Goal: Transaction & Acquisition: Purchase product/service

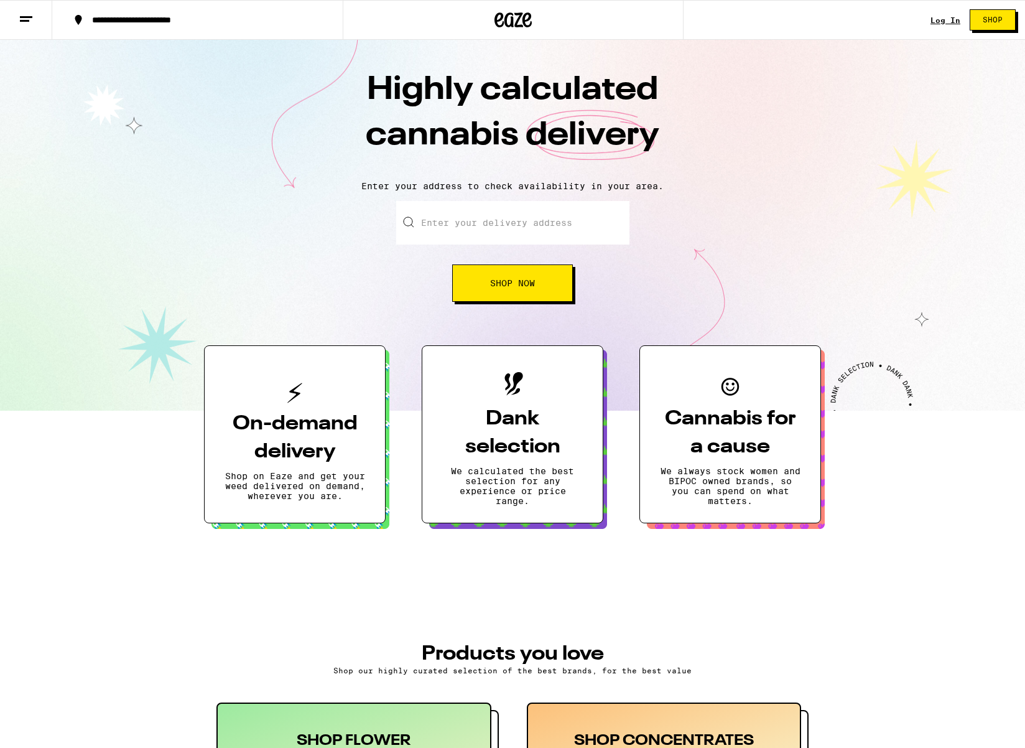
click at [947, 19] on link "Log In" at bounding box center [945, 20] width 30 height 8
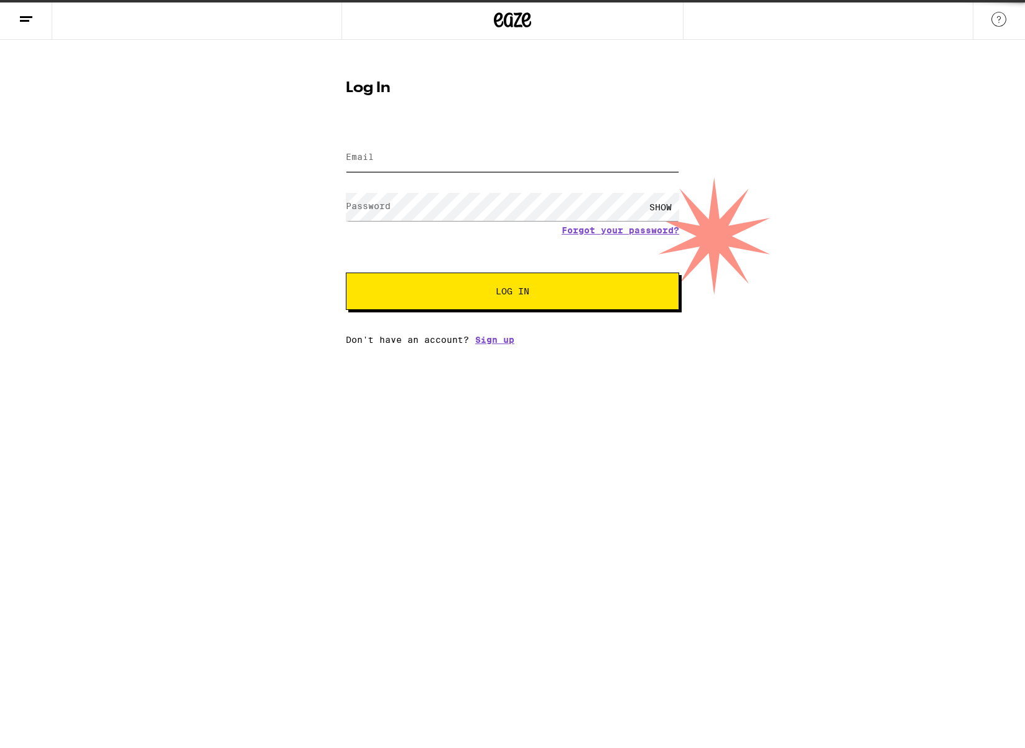
type input "[EMAIL_ADDRESS][DOMAIN_NAME]"
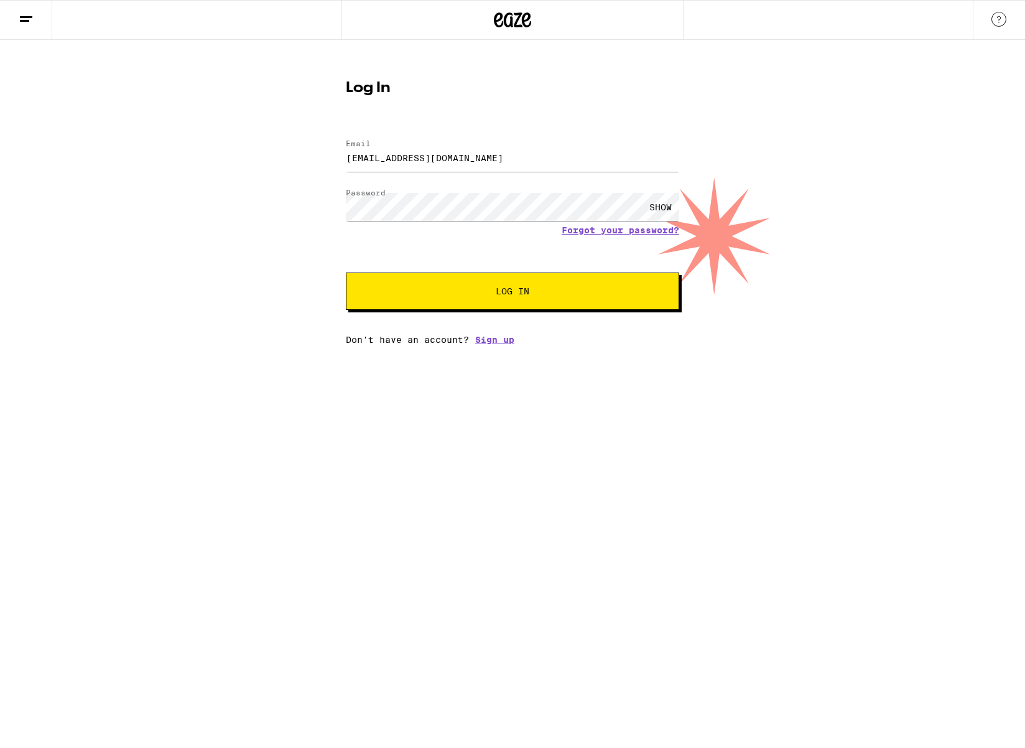
click at [468, 286] on button "Log In" at bounding box center [512, 290] width 333 height 37
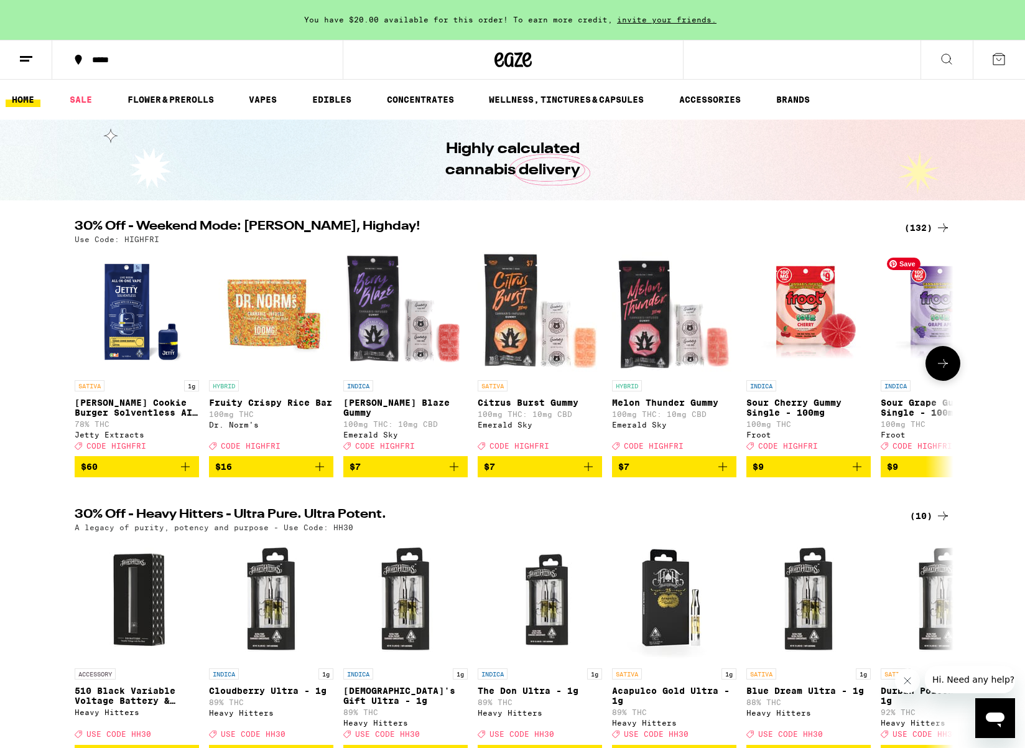
scroll to position [1, 0]
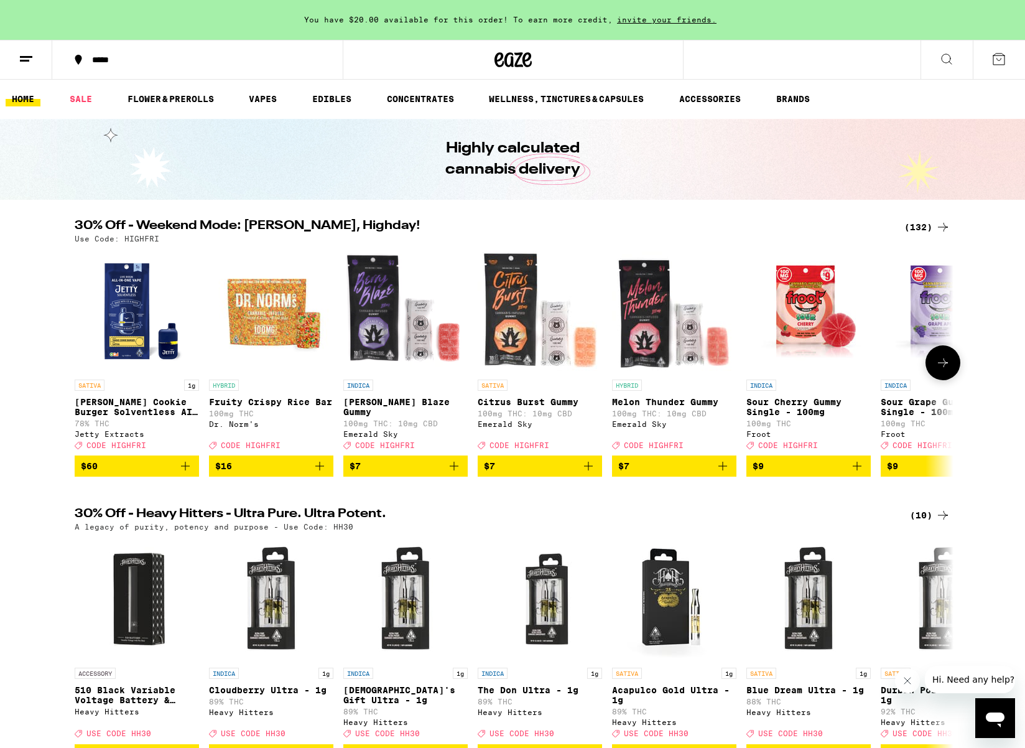
click at [945, 370] on icon at bounding box center [942, 362] width 15 height 15
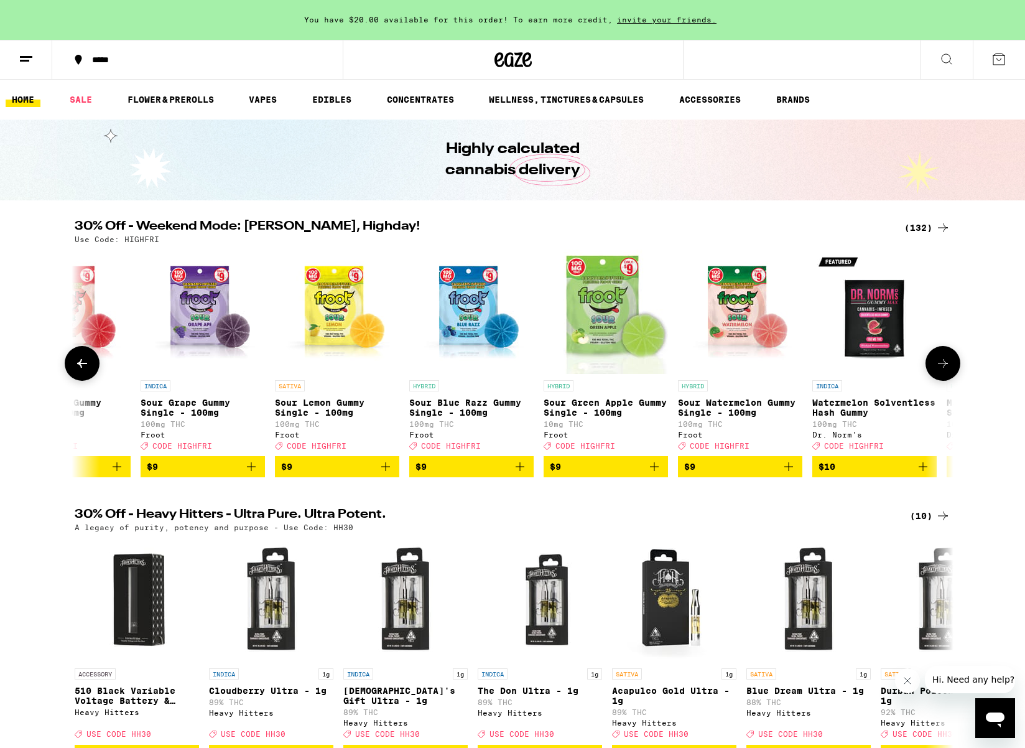
click at [945, 371] on icon at bounding box center [942, 363] width 15 height 15
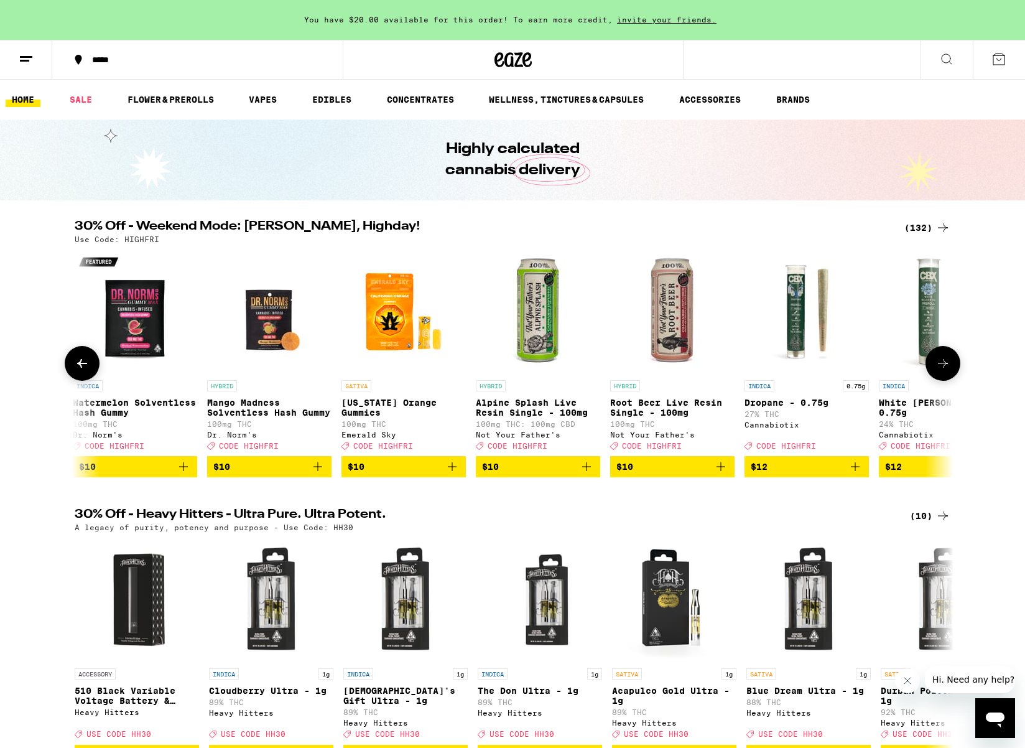
scroll to position [0, 1480]
click at [945, 371] on icon at bounding box center [942, 363] width 15 height 15
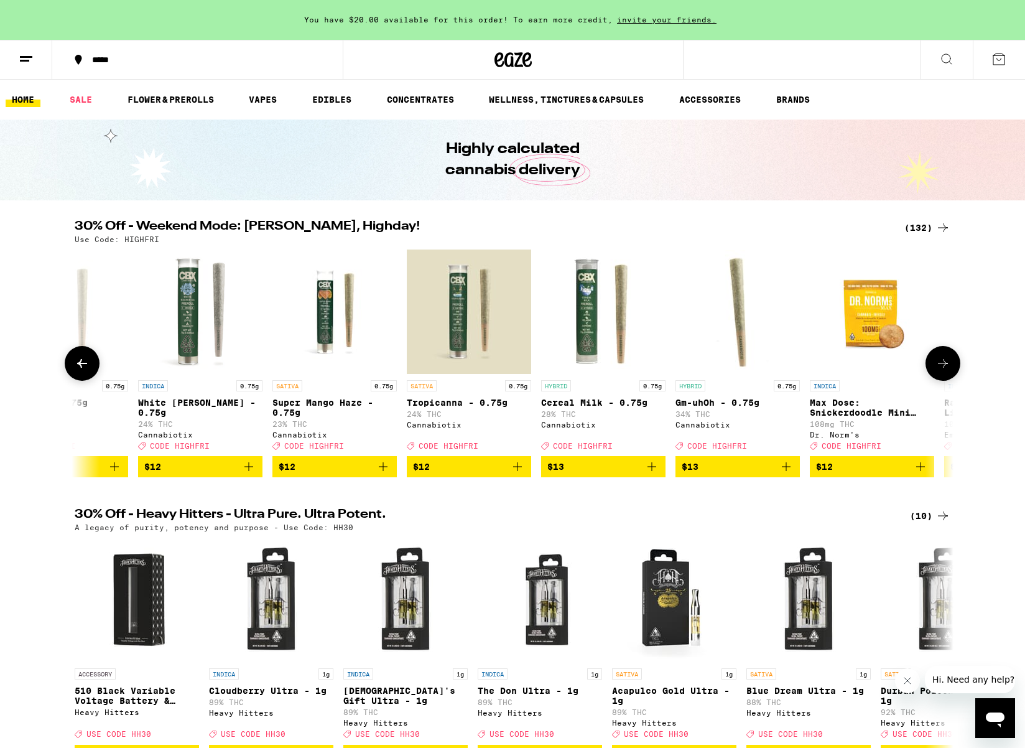
click at [945, 371] on icon at bounding box center [942, 363] width 15 height 15
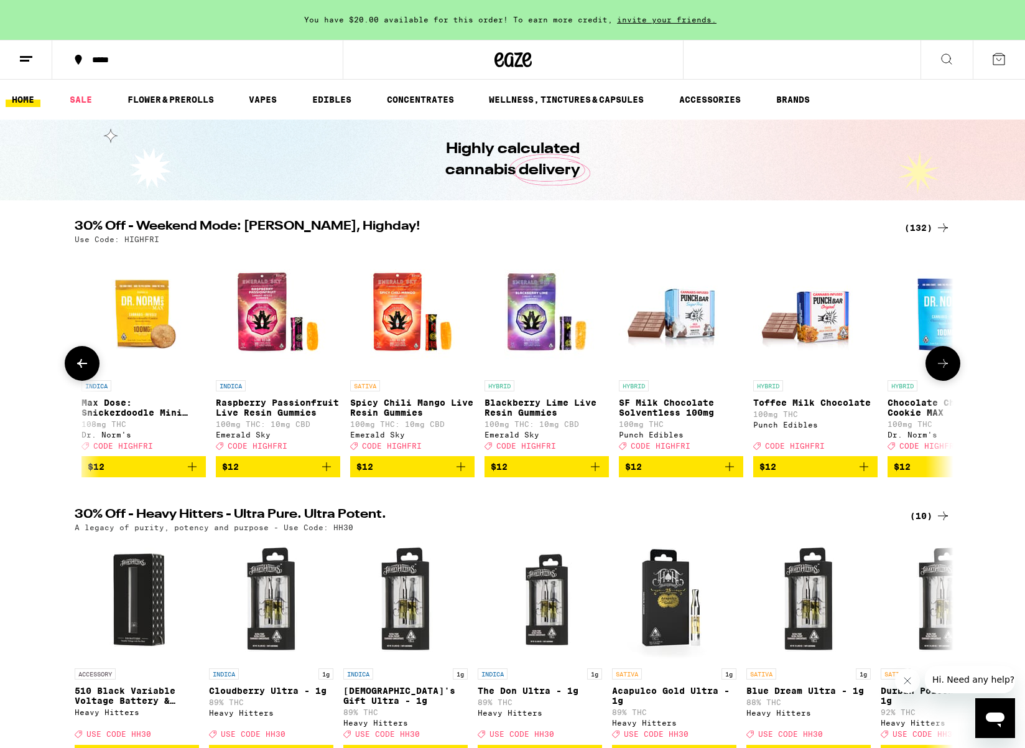
scroll to position [0, 2961]
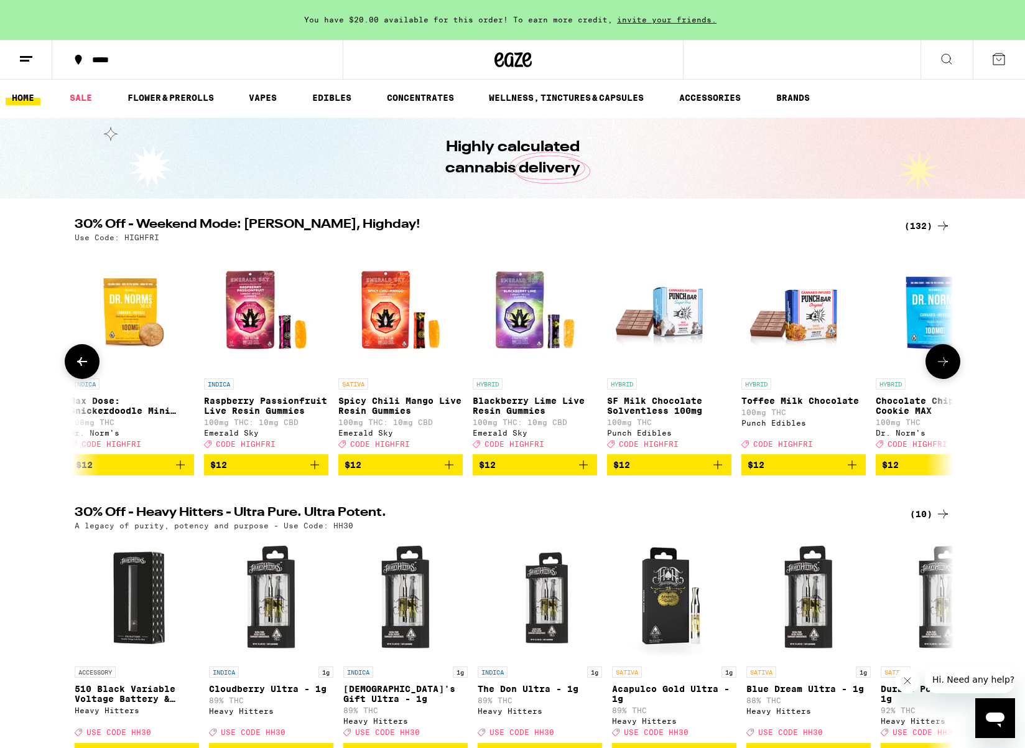
click at [945, 369] on icon at bounding box center [942, 361] width 15 height 15
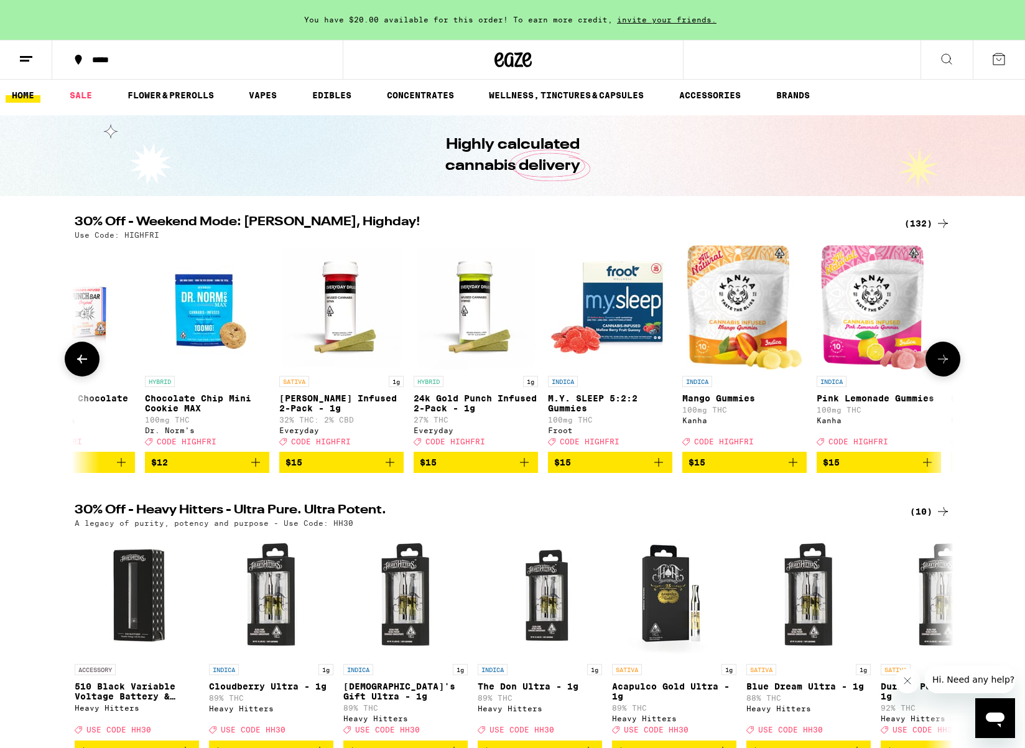
scroll to position [0, 3701]
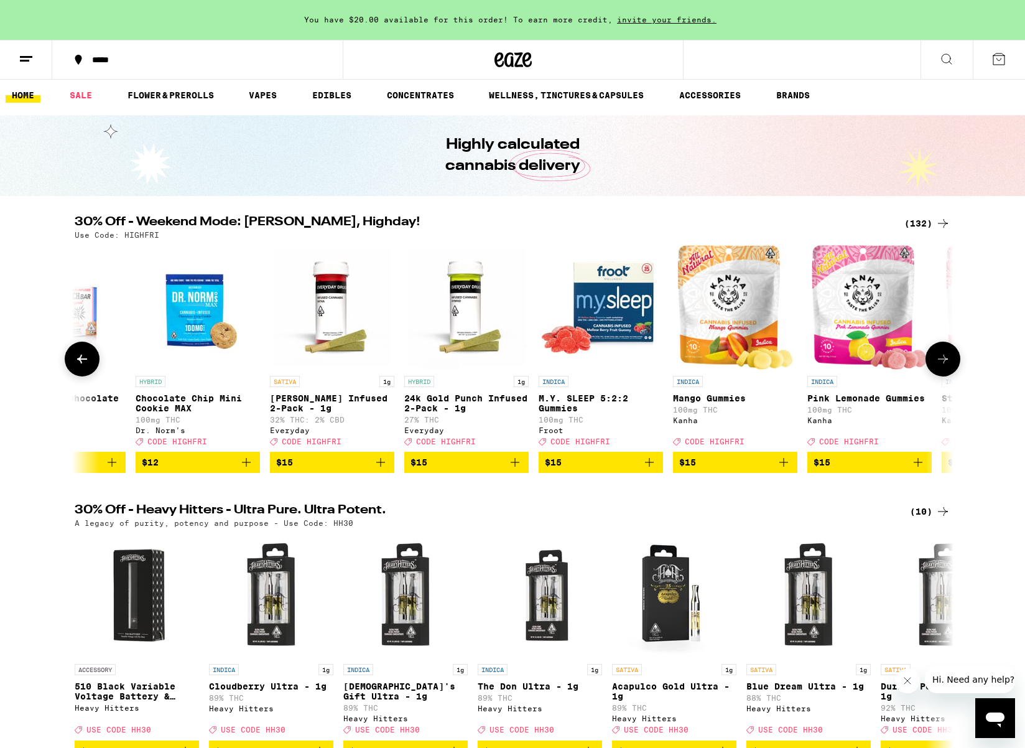
click at [784, 470] on icon "Add to bag" at bounding box center [783, 462] width 15 height 15
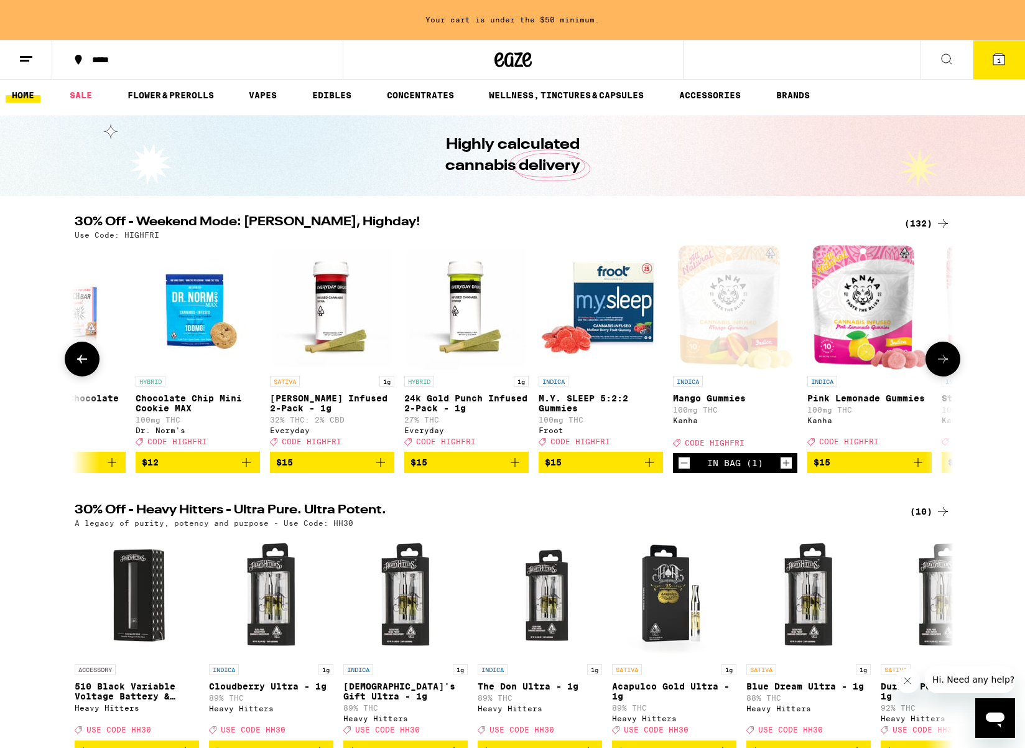
click at [784, 470] on icon "Increment" at bounding box center [786, 462] width 11 height 15
click at [944, 364] on icon at bounding box center [942, 358] width 15 height 15
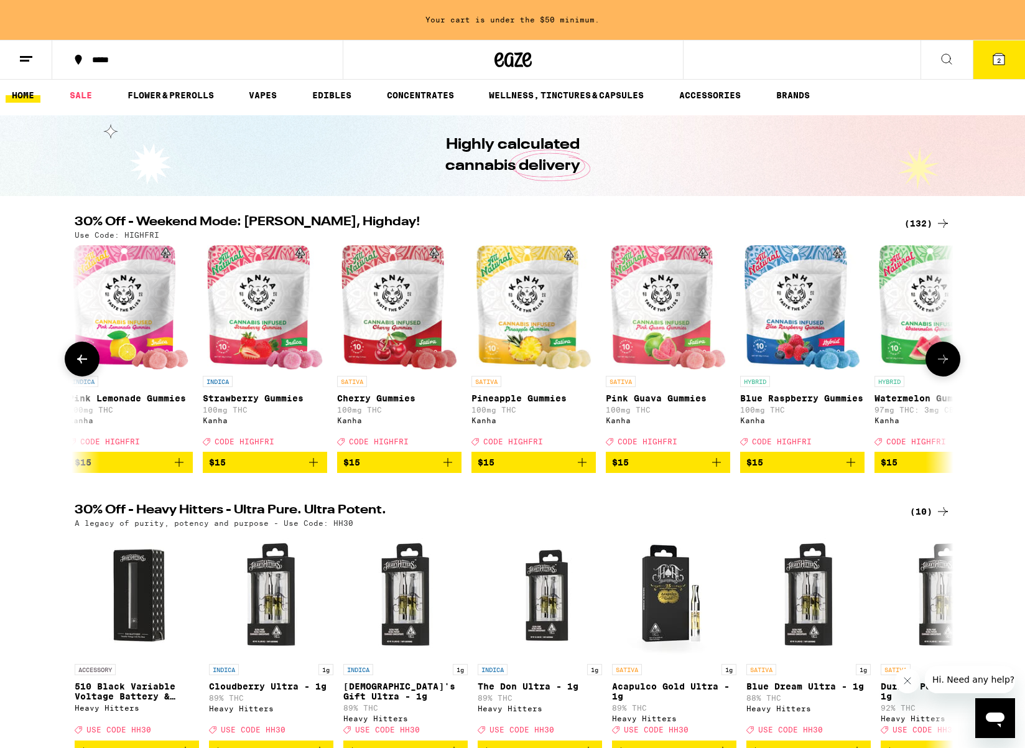
scroll to position [0, 4441]
click at [945, 366] on icon at bounding box center [942, 358] width 15 height 15
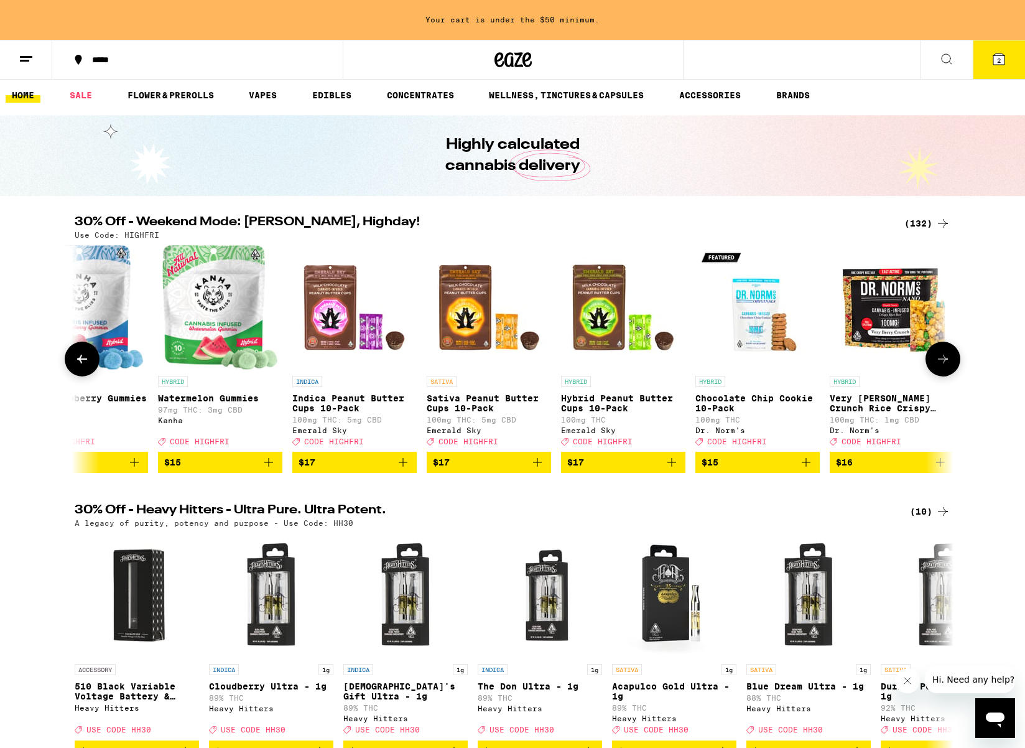
scroll to position [0, 5181]
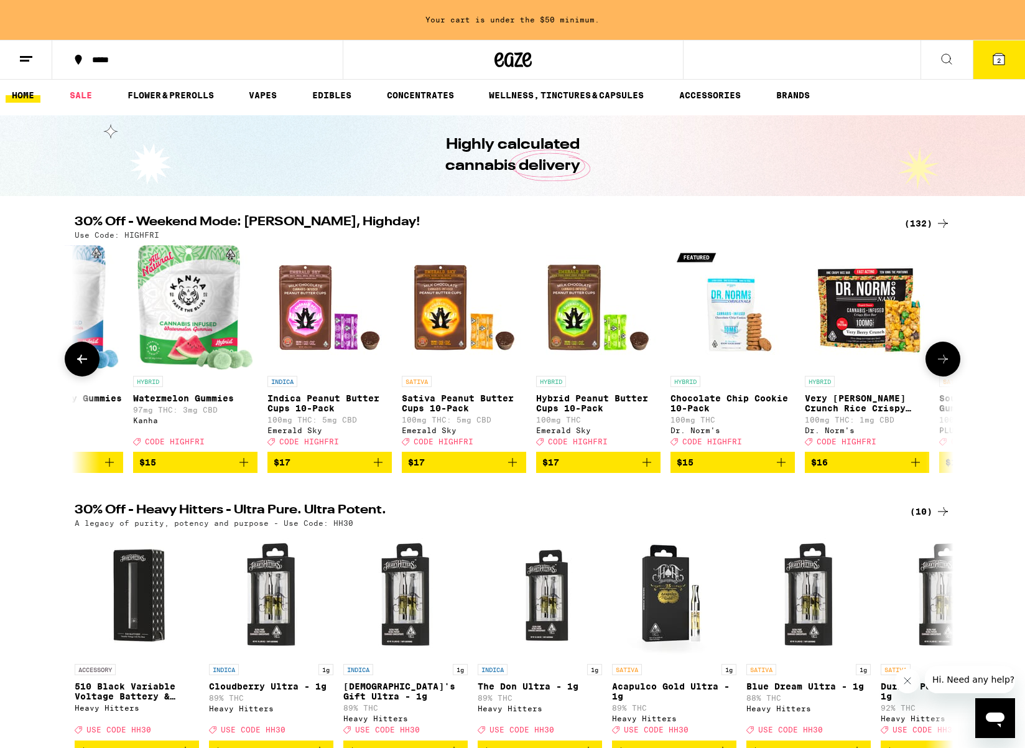
click at [85, 363] on icon at bounding box center [82, 359] width 10 height 9
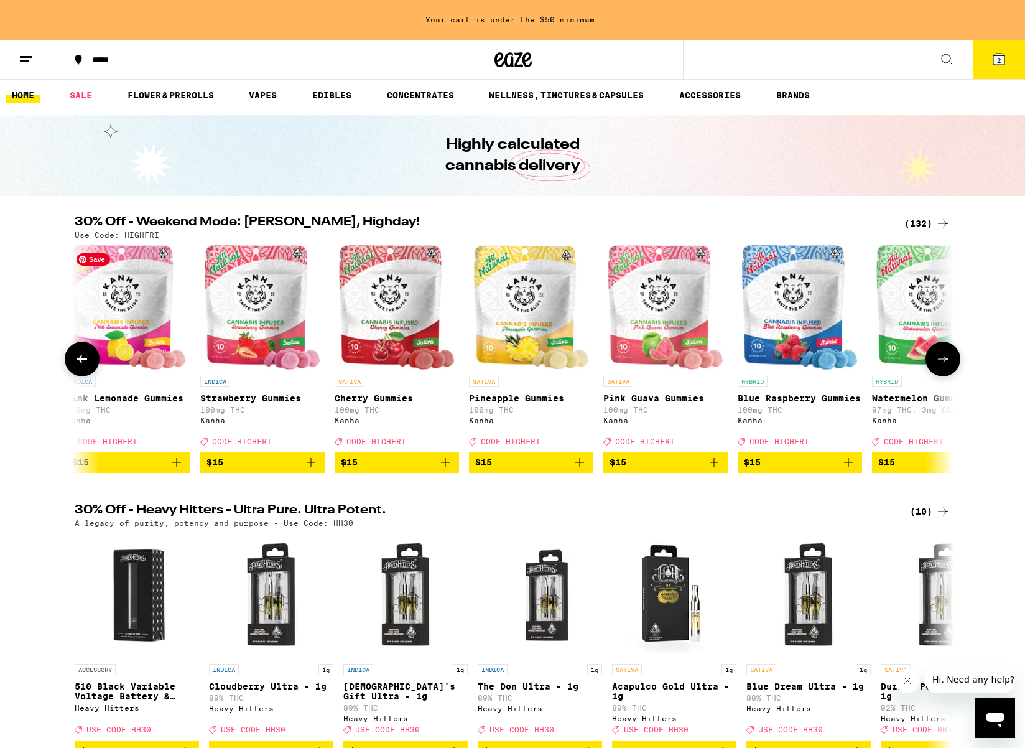
scroll to position [0, 4441]
click at [581, 470] on icon "Add to bag" at bounding box center [580, 462] width 15 height 15
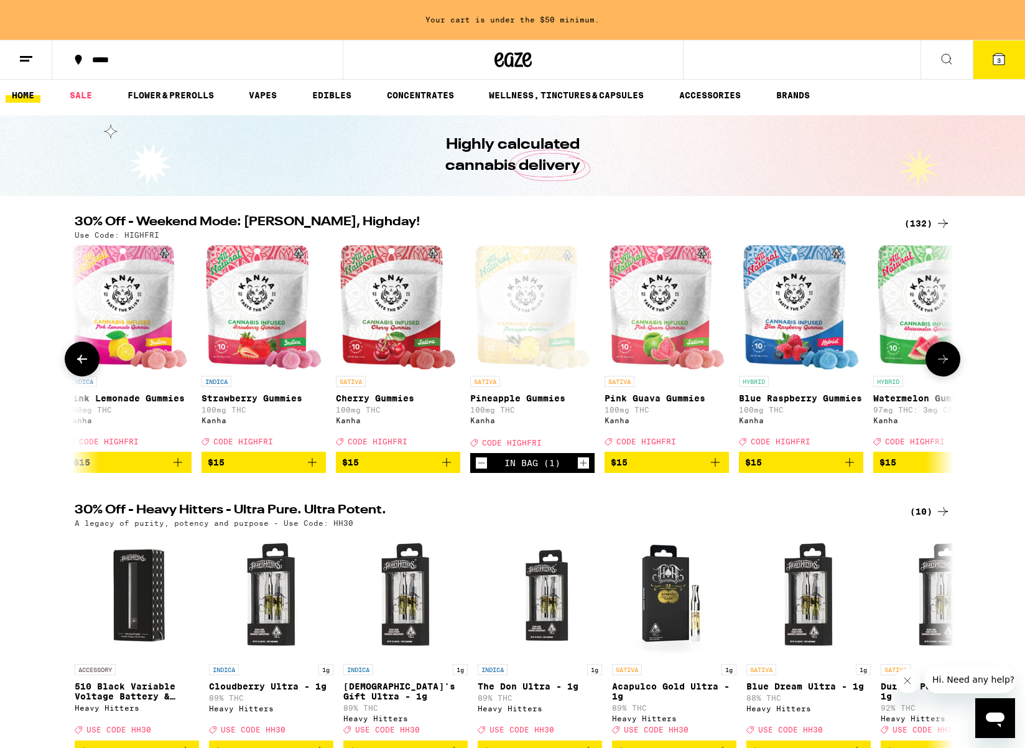
click at [478, 470] on icon "Decrement" at bounding box center [481, 462] width 11 height 15
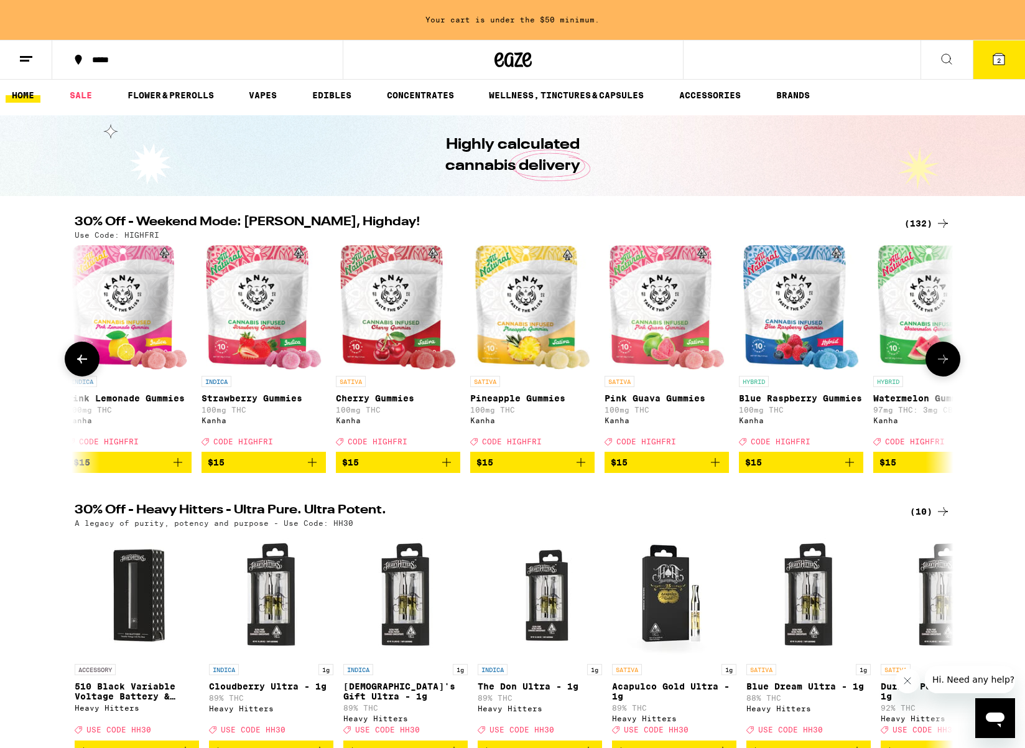
click at [313, 470] on icon "Add to bag" at bounding box center [312, 462] width 15 height 15
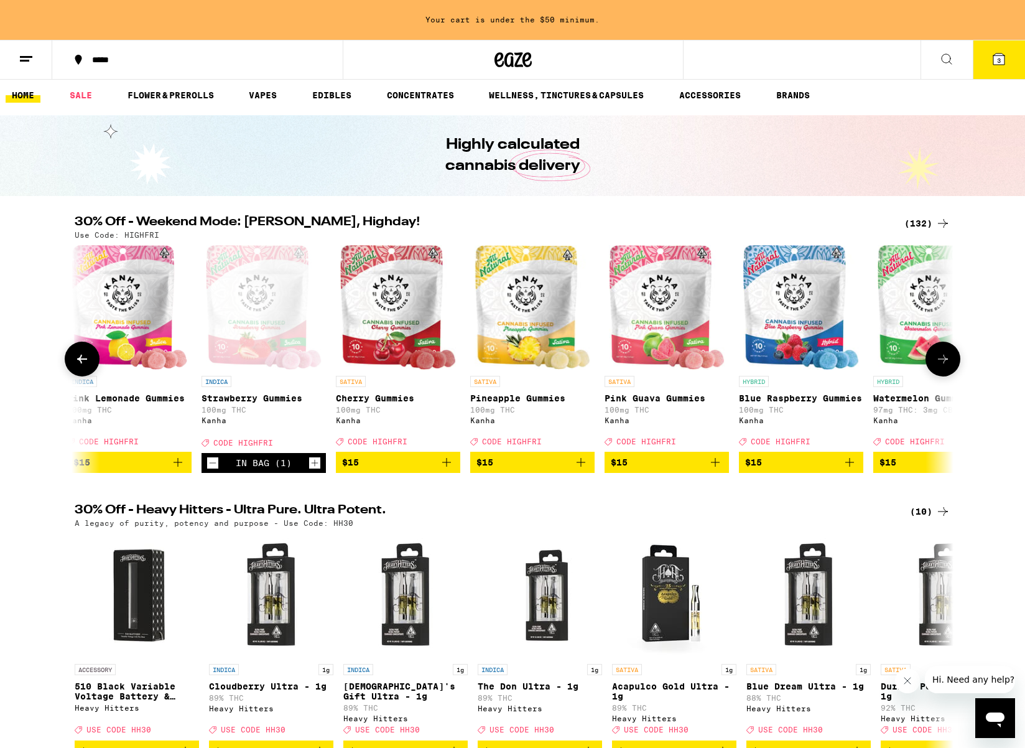
click at [947, 366] on icon at bounding box center [942, 358] width 15 height 15
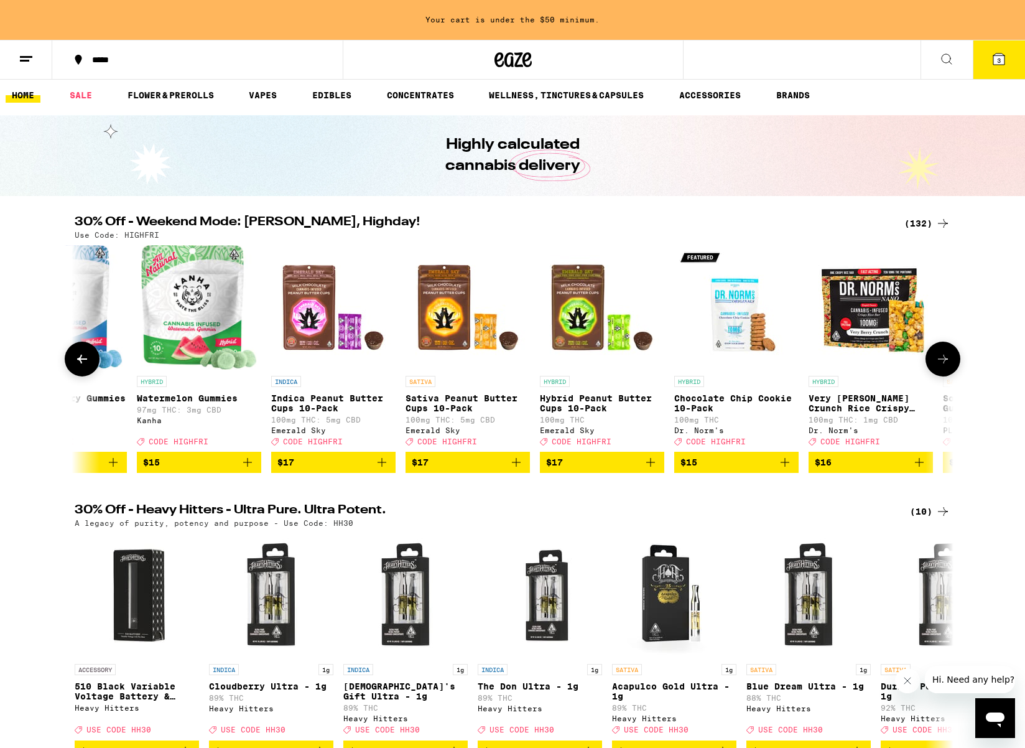
scroll to position [0, 5181]
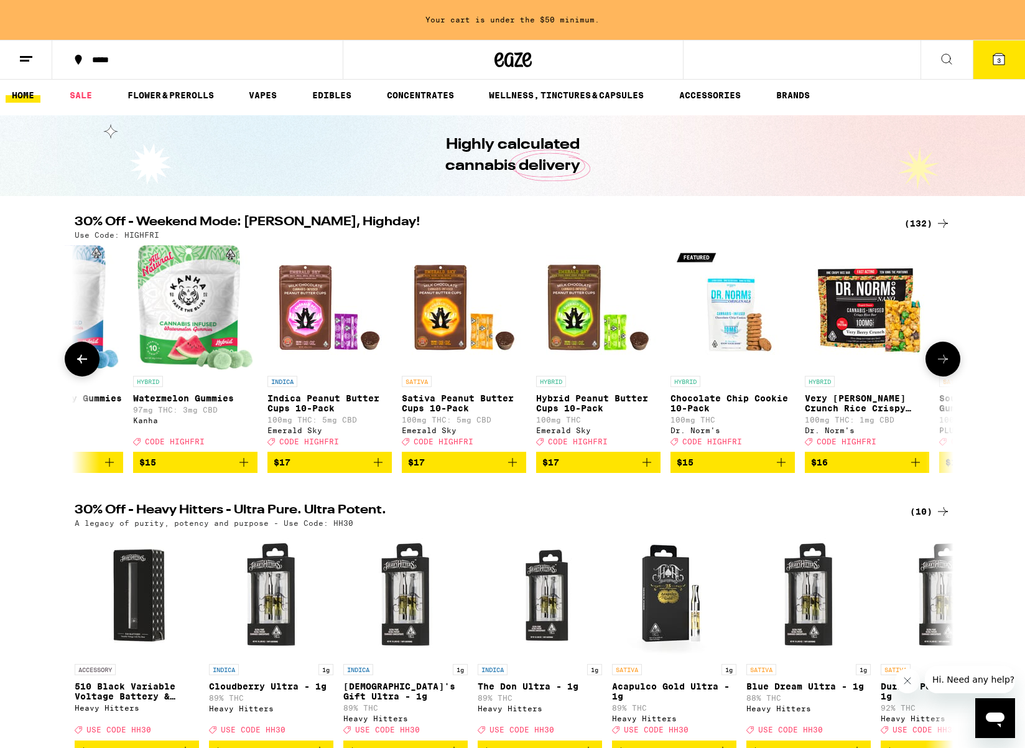
click at [242, 466] on icon "Add to bag" at bounding box center [243, 462] width 9 height 9
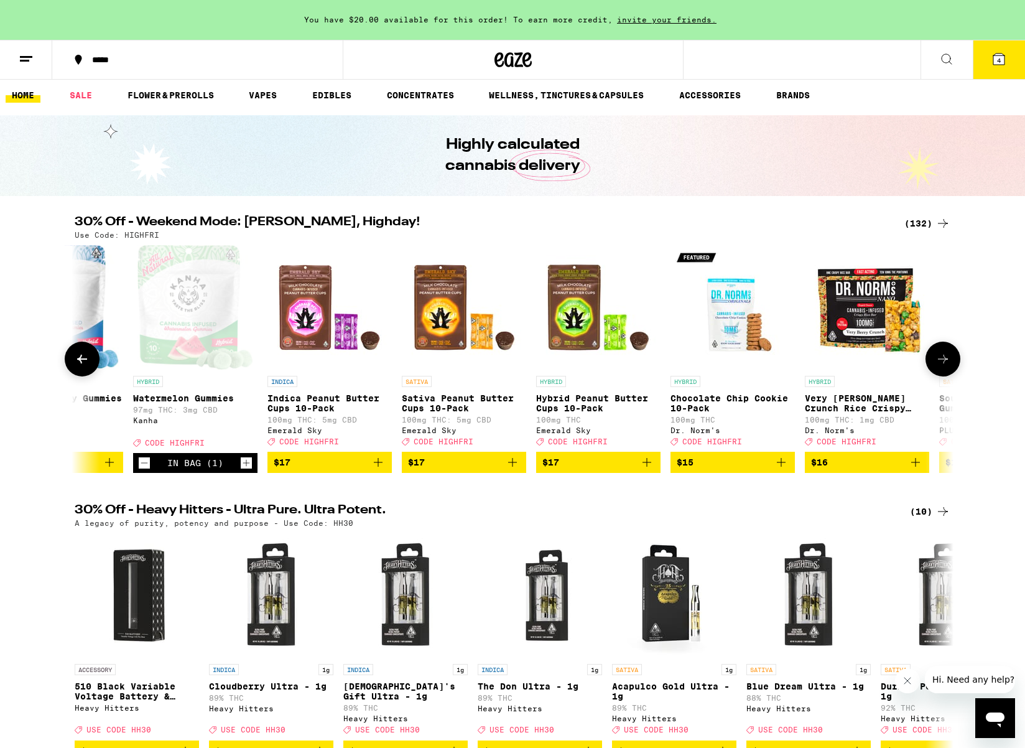
click at [80, 363] on icon at bounding box center [82, 359] width 10 height 9
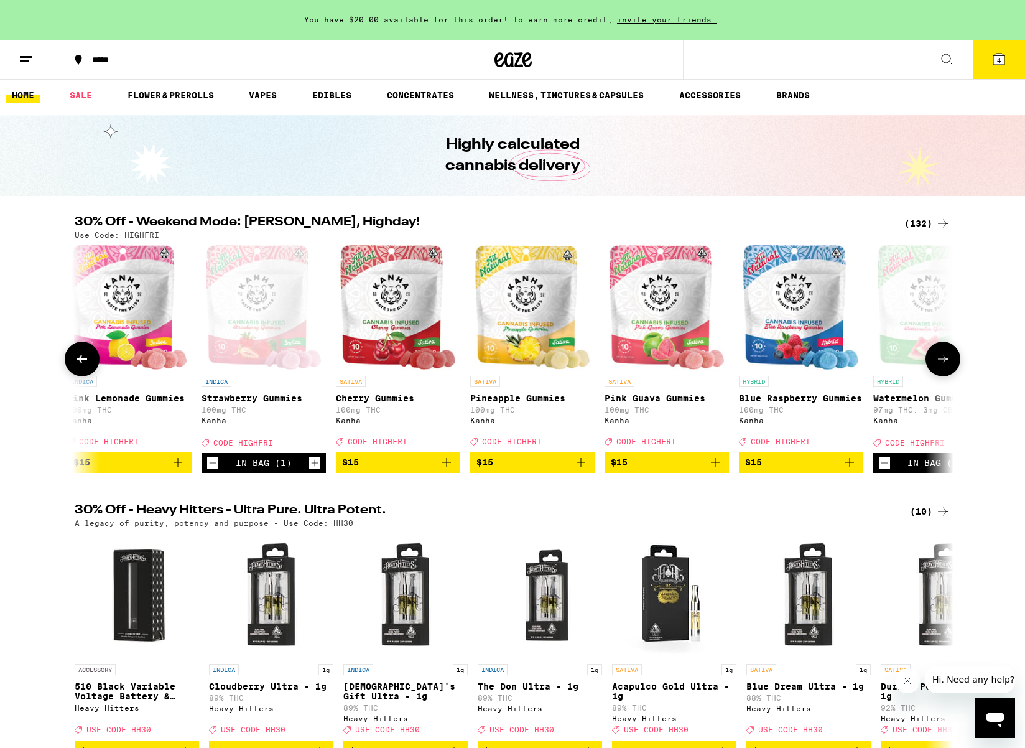
click at [80, 363] on icon at bounding box center [82, 359] width 10 height 9
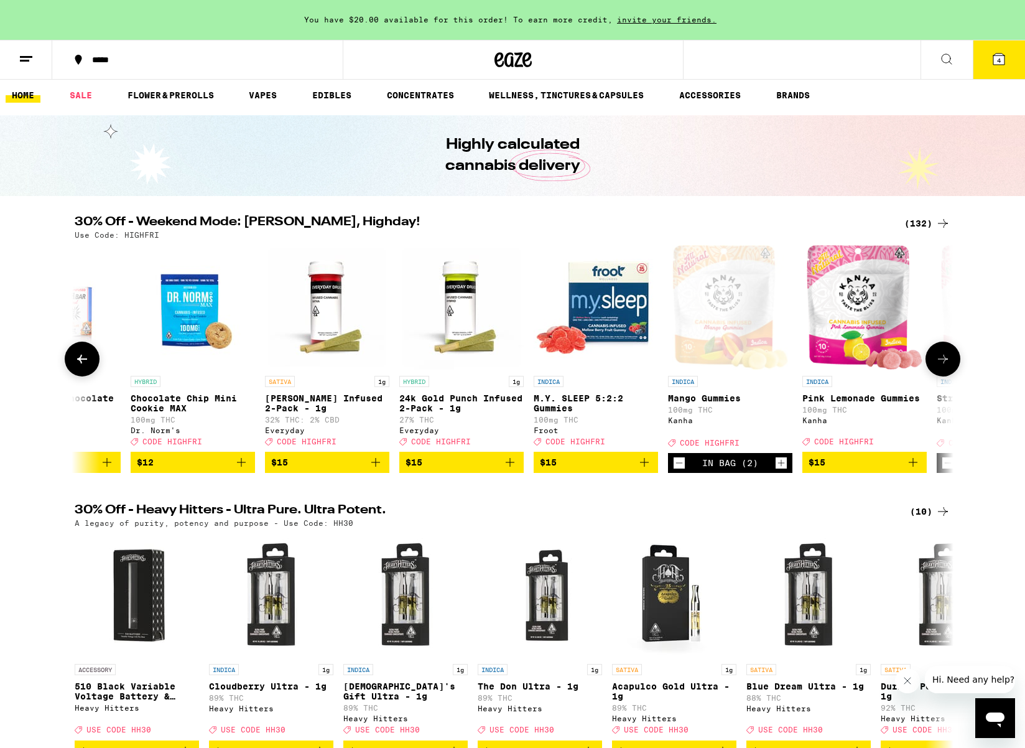
scroll to position [0, 3701]
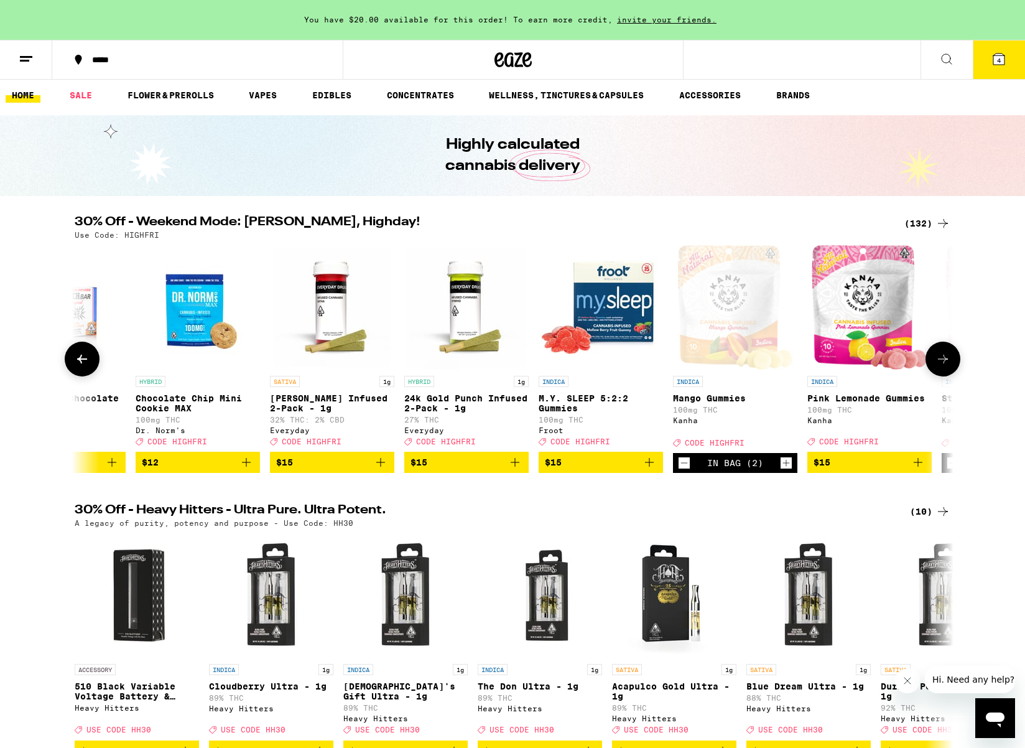
click at [934, 361] on button at bounding box center [942, 358] width 35 height 35
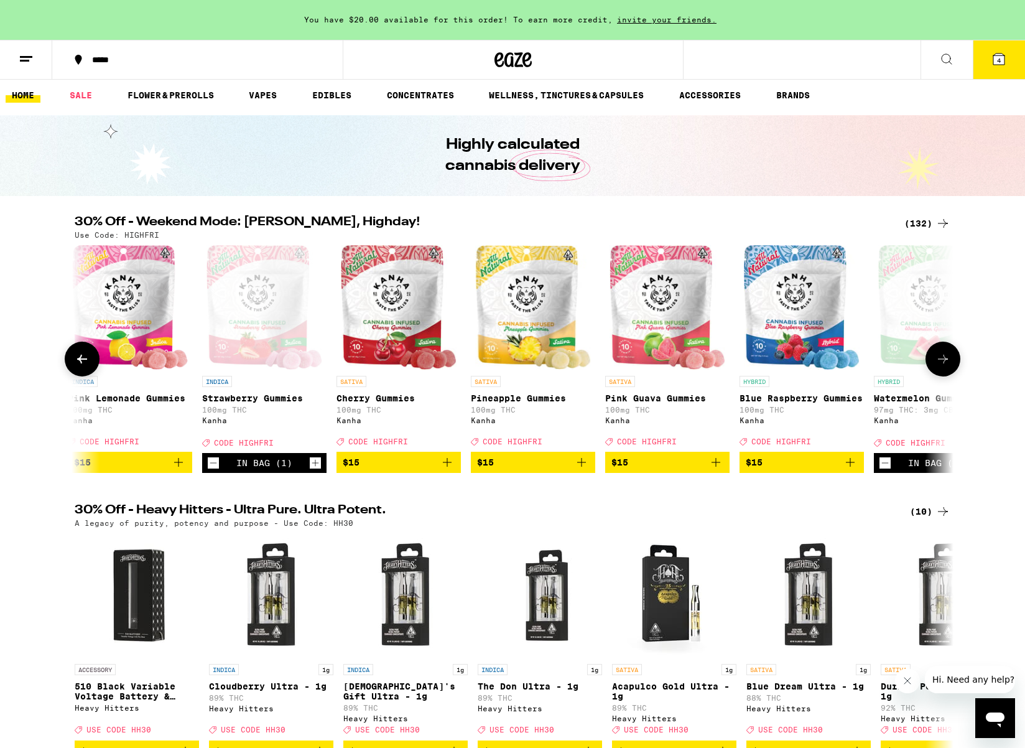
scroll to position [0, 4441]
click at [934, 361] on button at bounding box center [942, 358] width 35 height 35
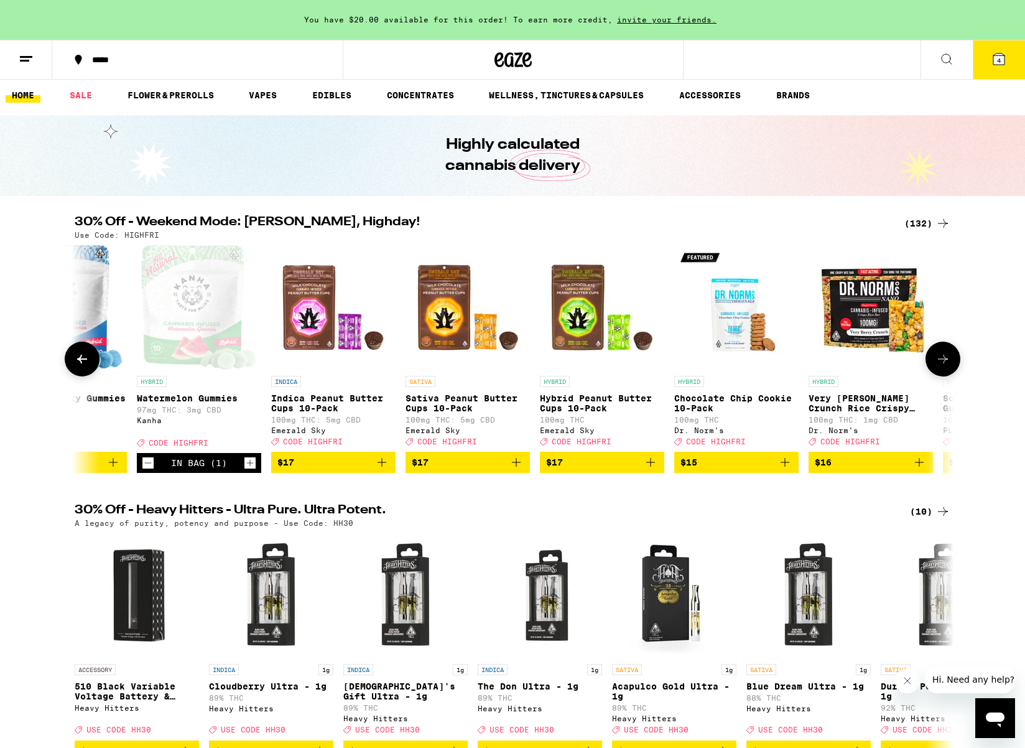
scroll to position [0, 5181]
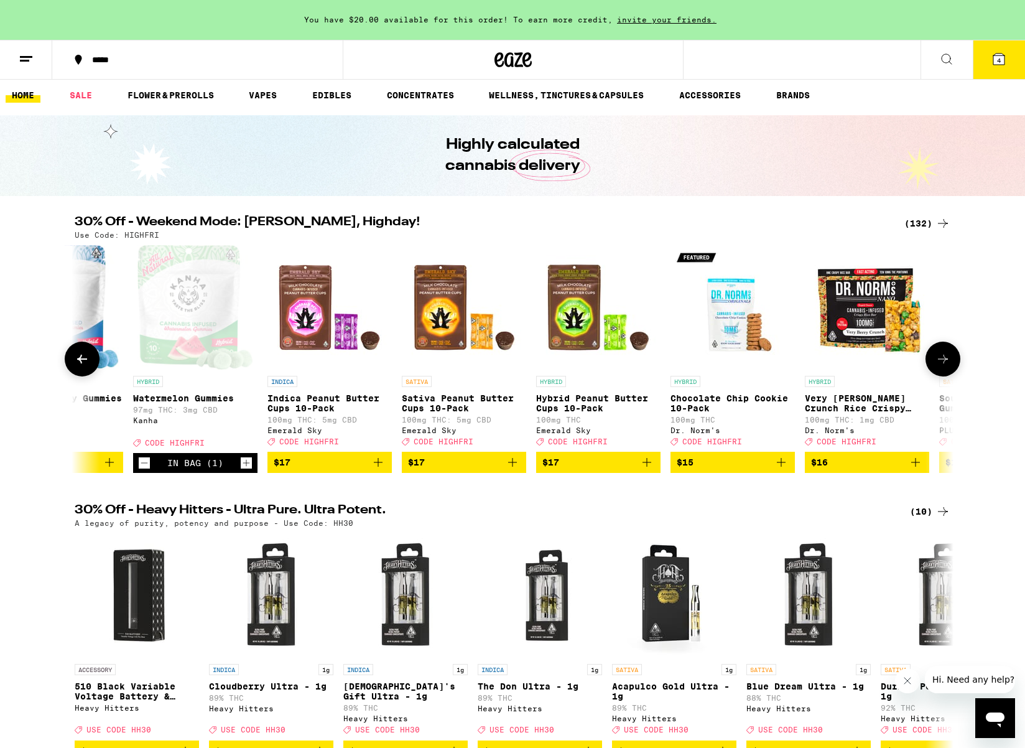
click at [938, 363] on icon at bounding box center [943, 359] width 10 height 9
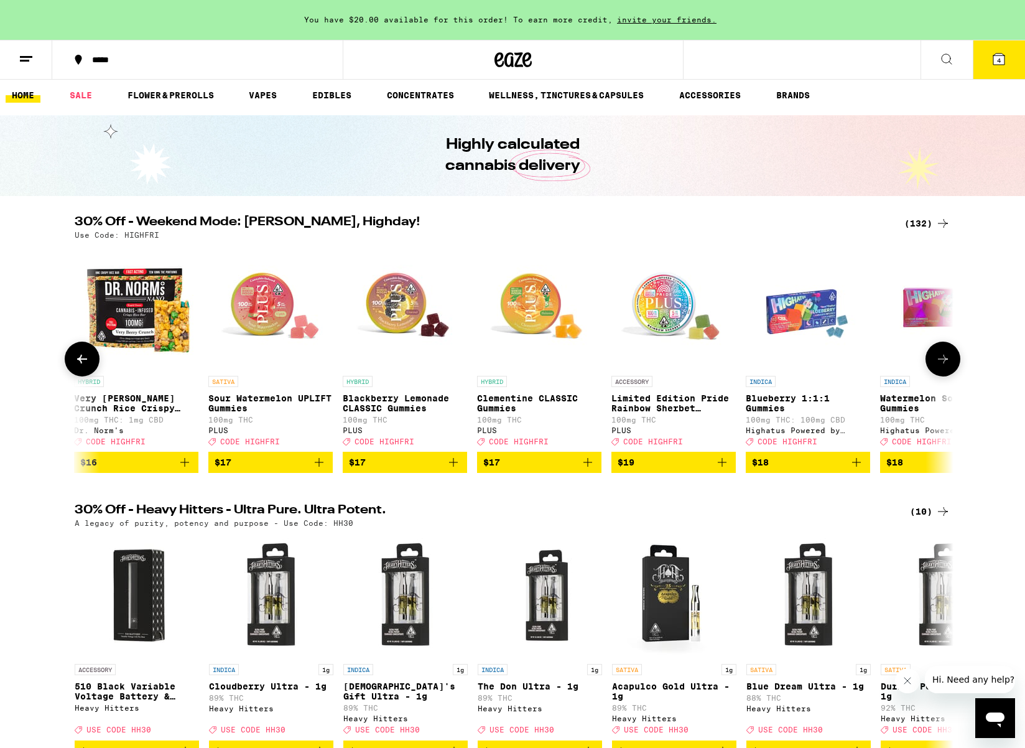
scroll to position [0, 5921]
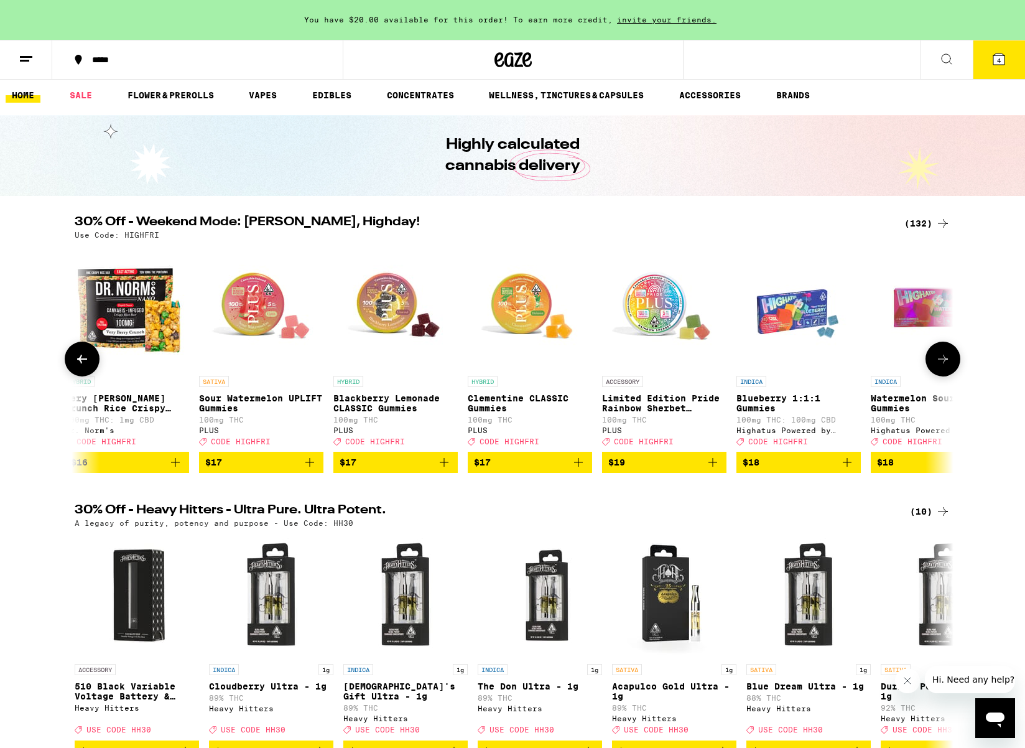
click at [938, 363] on icon at bounding box center [943, 359] width 10 height 9
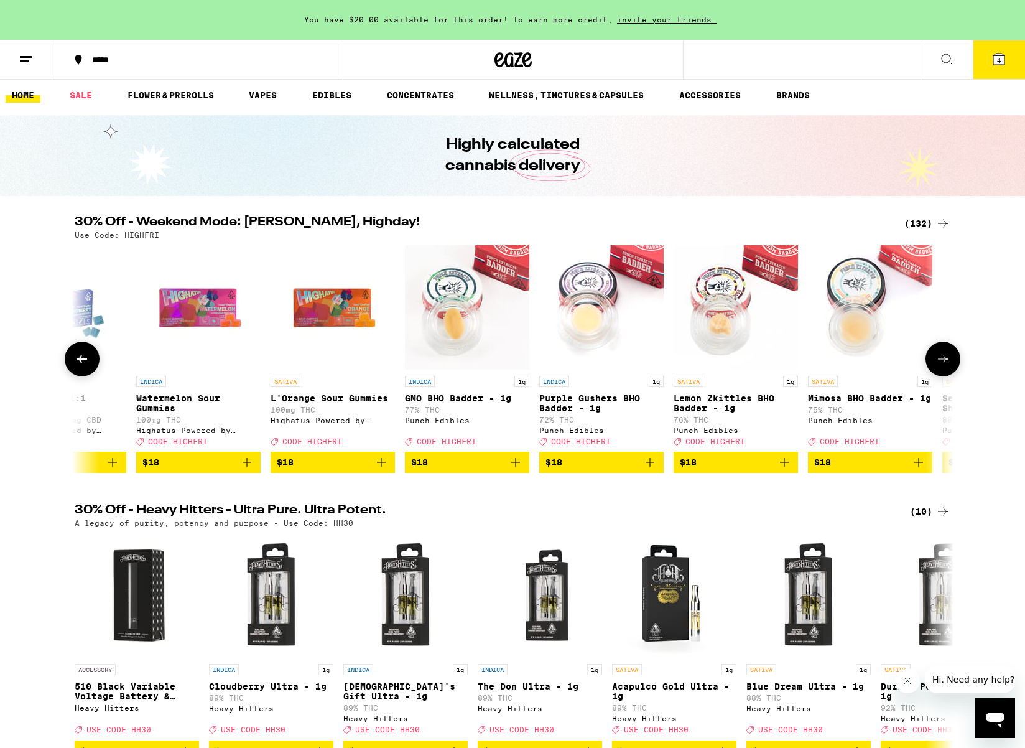
scroll to position [0, 6661]
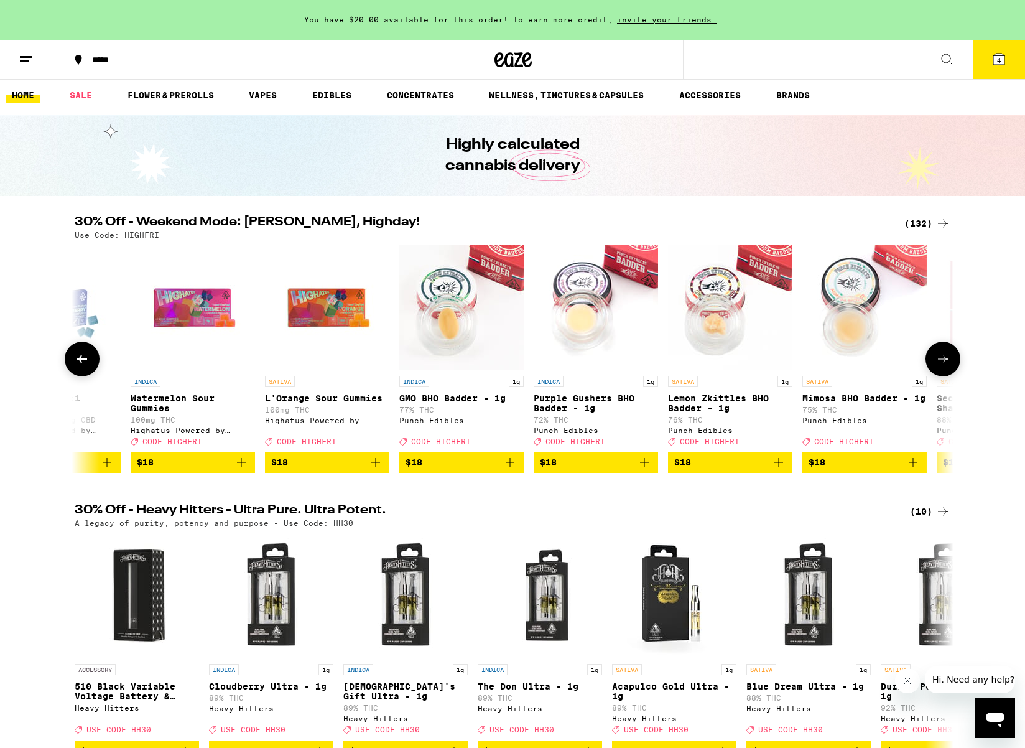
click at [938, 363] on icon at bounding box center [943, 359] width 10 height 9
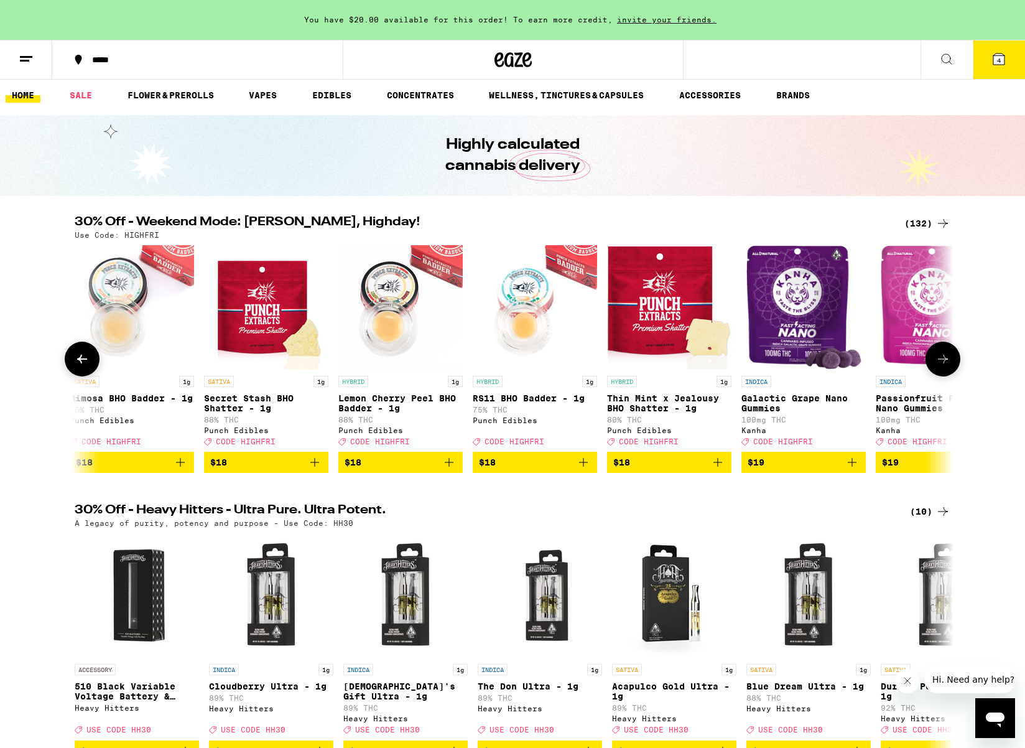
scroll to position [0, 7401]
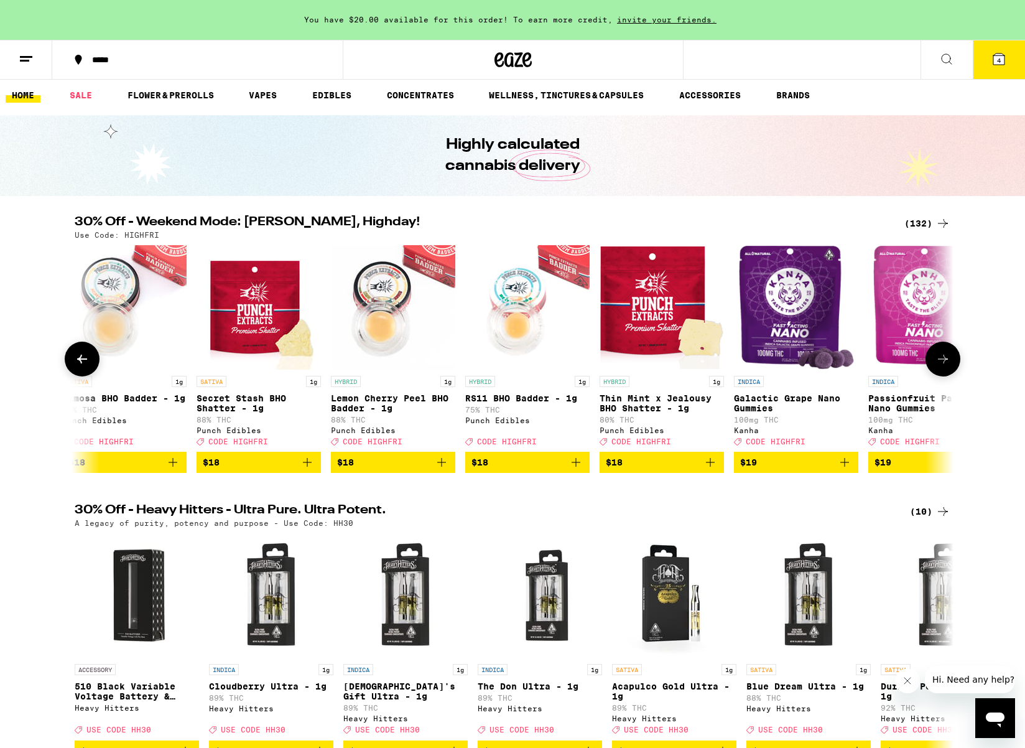
click at [938, 363] on icon at bounding box center [943, 359] width 10 height 9
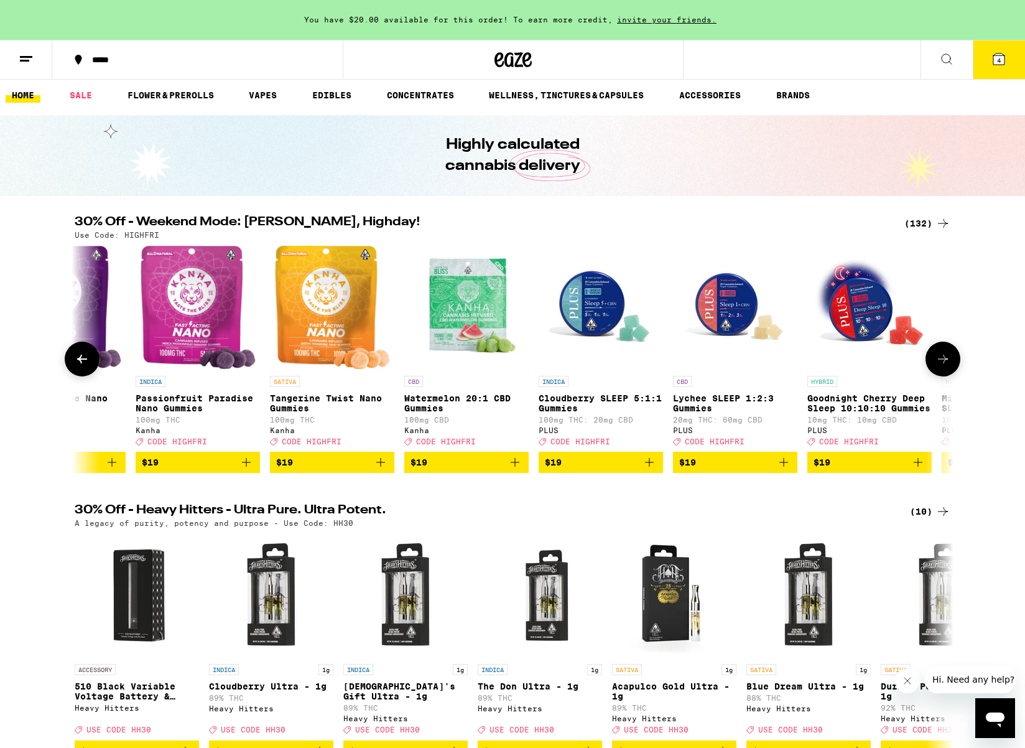
scroll to position [0, 8142]
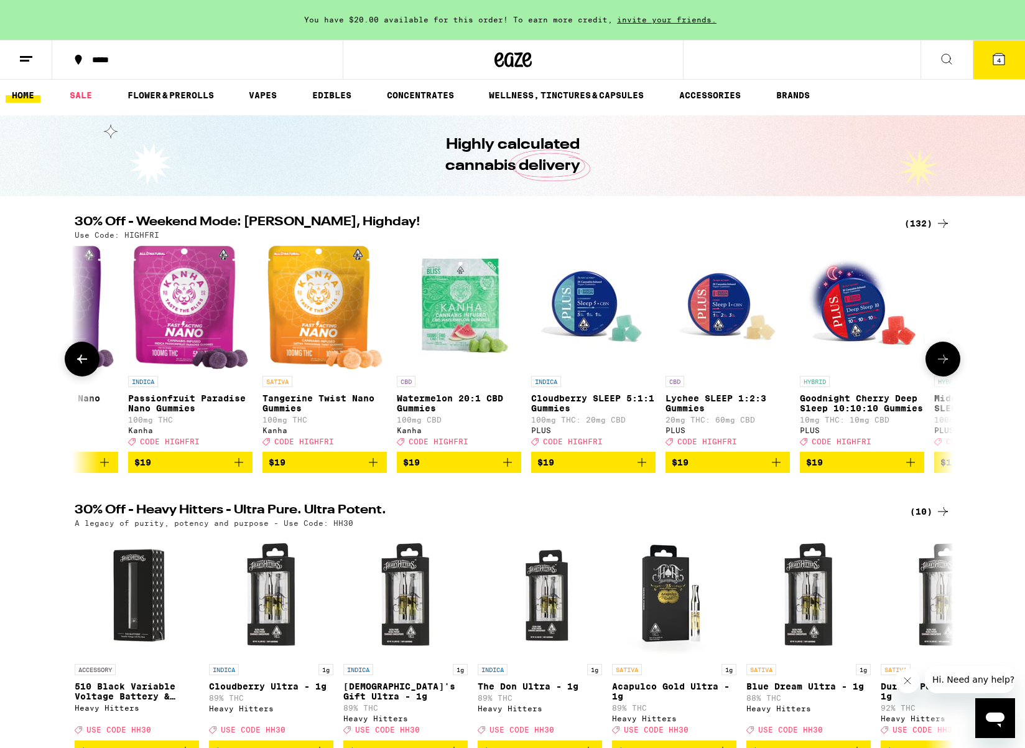
click at [510, 466] on icon "Add to bag" at bounding box center [507, 462] width 9 height 9
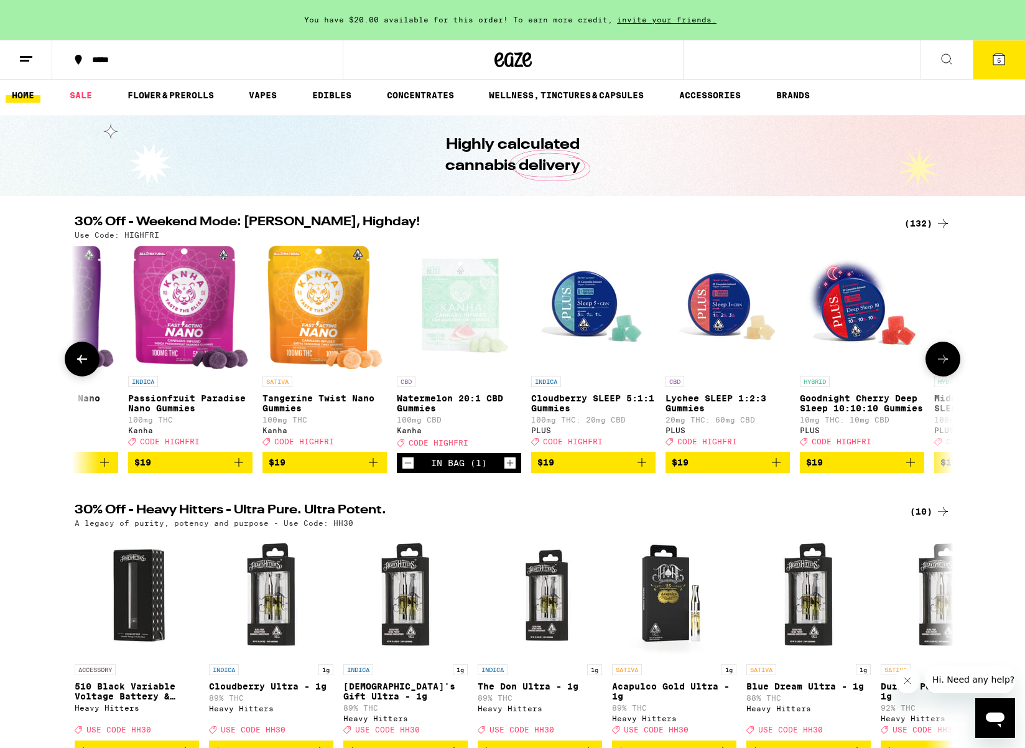
click at [944, 363] on icon at bounding box center [943, 359] width 10 height 9
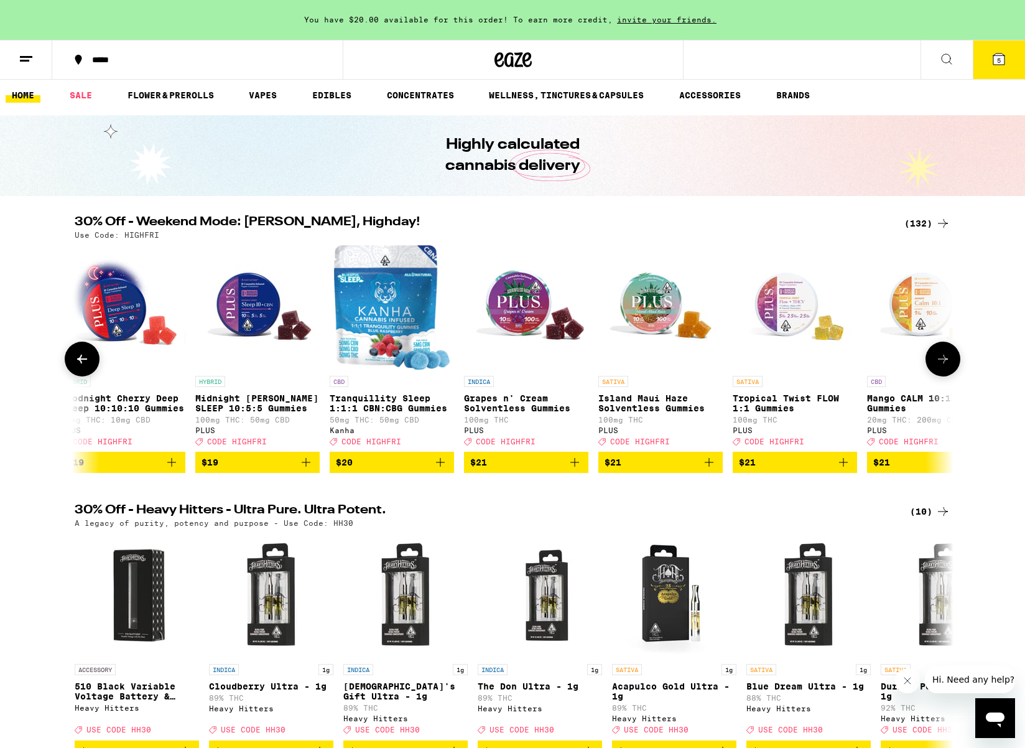
scroll to position [0, 8882]
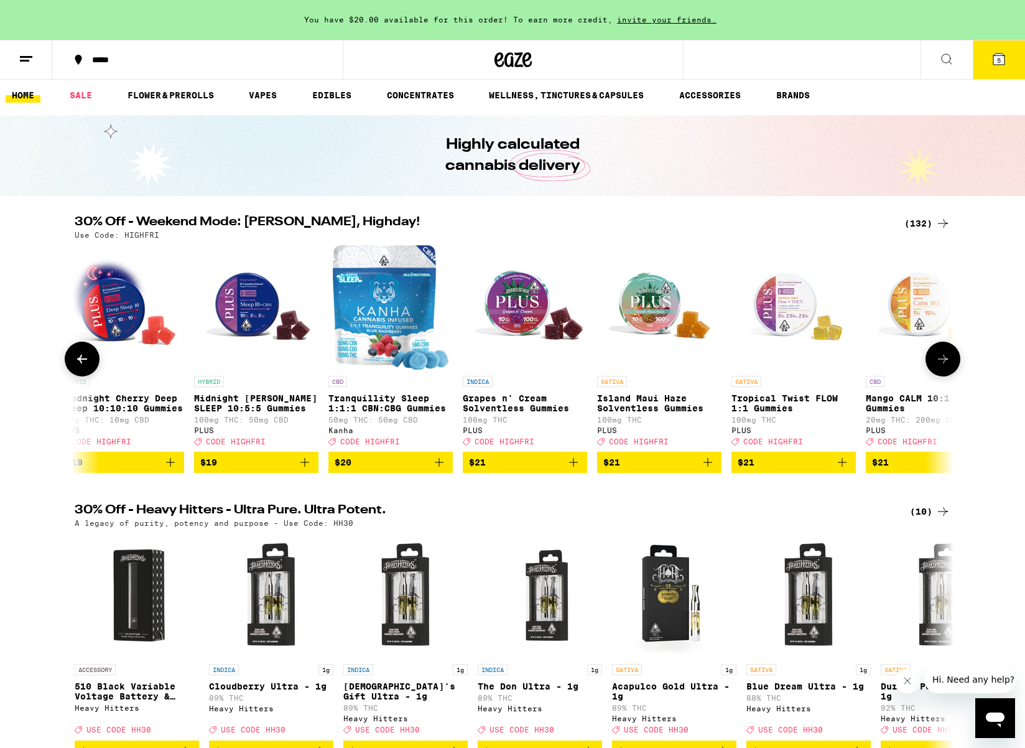
click at [942, 363] on icon at bounding box center [943, 359] width 10 height 9
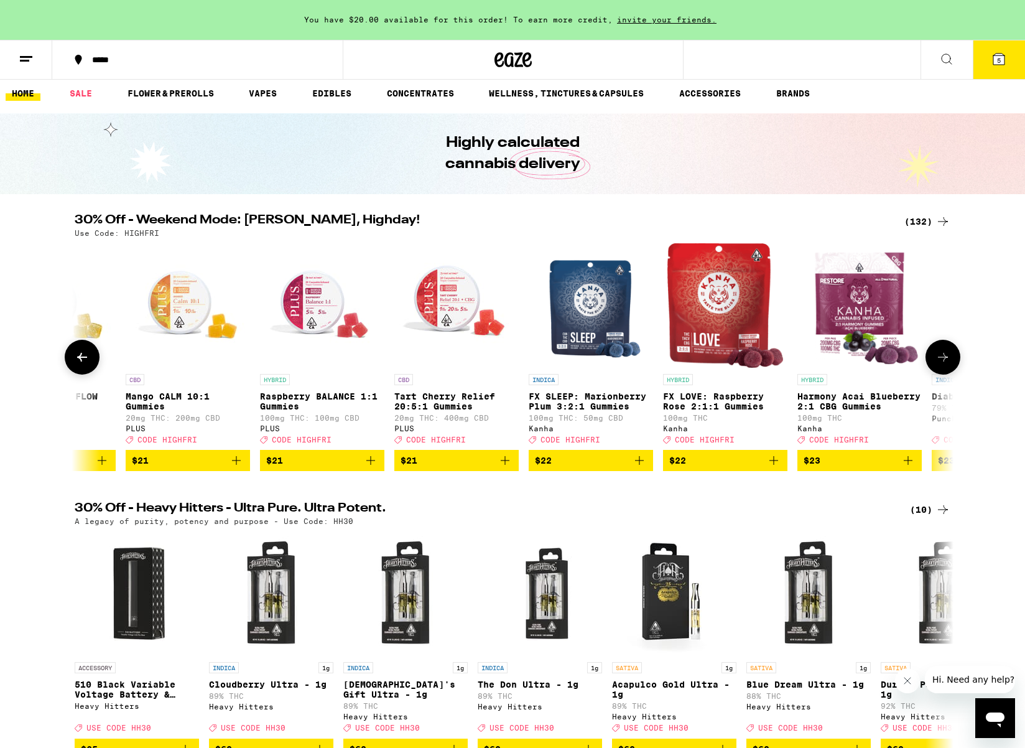
scroll to position [4, 0]
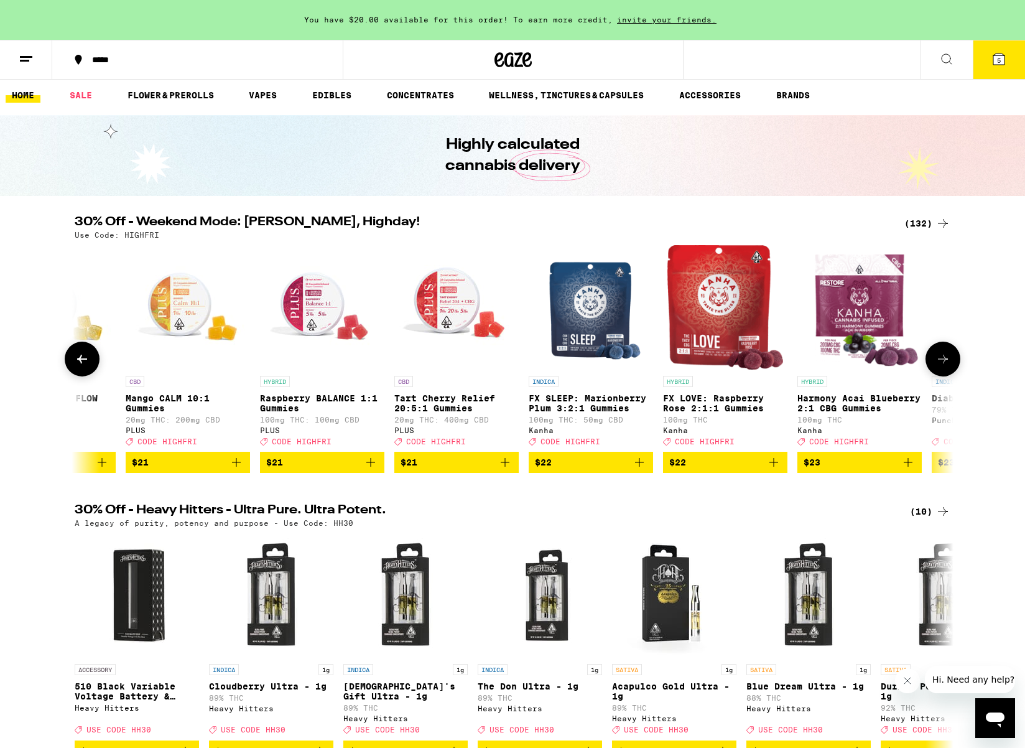
click at [945, 358] on icon at bounding box center [942, 358] width 15 height 15
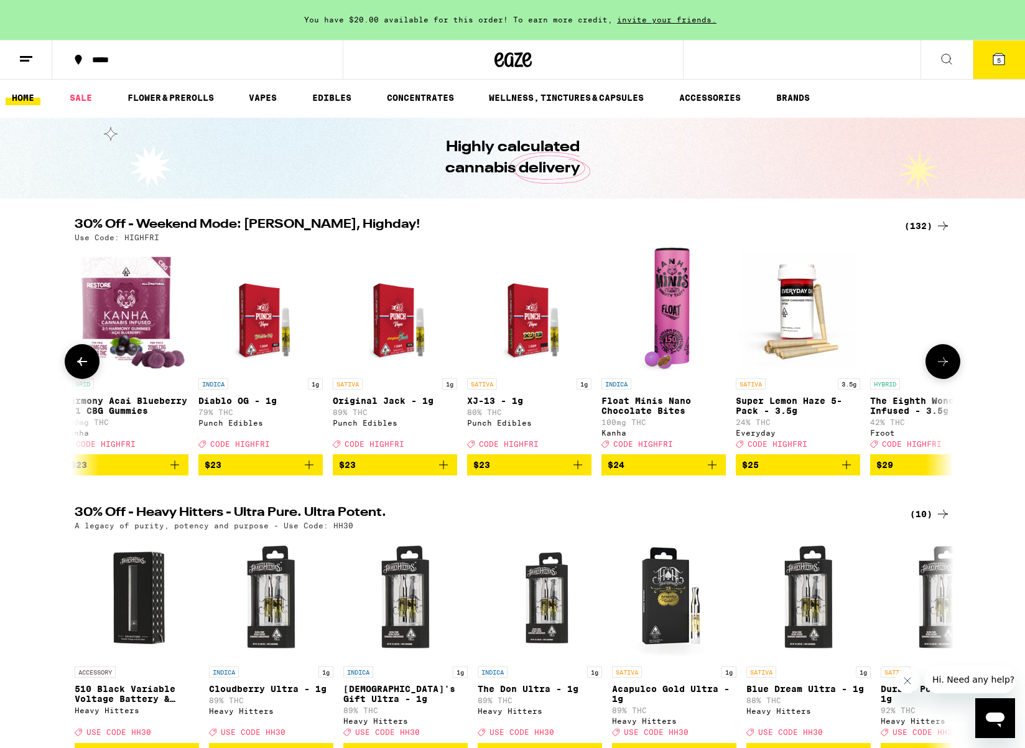
scroll to position [0, 10362]
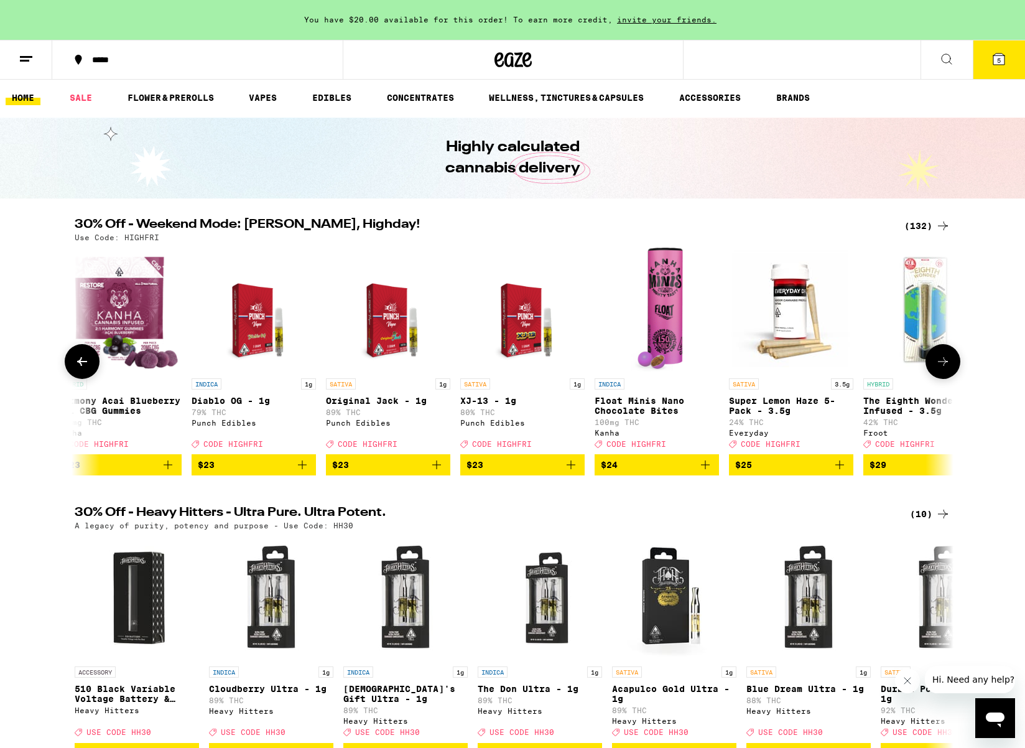
click at [945, 358] on button at bounding box center [942, 361] width 35 height 35
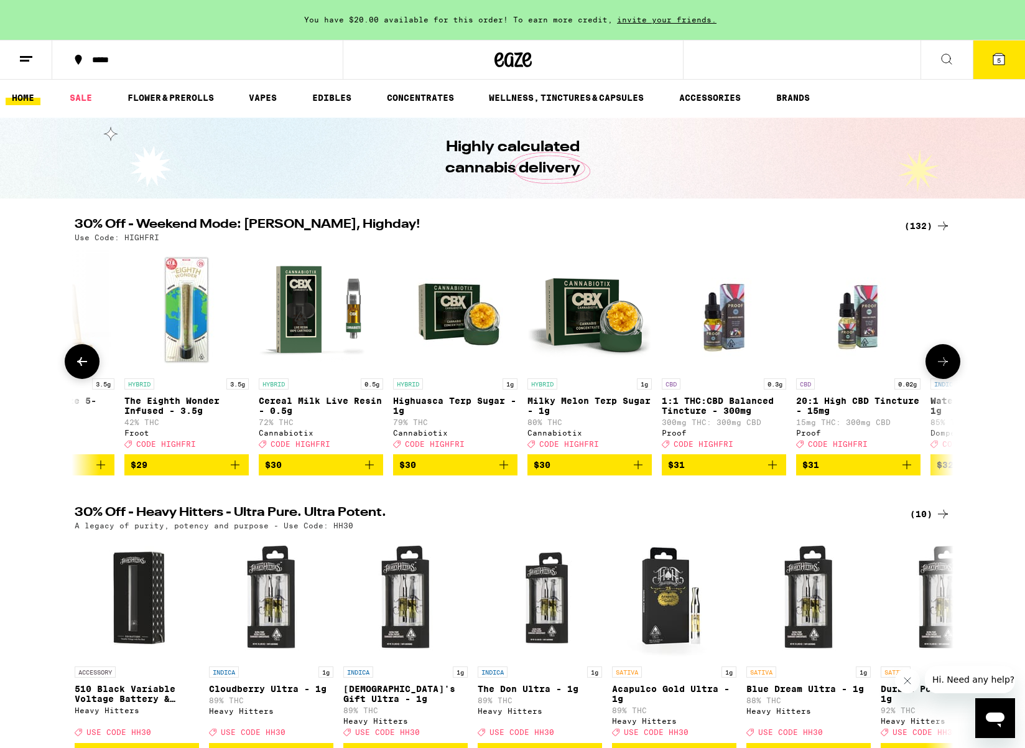
scroll to position [0, 11102]
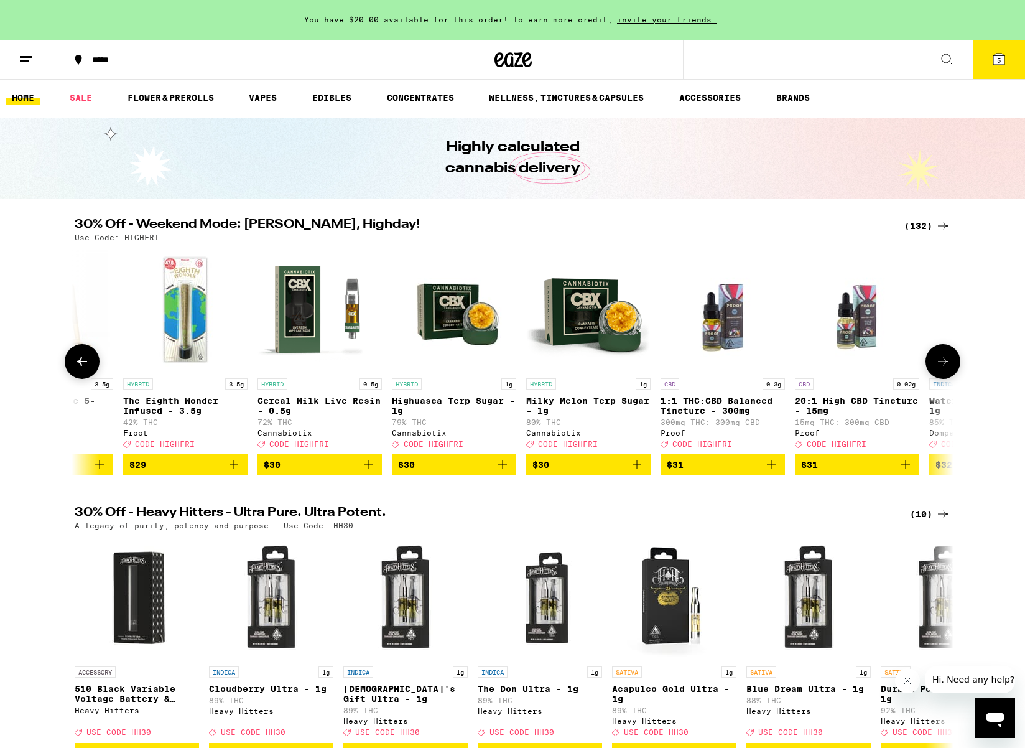
click at [945, 358] on button at bounding box center [942, 361] width 35 height 35
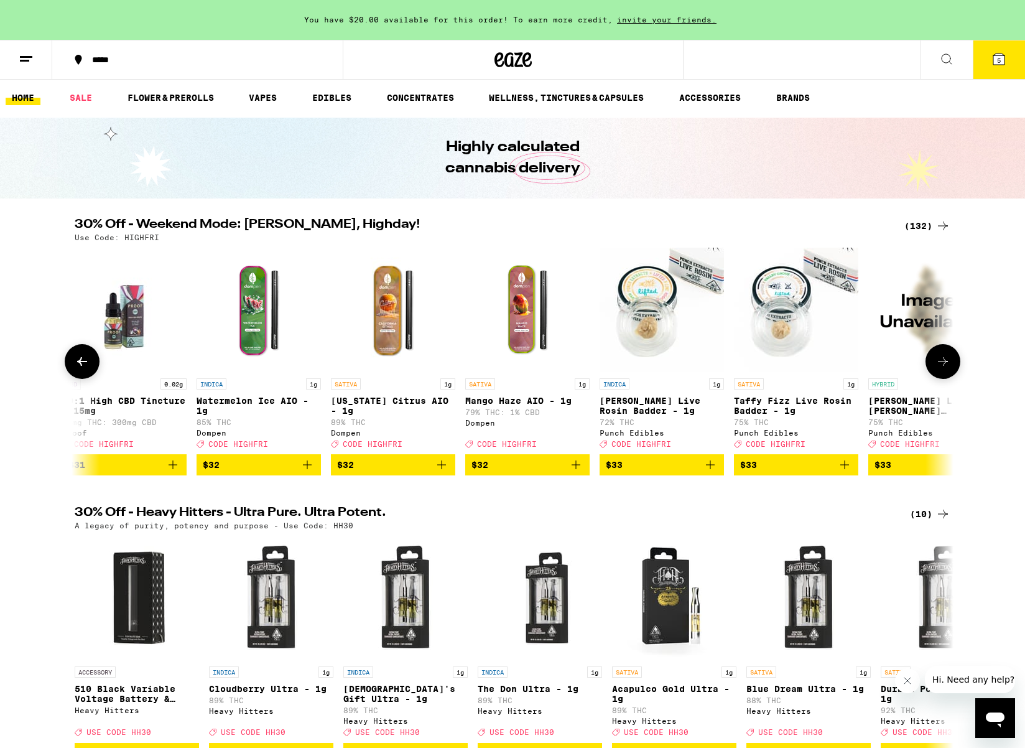
scroll to position [0, 11842]
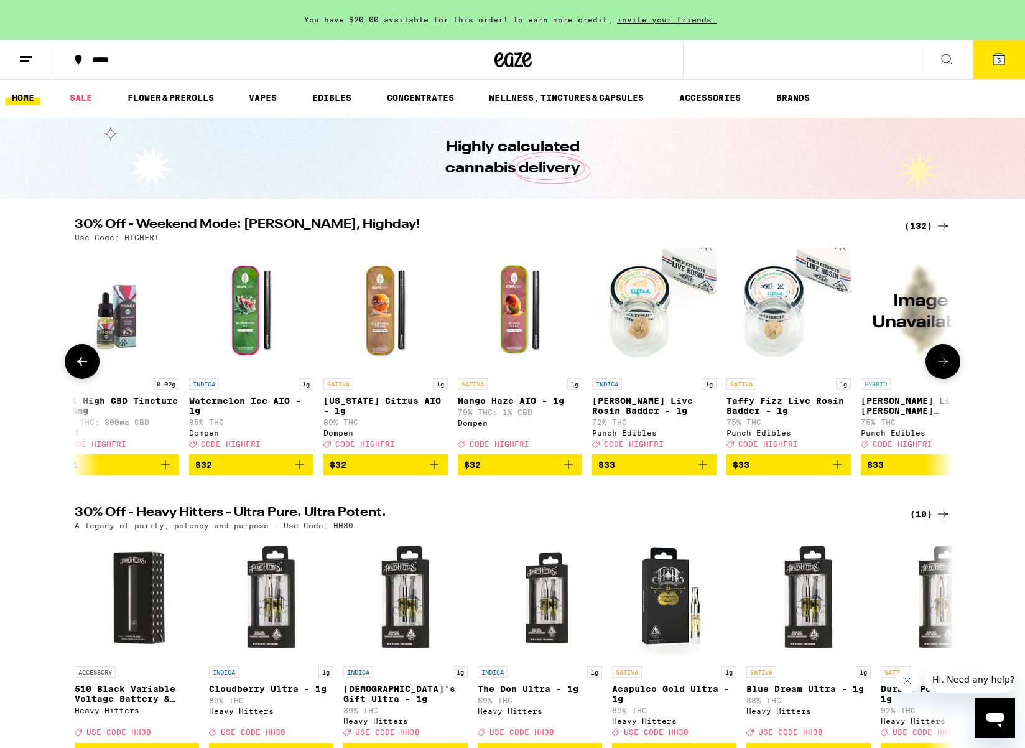
click at [945, 358] on button at bounding box center [942, 361] width 35 height 35
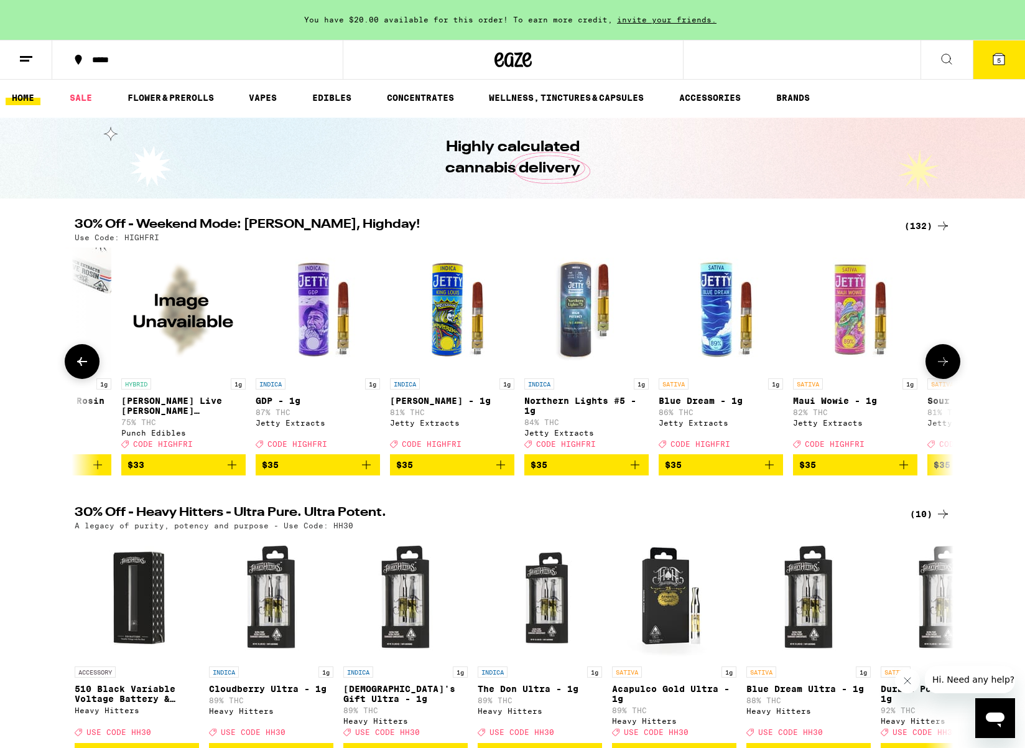
click at [945, 358] on button at bounding box center [942, 361] width 35 height 35
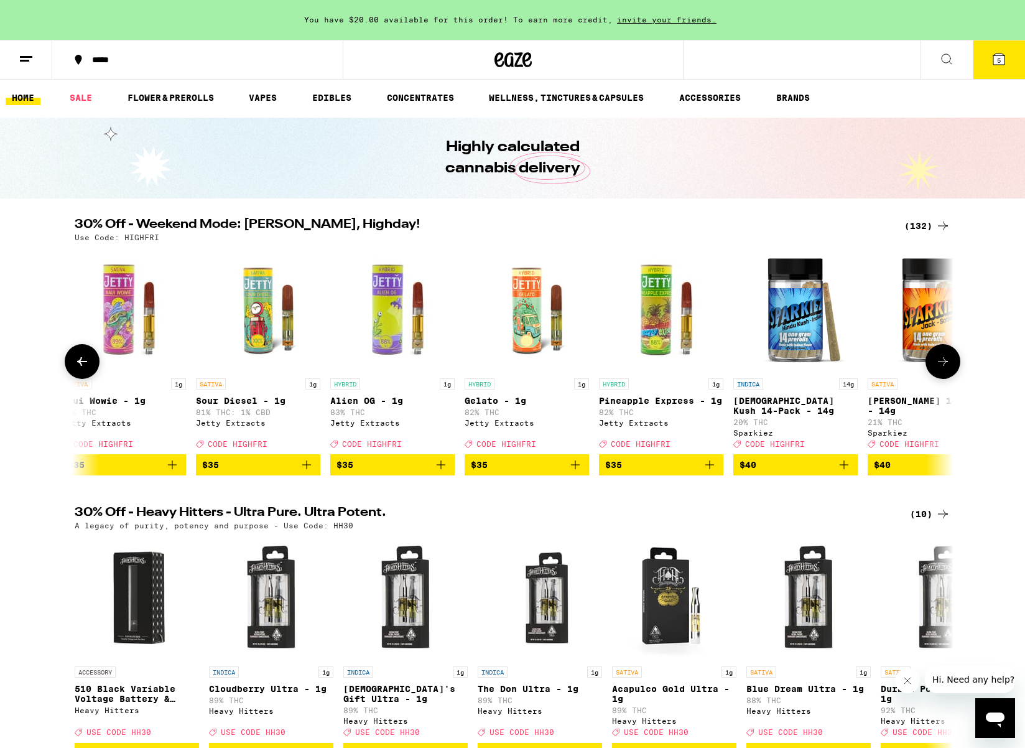
click at [945, 358] on button at bounding box center [942, 361] width 35 height 35
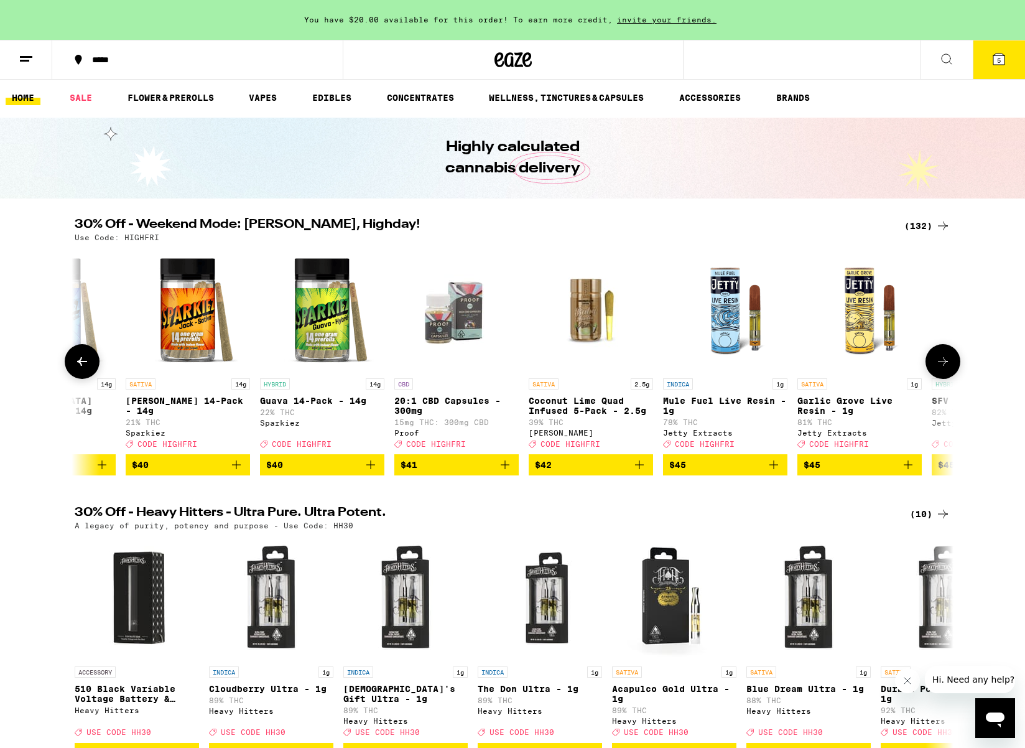
click at [945, 358] on button at bounding box center [942, 361] width 35 height 35
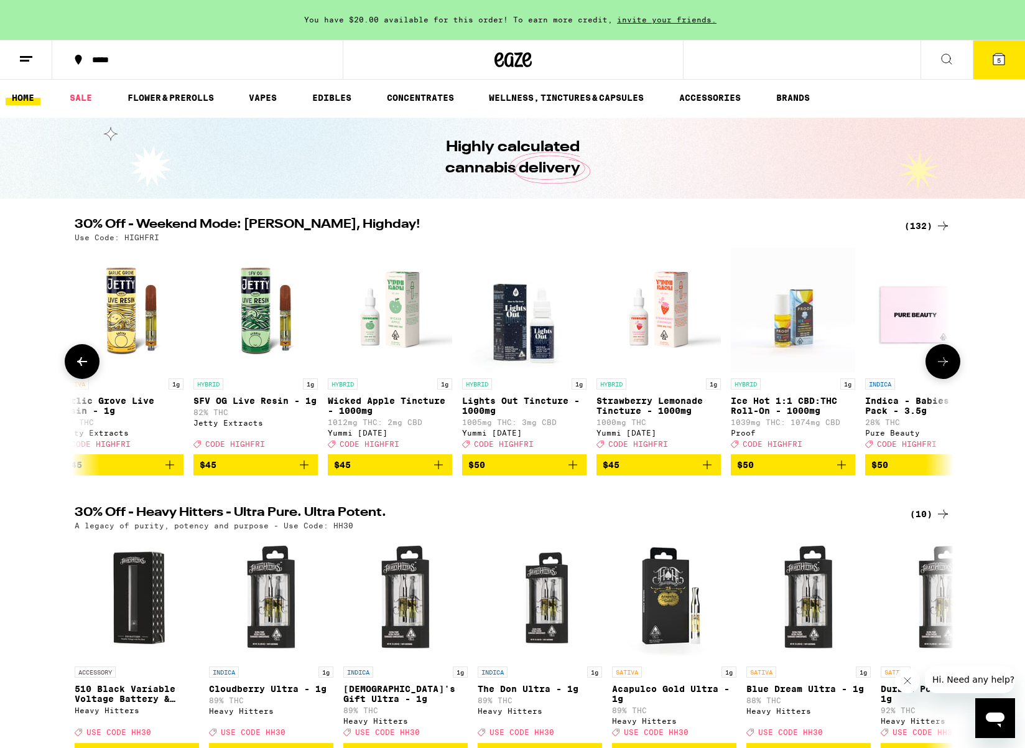
scroll to position [0, 14796]
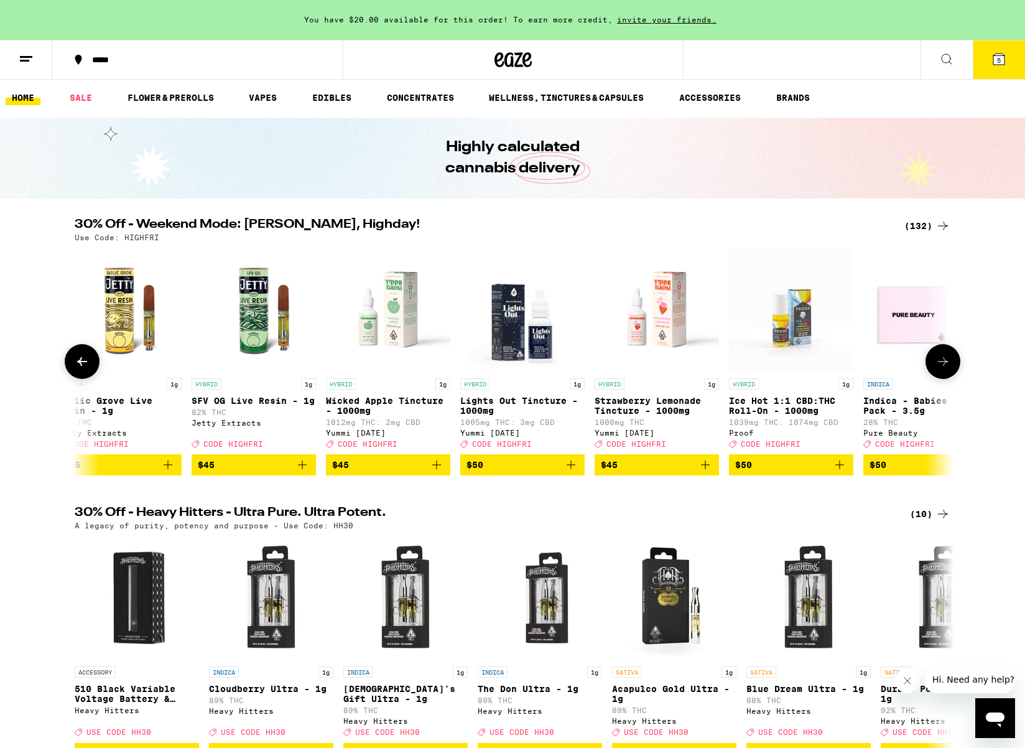
click at [945, 358] on button at bounding box center [942, 361] width 35 height 35
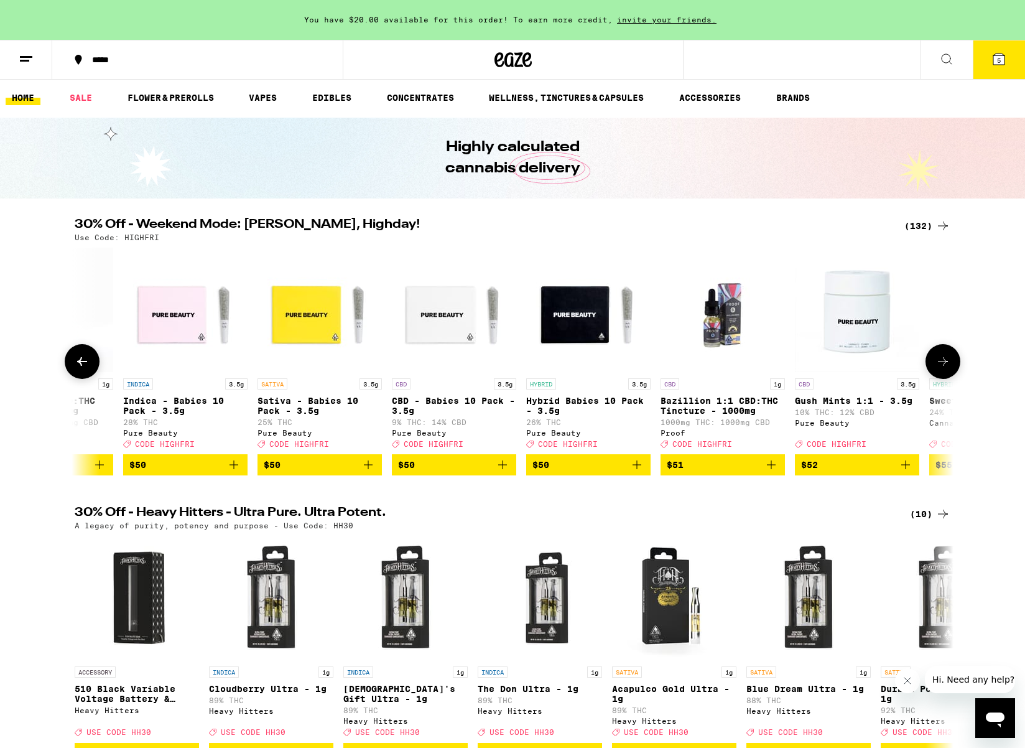
click at [945, 358] on button at bounding box center [942, 361] width 35 height 35
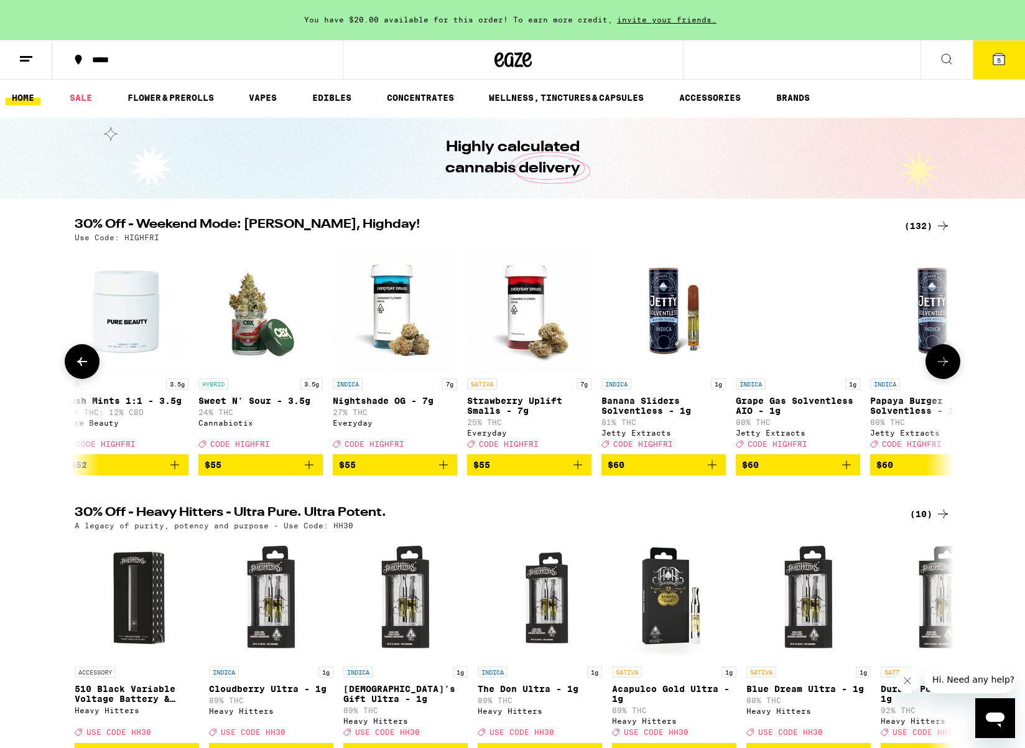
scroll to position [0, 16276]
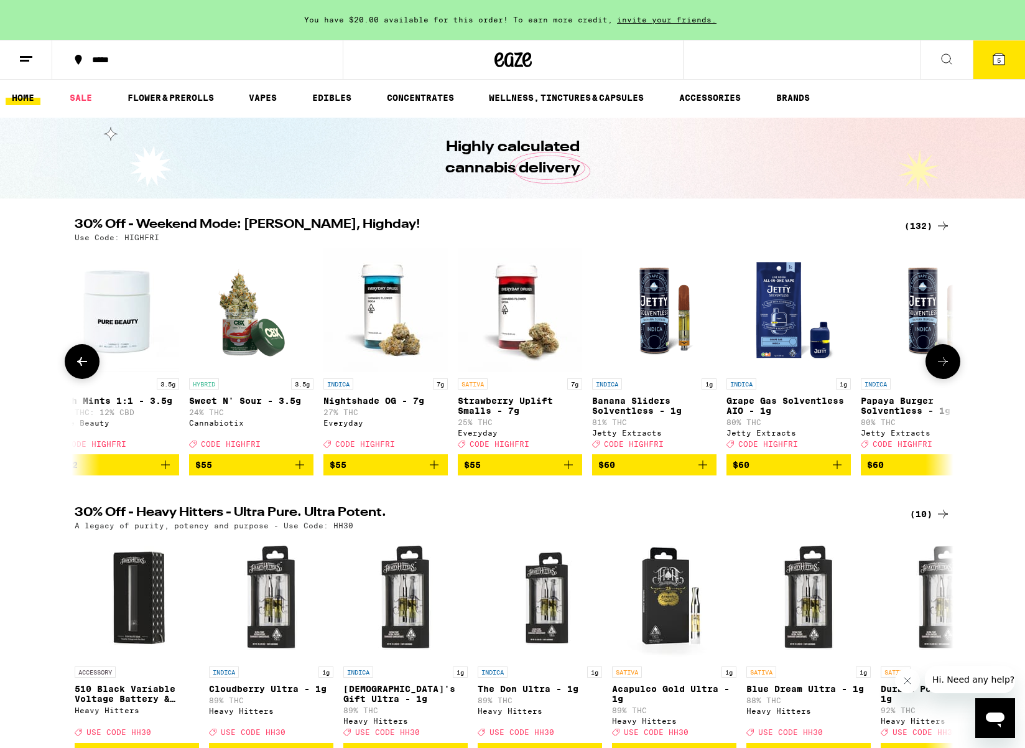
click at [945, 358] on button at bounding box center [942, 361] width 35 height 35
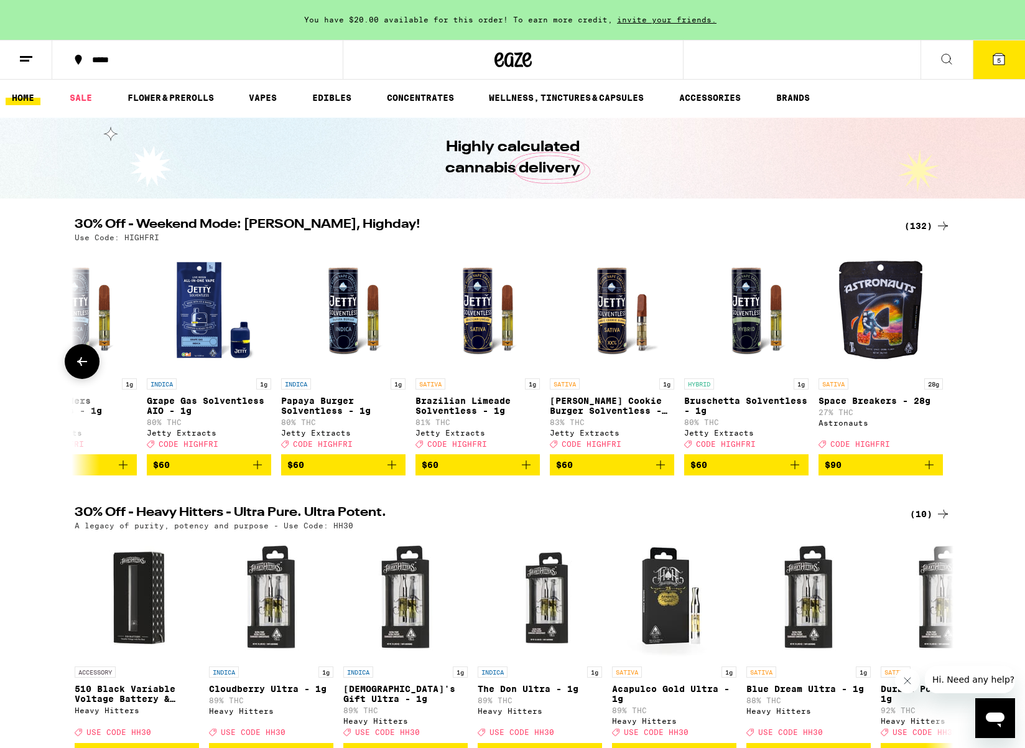
scroll to position [0, 16858]
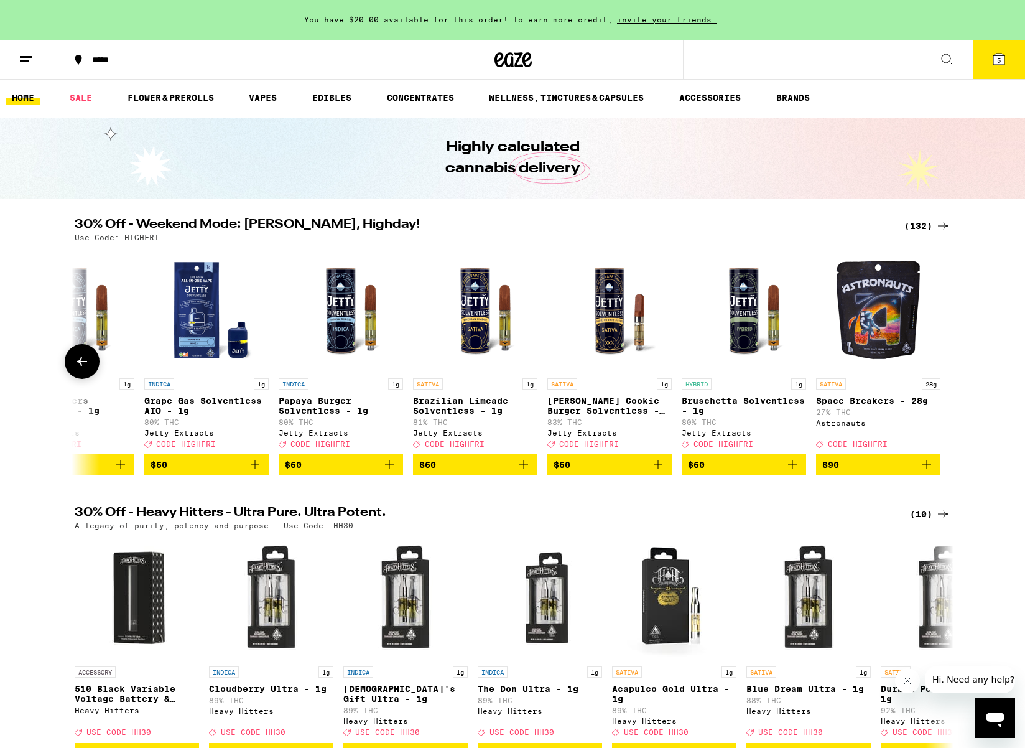
click at [945, 358] on div at bounding box center [942, 361] width 35 height 35
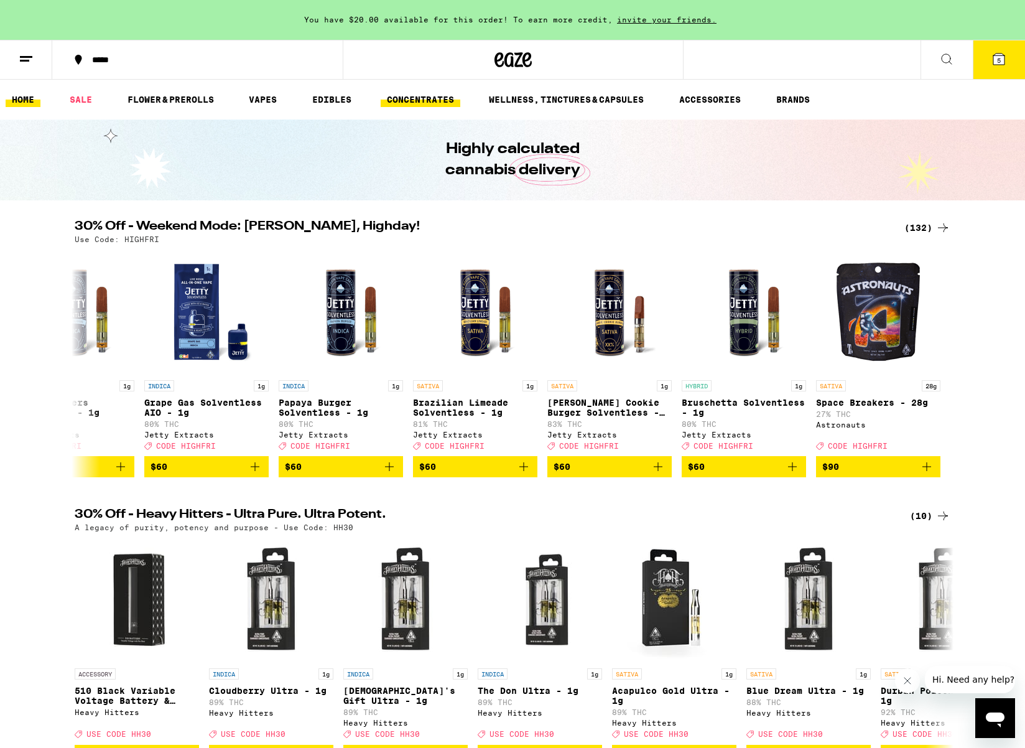
scroll to position [6, 0]
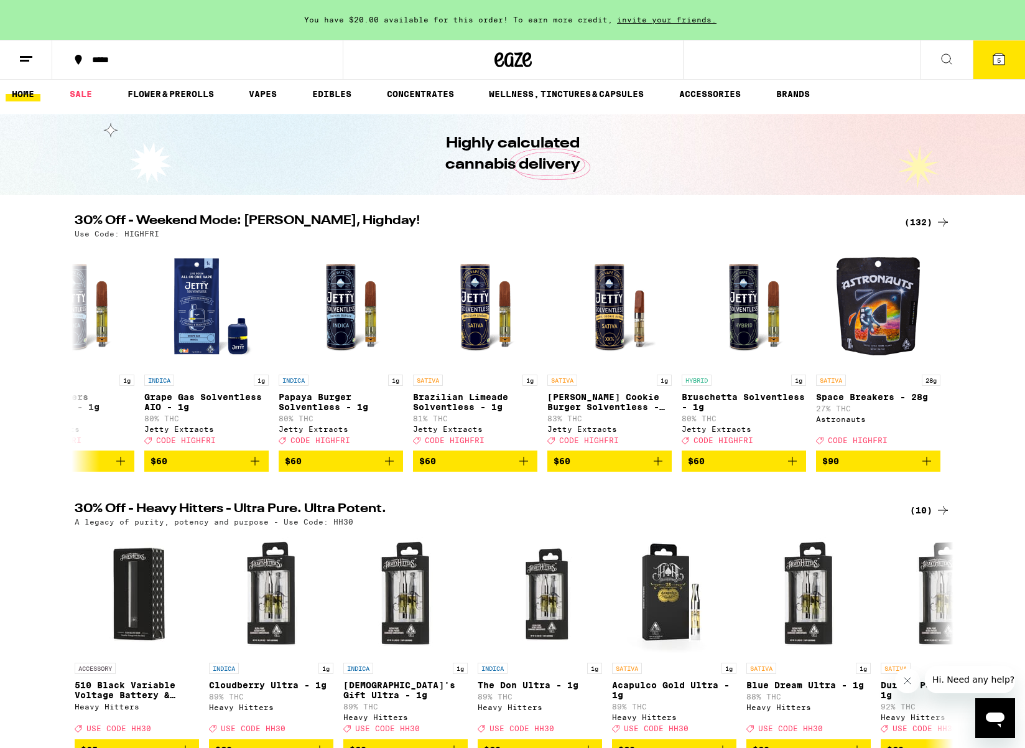
click at [944, 59] on icon at bounding box center [946, 59] width 15 height 15
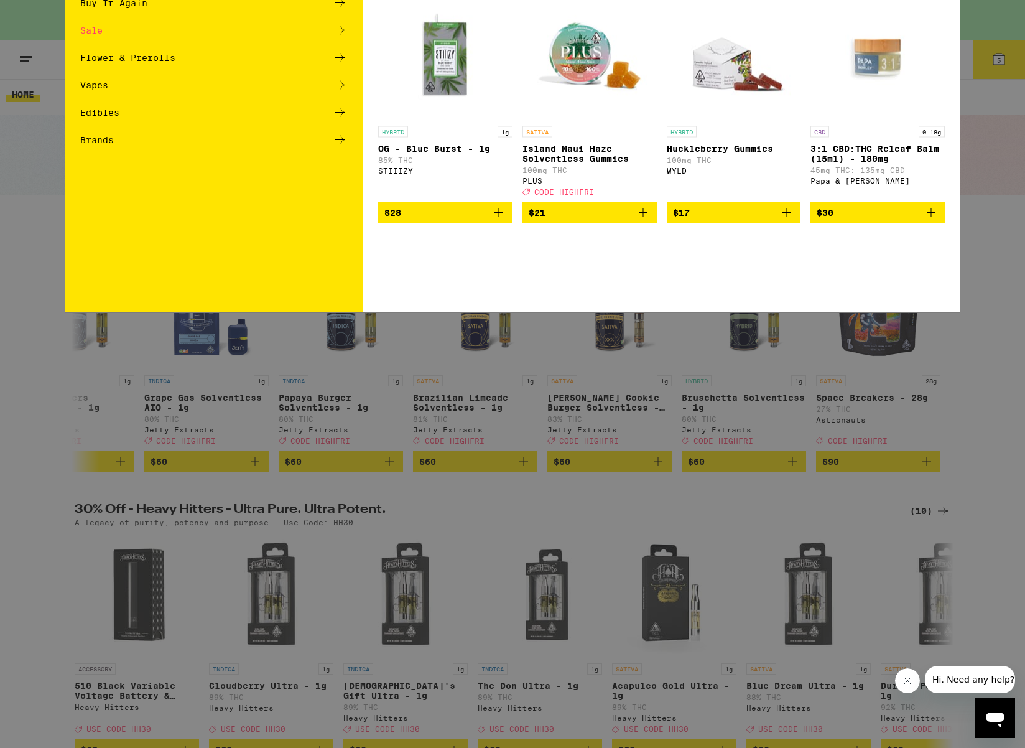
scroll to position [0, 0]
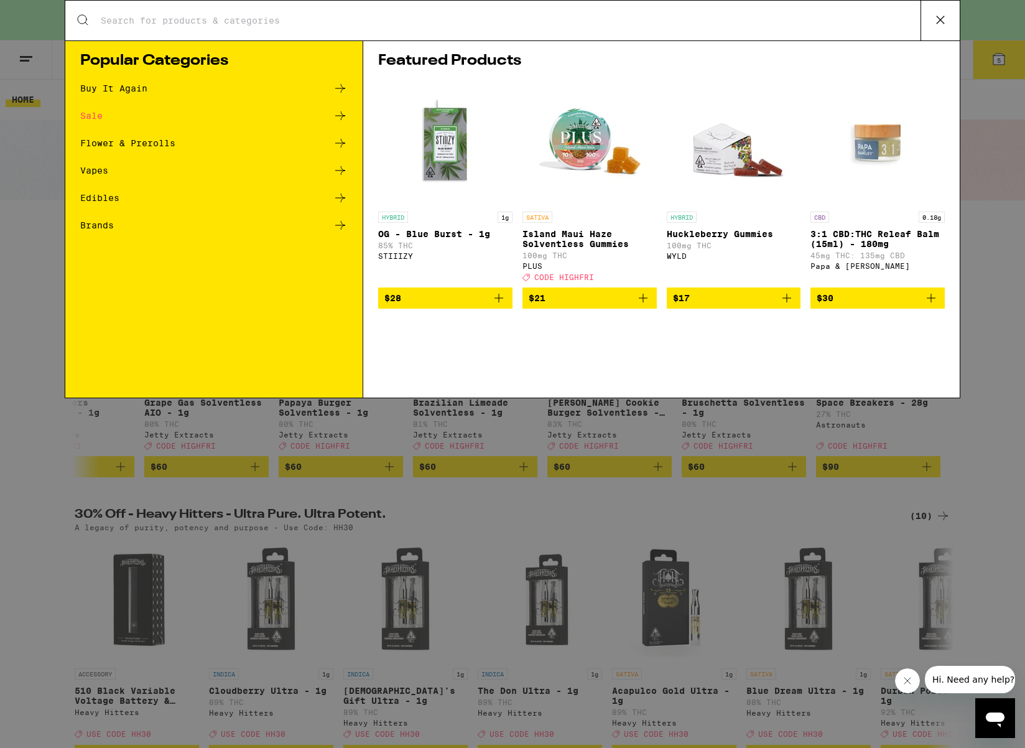
click at [116, 88] on div "Buy It Again" at bounding box center [113, 88] width 67 height 9
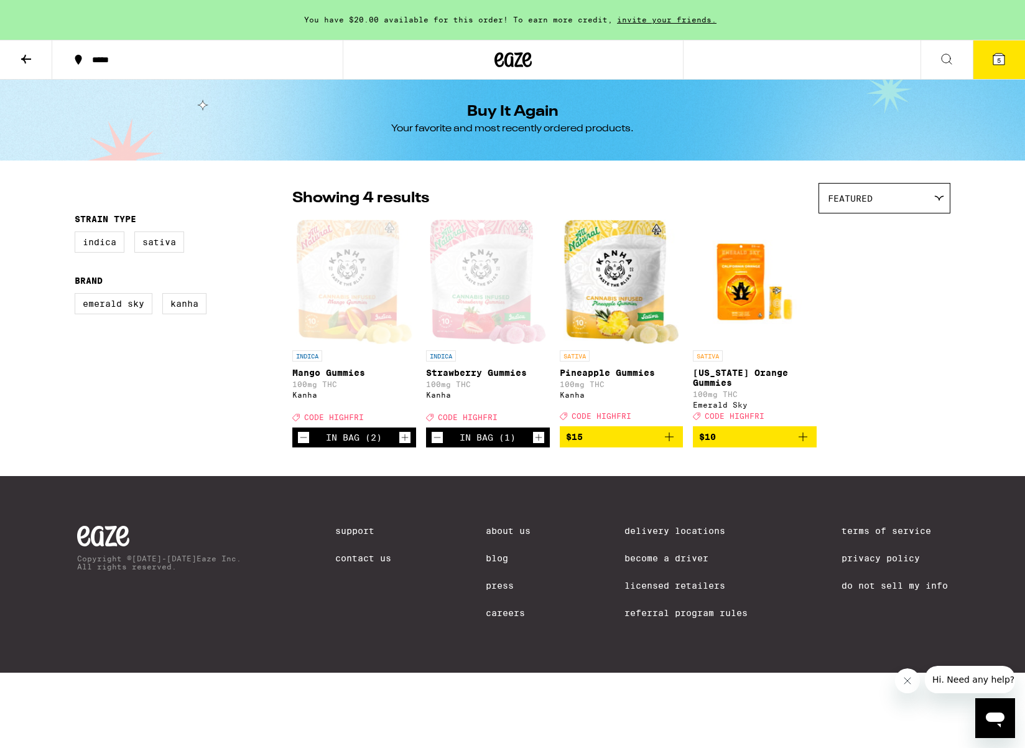
click at [953, 57] on icon at bounding box center [946, 59] width 15 height 15
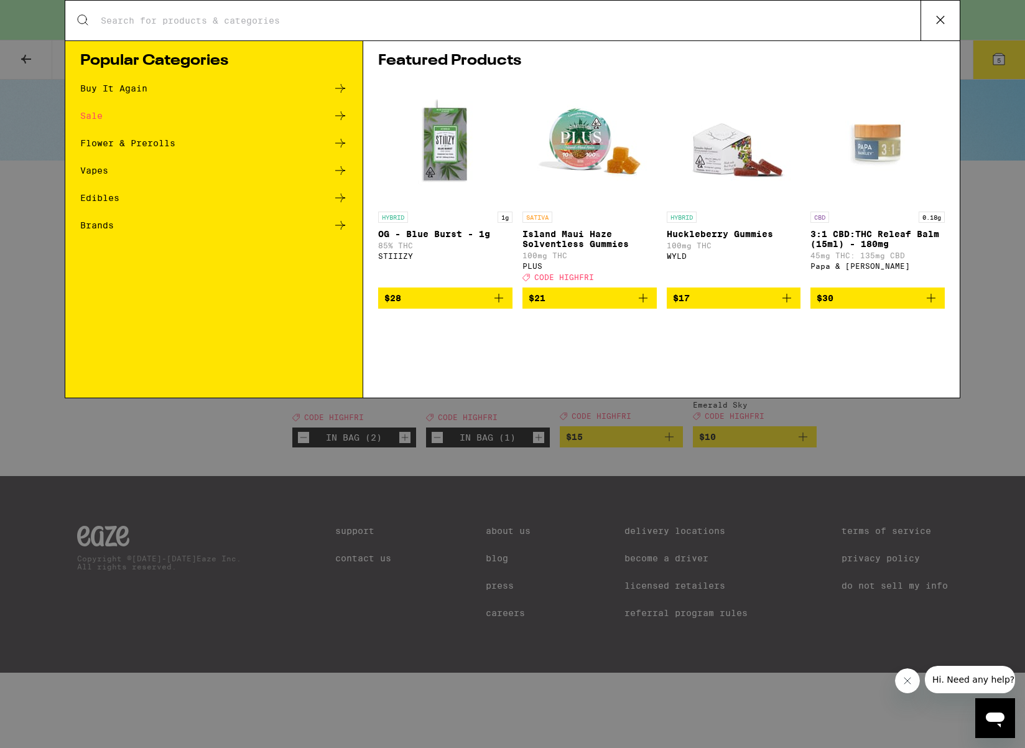
click at [273, 19] on input "Search for Products" at bounding box center [510, 20] width 820 height 11
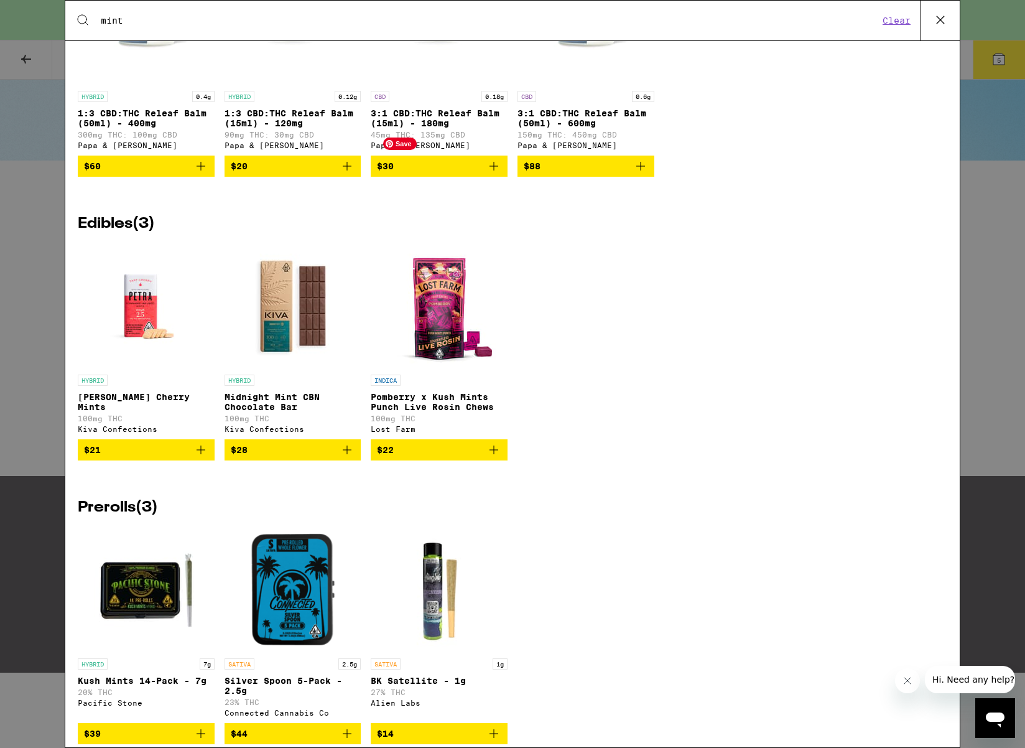
scroll to position [986, 0]
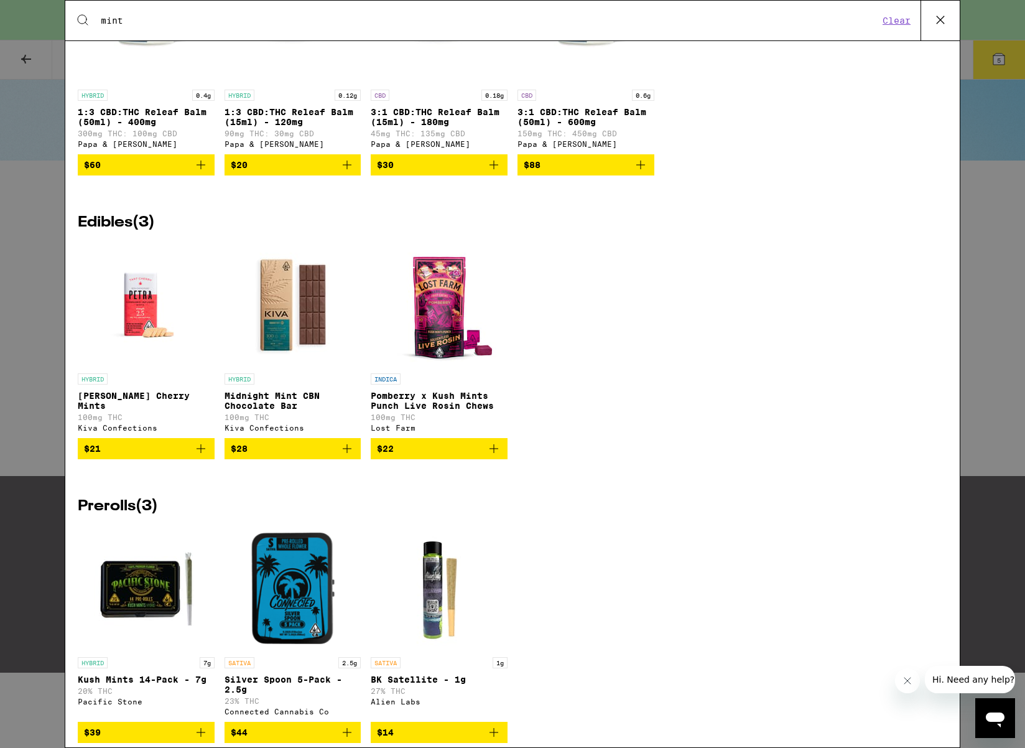
type input "mint"
click at [200, 453] on icon "Add to bag" at bounding box center [201, 448] width 9 height 9
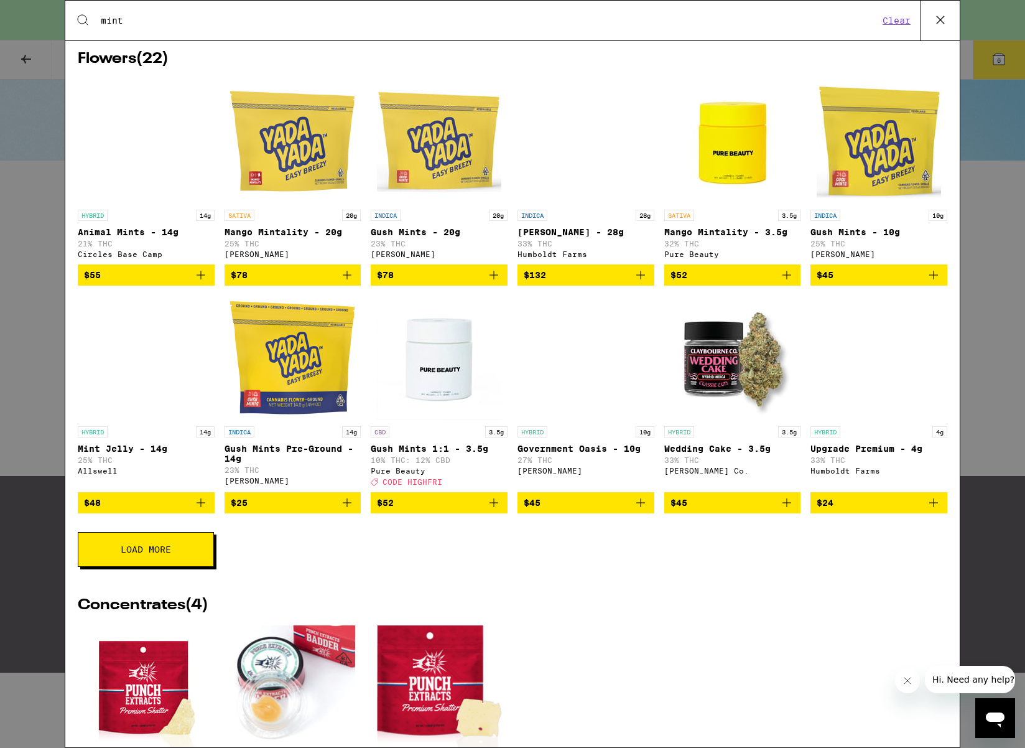
scroll to position [28, 0]
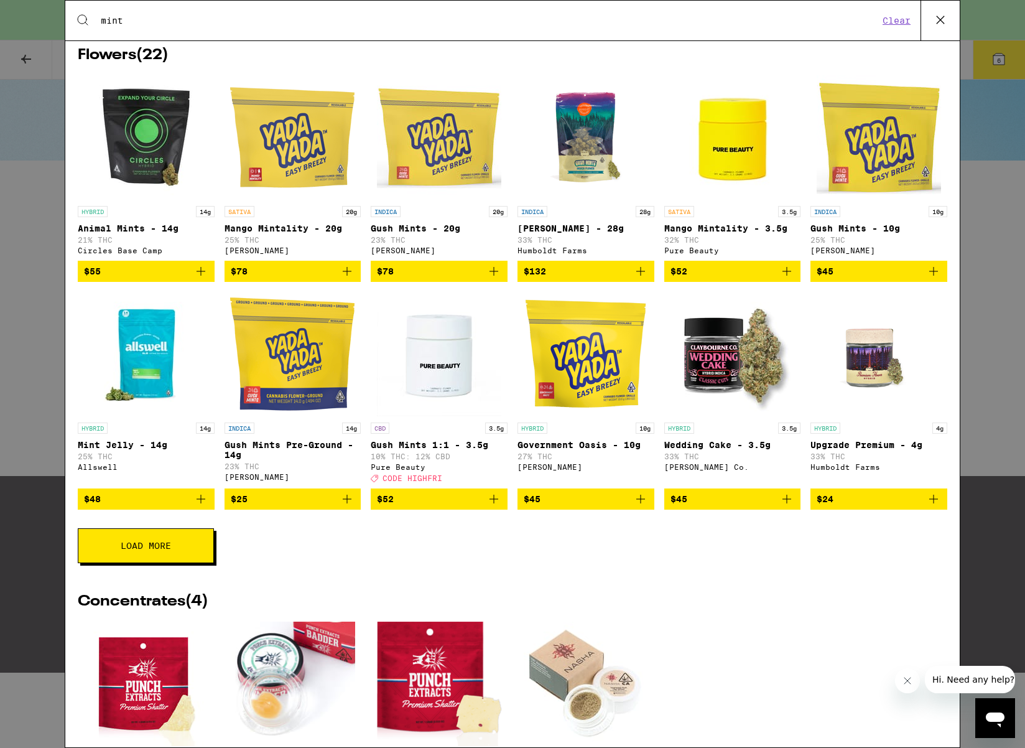
click at [888, 17] on button "Clear" at bounding box center [896, 20] width 35 height 11
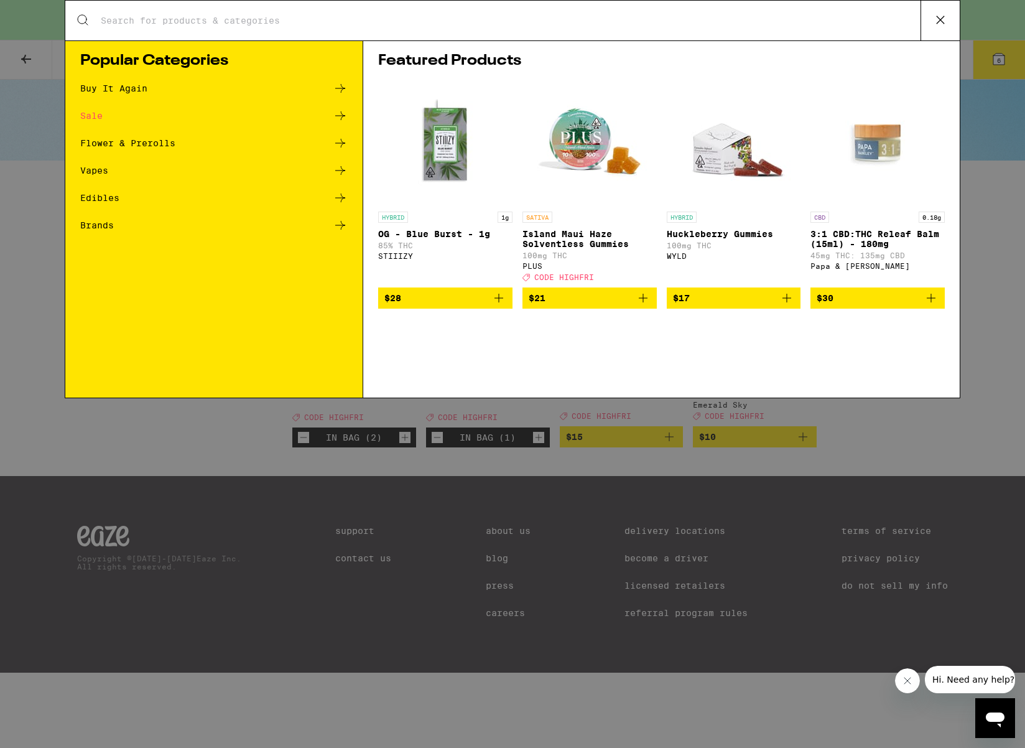
click at [97, 85] on div "Buy It Again" at bounding box center [113, 88] width 67 height 9
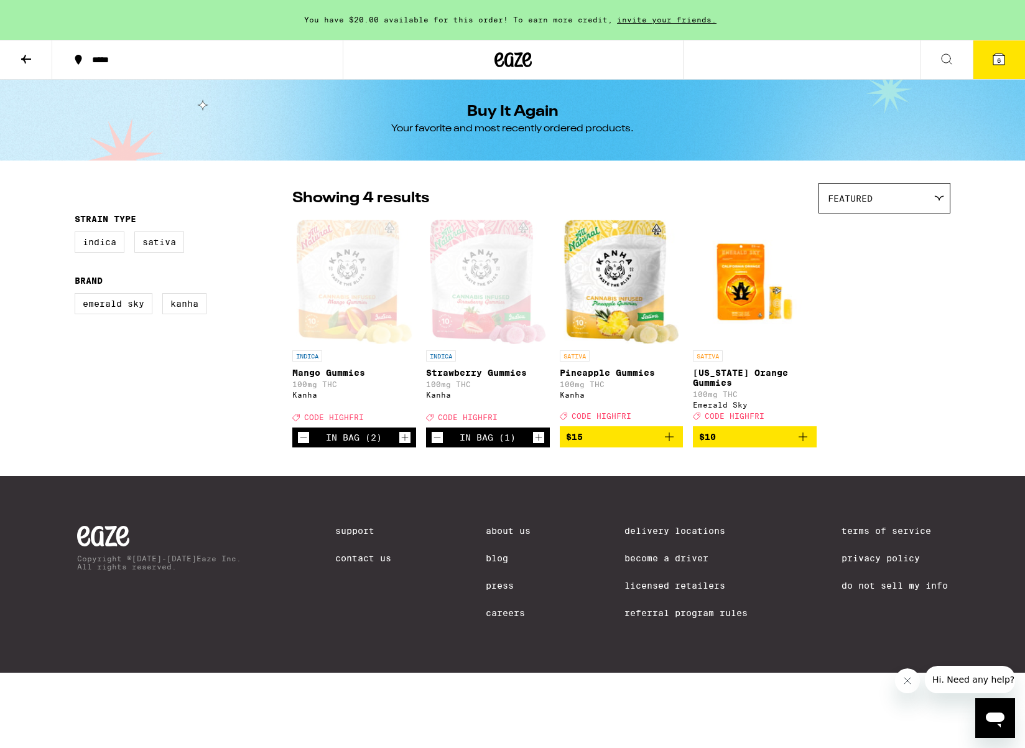
click at [21, 56] on icon at bounding box center [26, 59] width 15 height 15
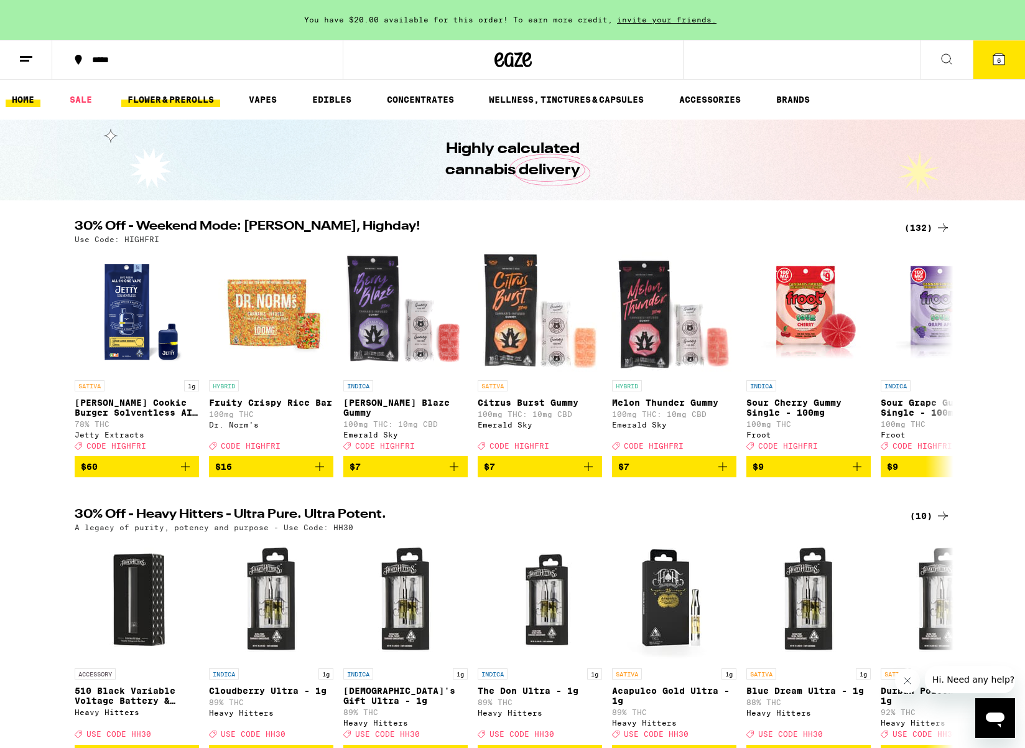
click at [172, 99] on link "FLOWER & PREROLLS" at bounding box center [170, 99] width 99 height 15
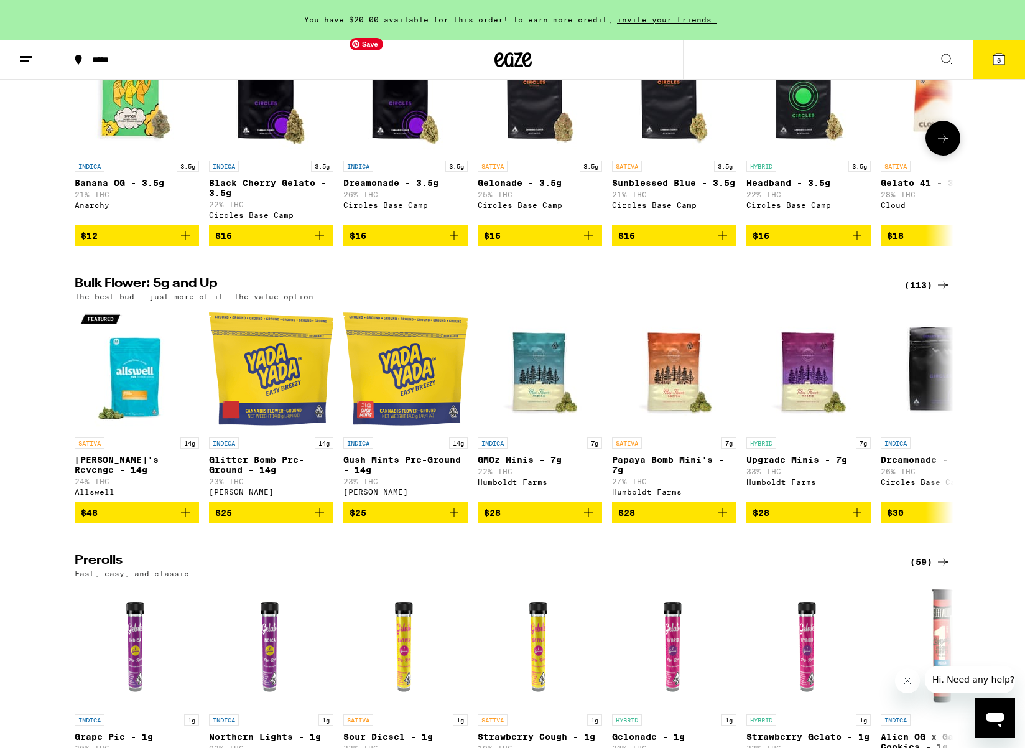
scroll to position [230, 0]
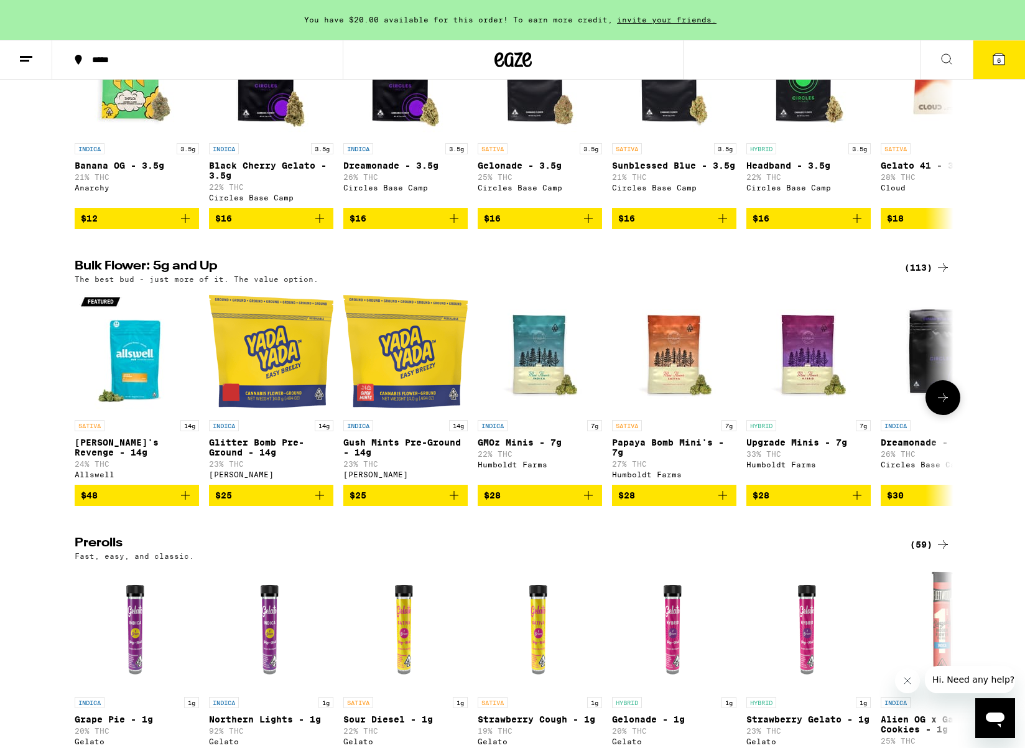
click at [591, 503] on icon "Add to bag" at bounding box center [588, 495] width 15 height 15
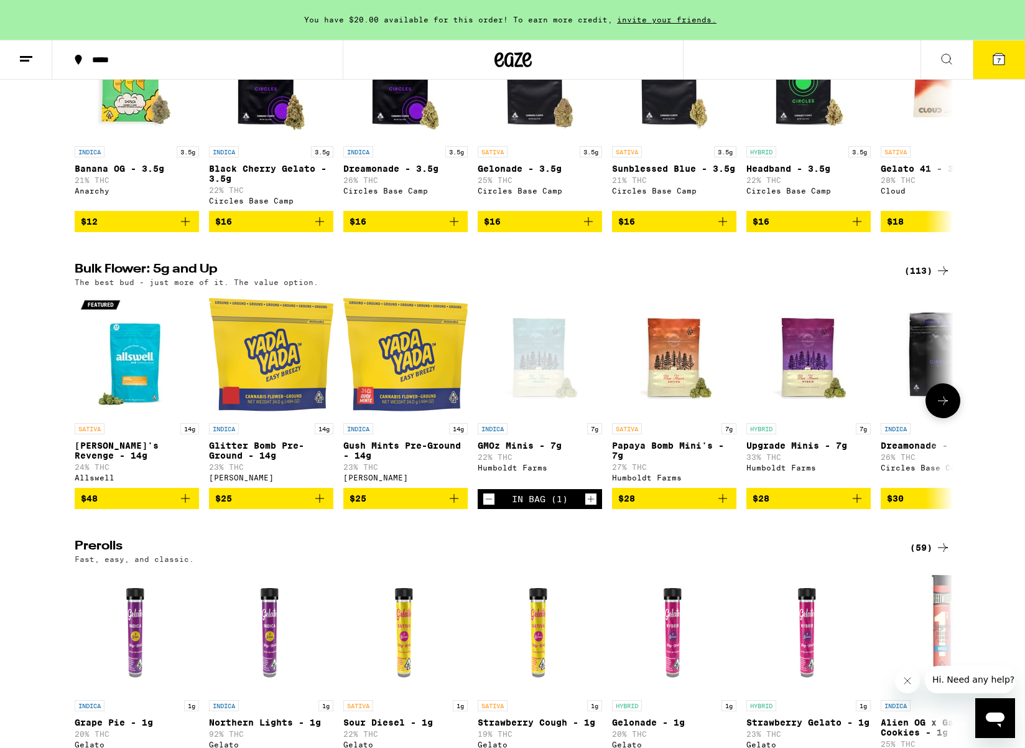
click at [591, 506] on icon "Increment" at bounding box center [590, 498] width 11 height 15
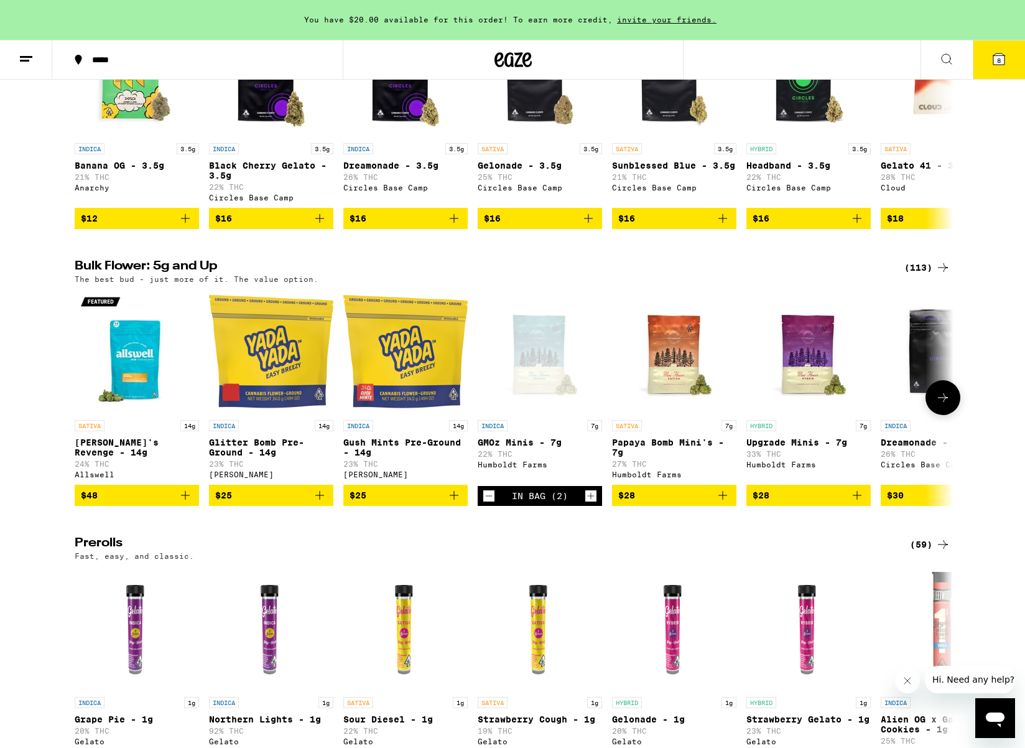
scroll to position [230, 0]
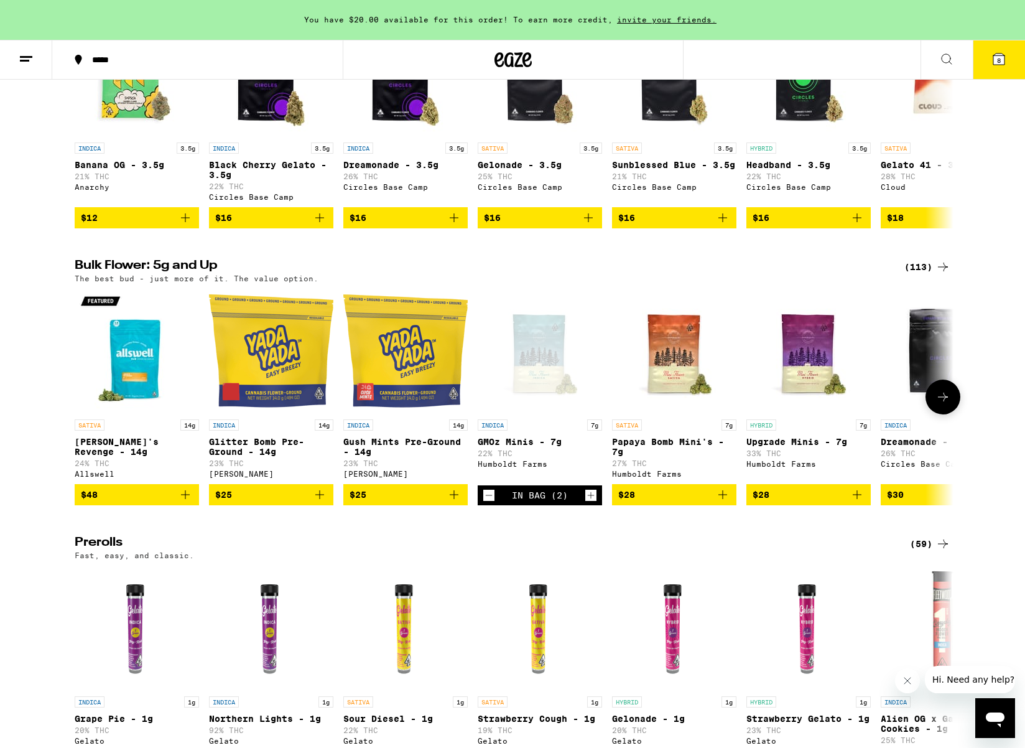
click at [862, 502] on icon "Add to bag" at bounding box center [857, 494] width 15 height 15
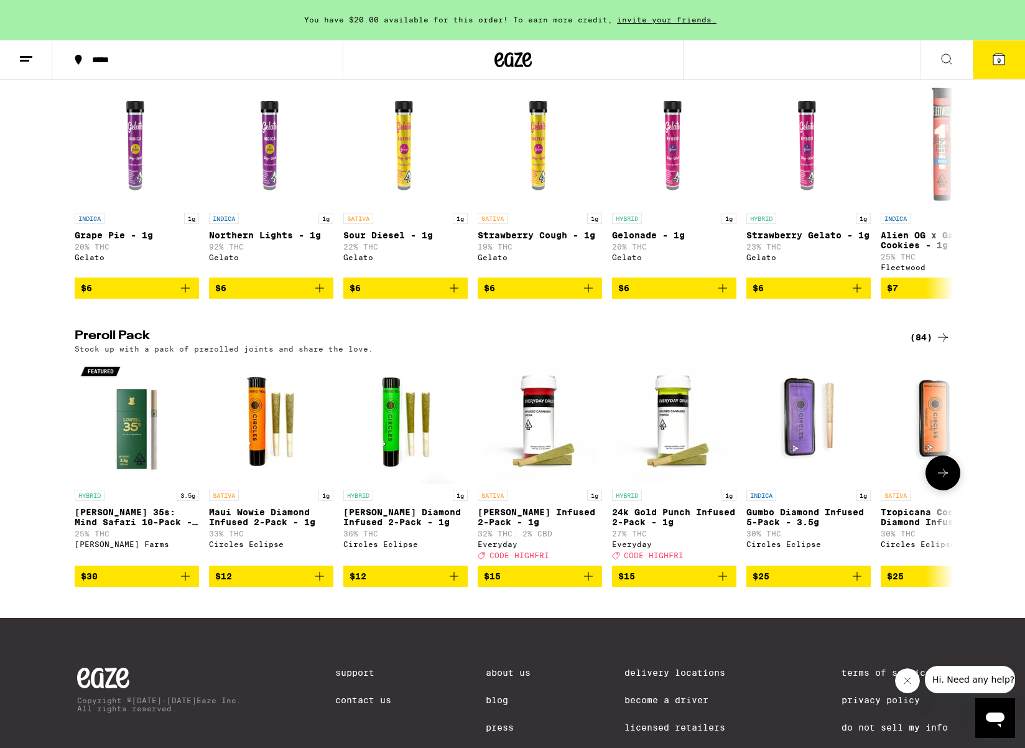
scroll to position [703, 0]
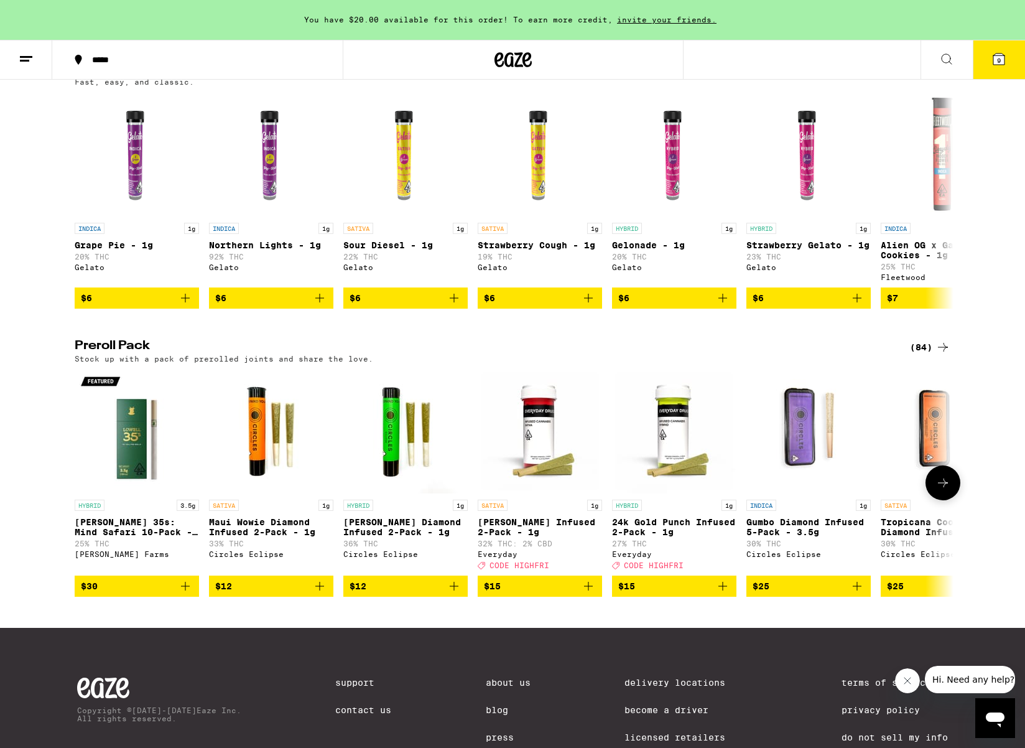
click at [947, 490] on icon at bounding box center [942, 482] width 15 height 15
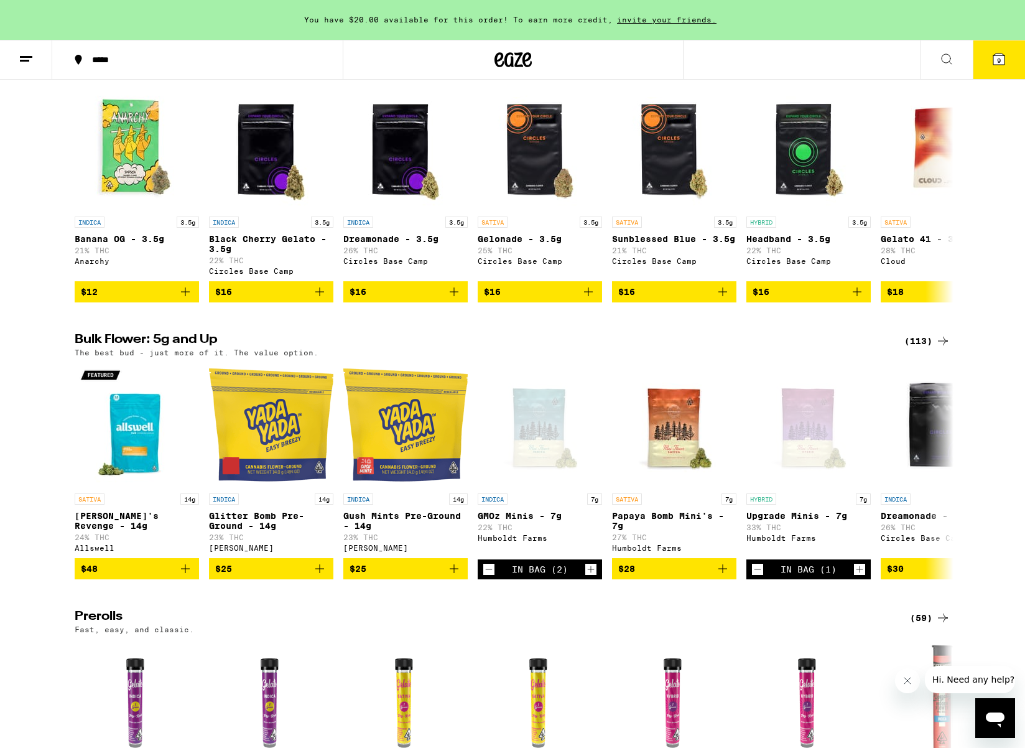
scroll to position [0, 0]
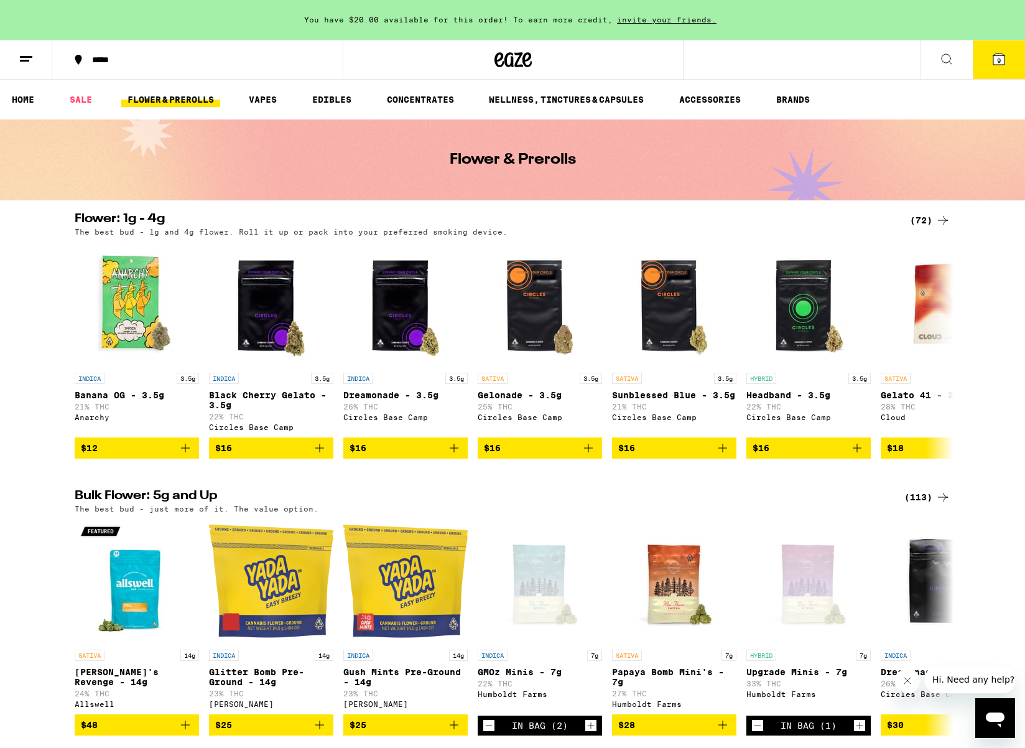
click at [991, 62] on icon at bounding box center [998, 59] width 15 height 15
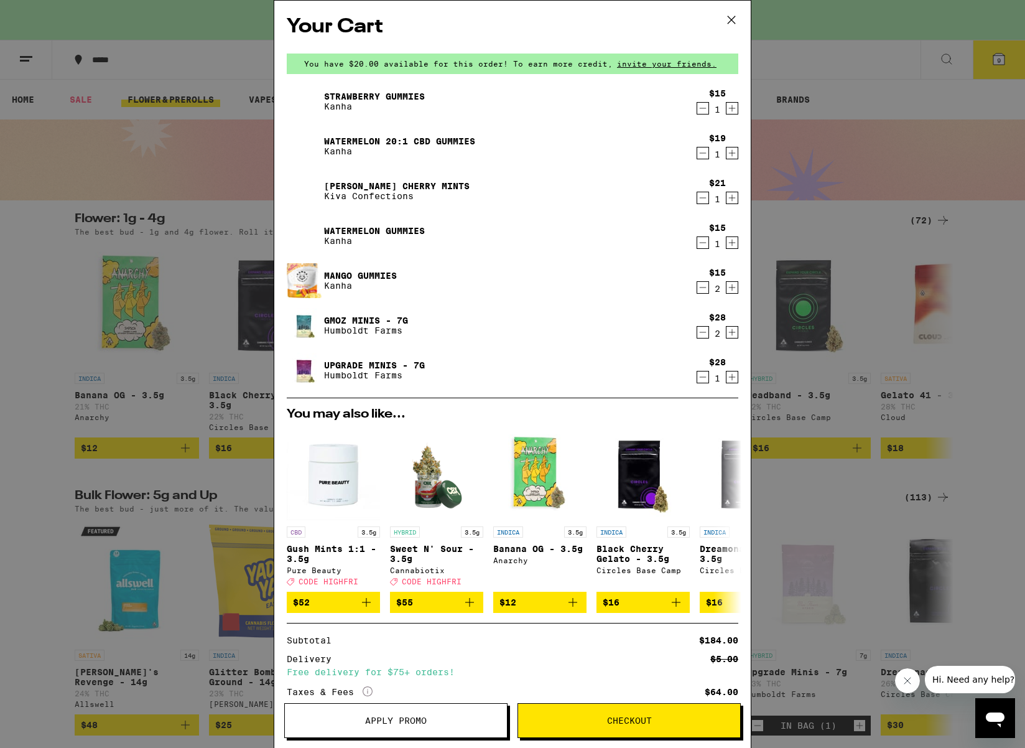
click at [701, 332] on icon "Decrement" at bounding box center [703, 332] width 7 height 0
click at [702, 287] on icon "Decrement" at bounding box center [703, 287] width 7 height 0
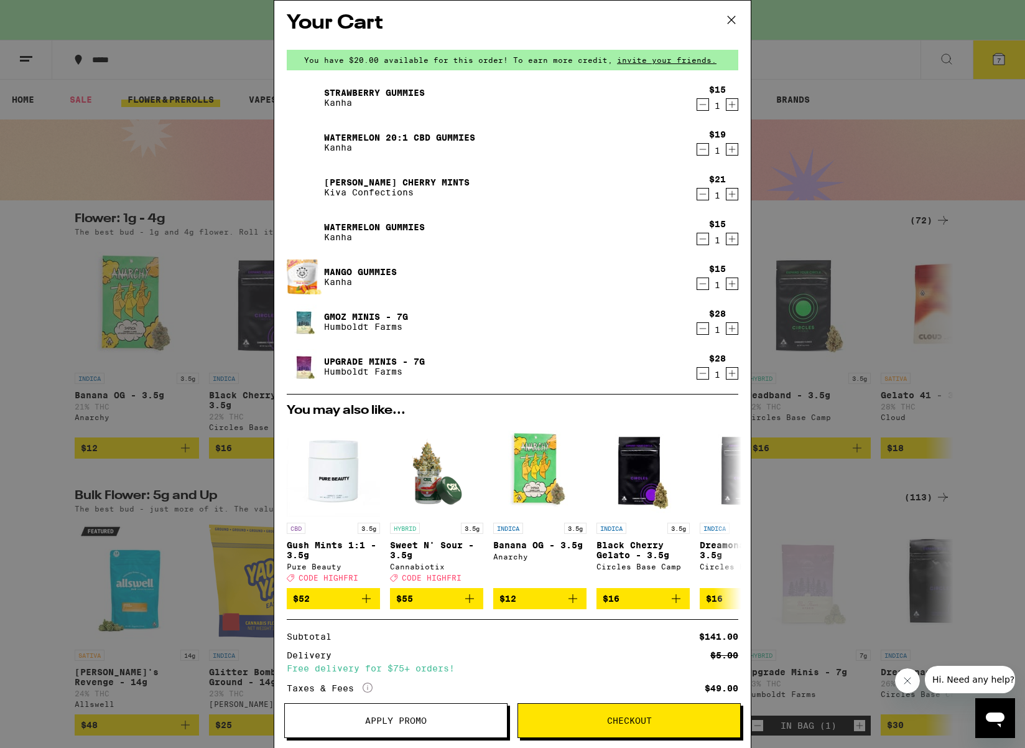
scroll to position [5, 0]
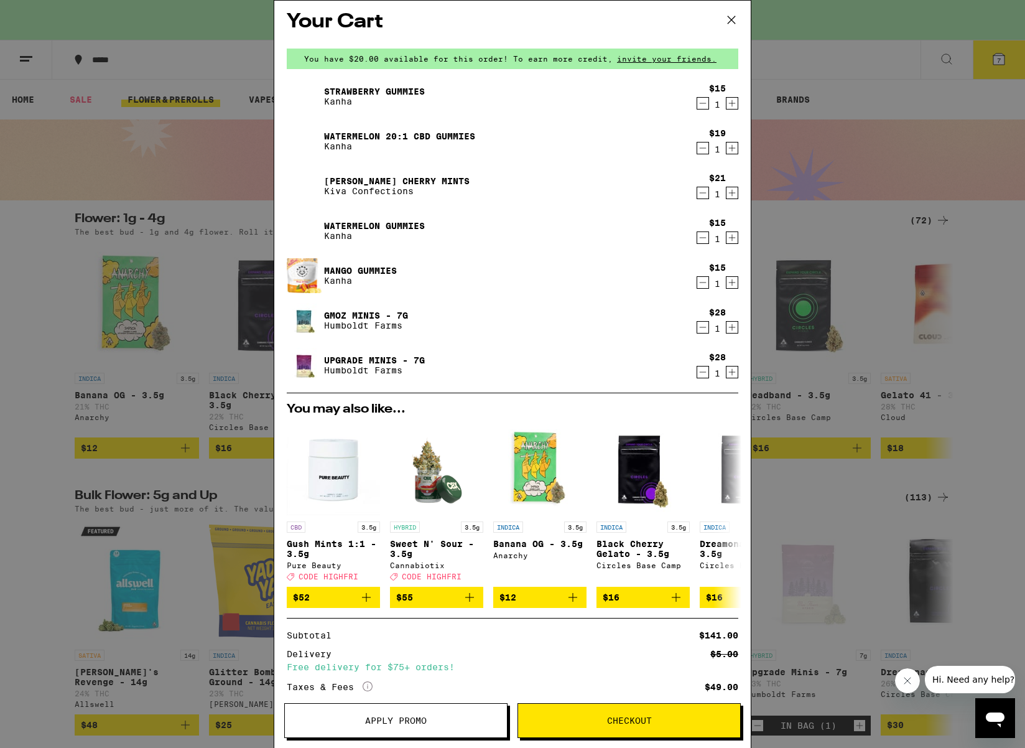
click at [339, 269] on link "Mango Gummies" at bounding box center [360, 271] width 73 height 10
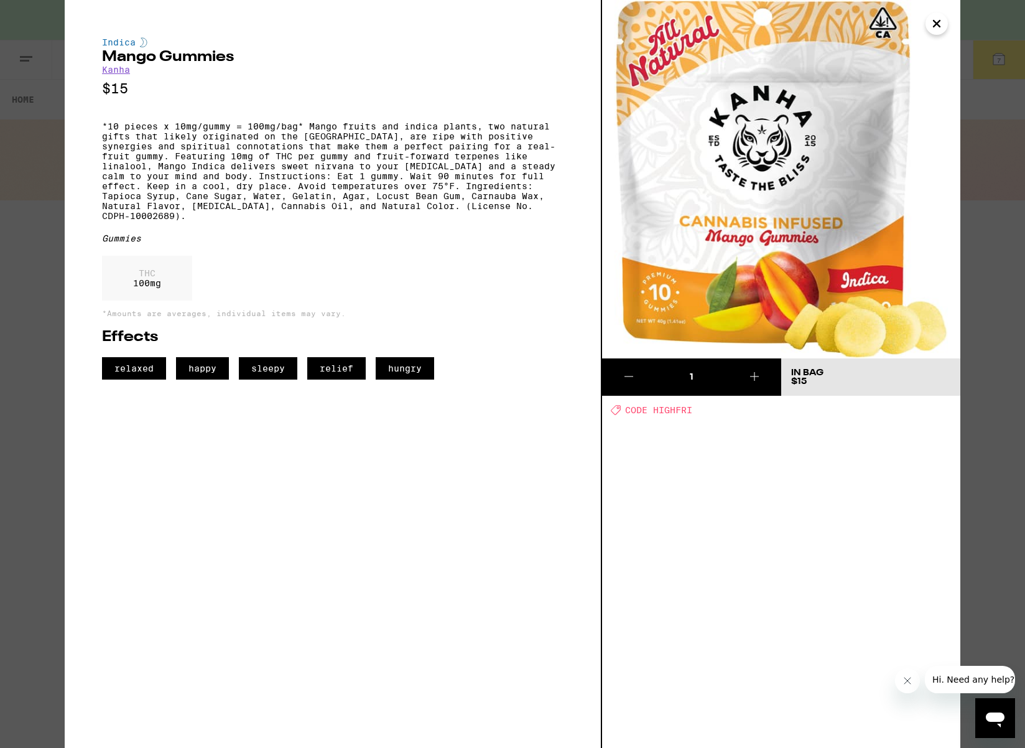
click at [940, 23] on icon "Close" at bounding box center [936, 23] width 15 height 19
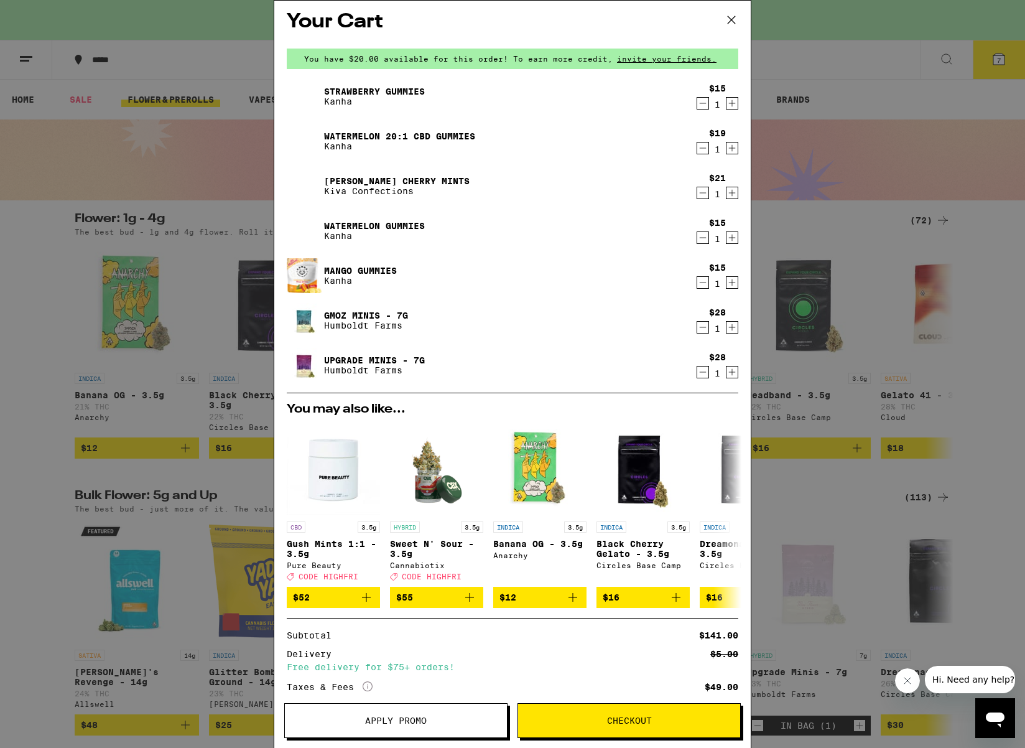
click at [353, 224] on link "Watermelon Gummies" at bounding box center [374, 226] width 101 height 10
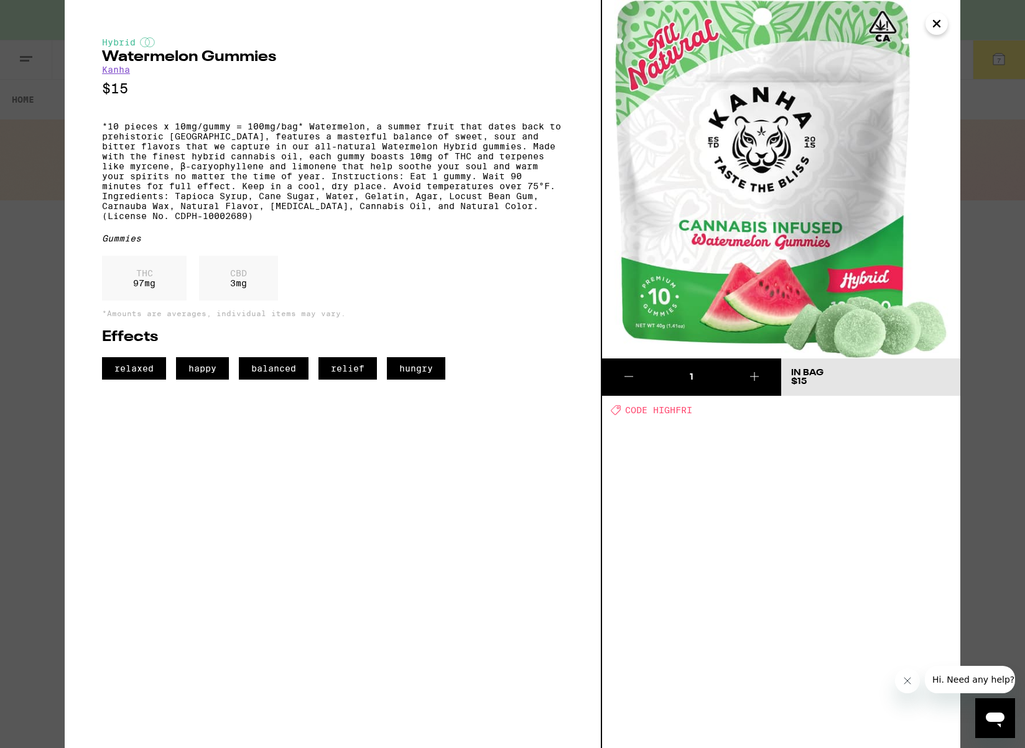
click at [937, 23] on icon "Close" at bounding box center [937, 24] width 6 height 6
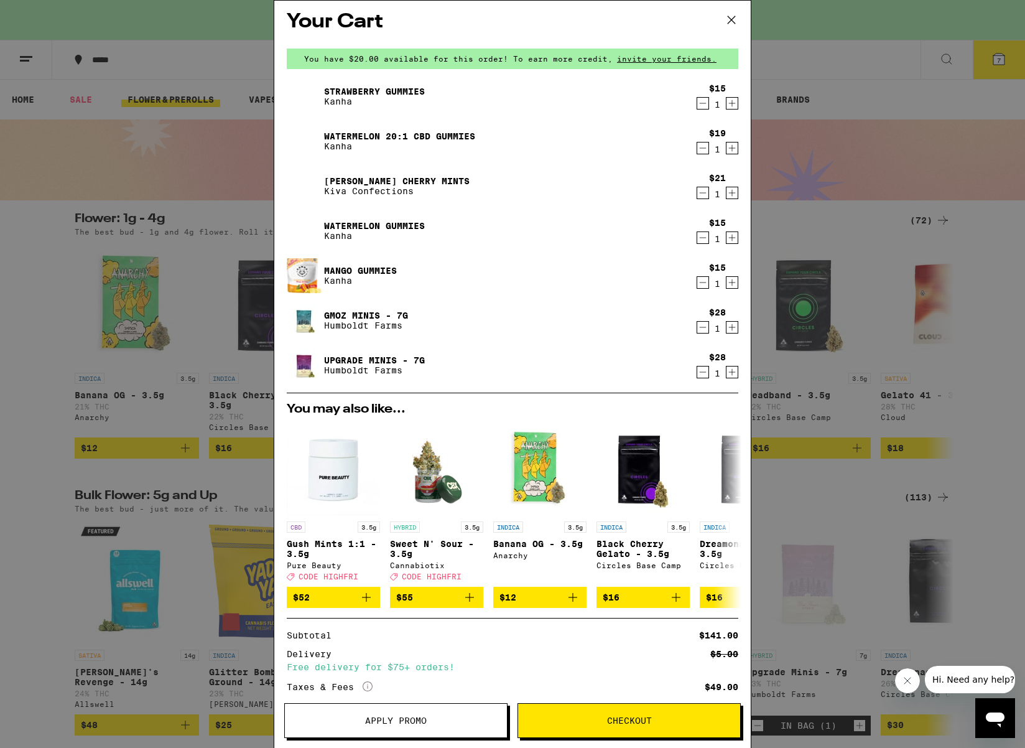
click at [365, 88] on link "Strawberry Gummies" at bounding box center [374, 91] width 101 height 10
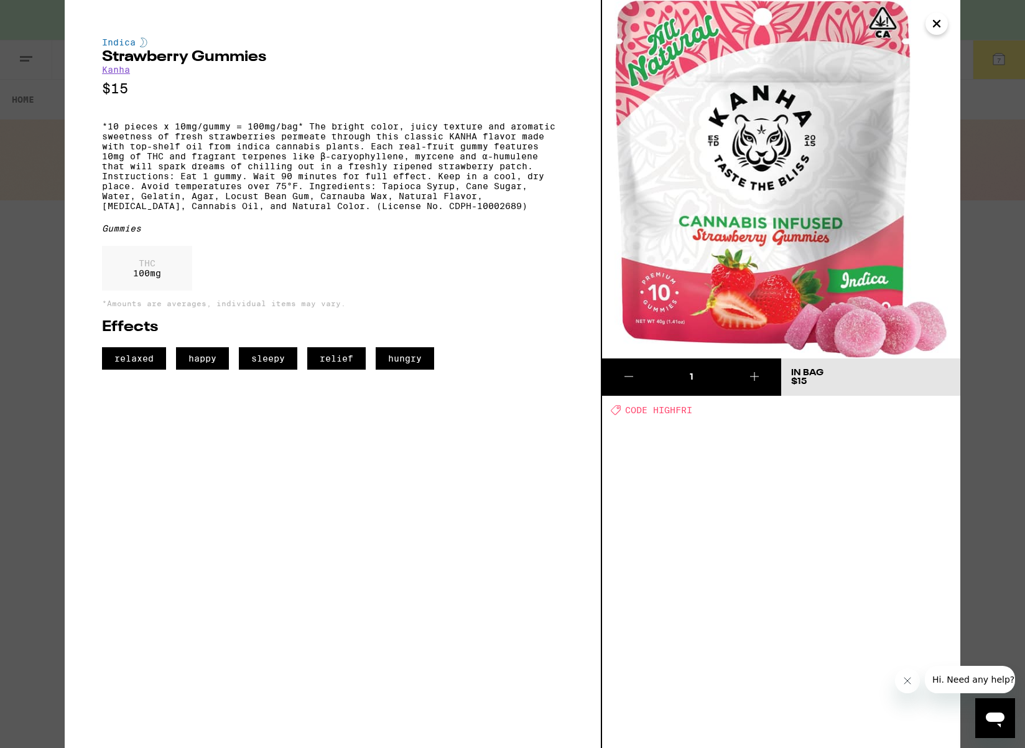
click at [938, 22] on icon "Close" at bounding box center [937, 24] width 6 height 6
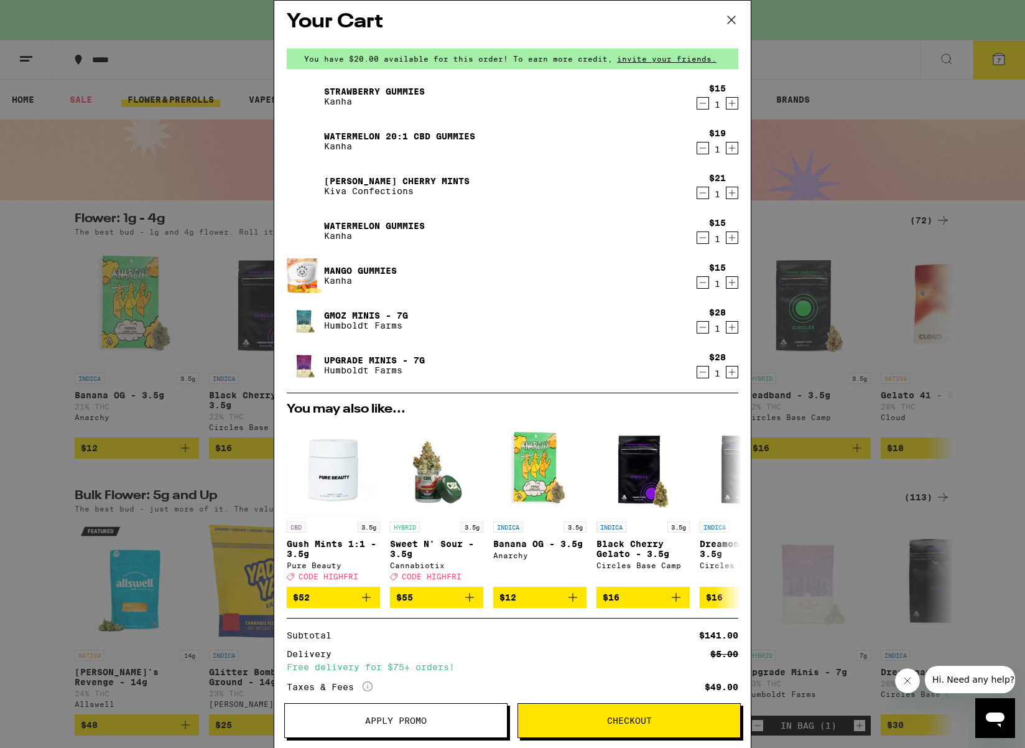
click at [335, 221] on link "Watermelon Gummies" at bounding box center [374, 226] width 101 height 10
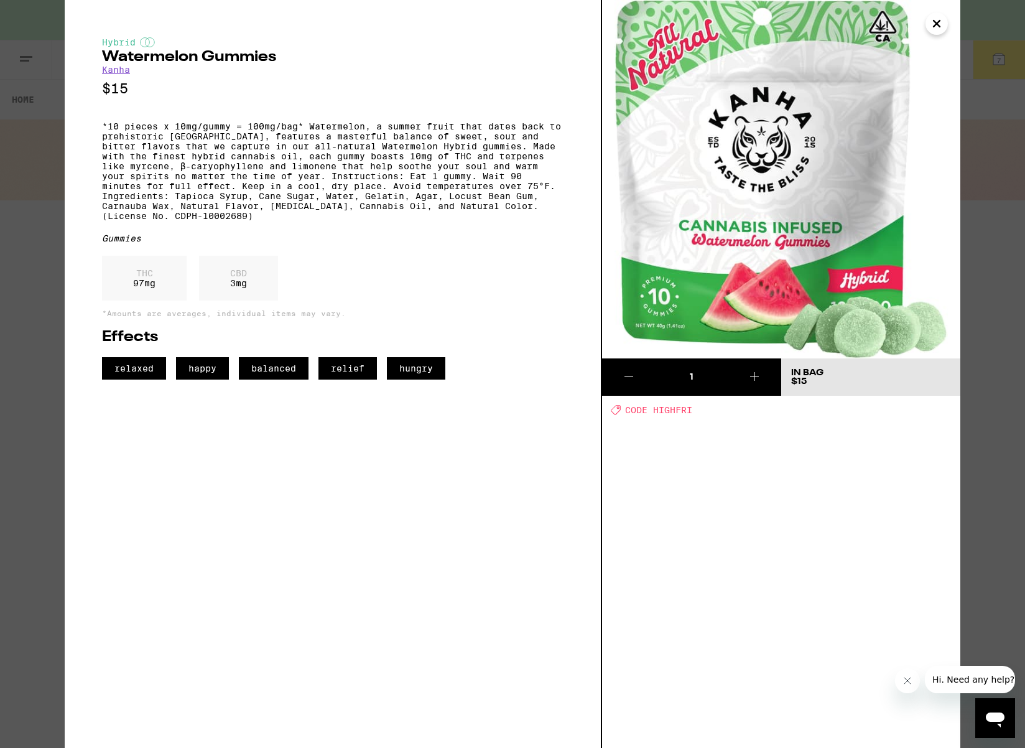
click at [937, 28] on icon "Close" at bounding box center [936, 23] width 15 height 19
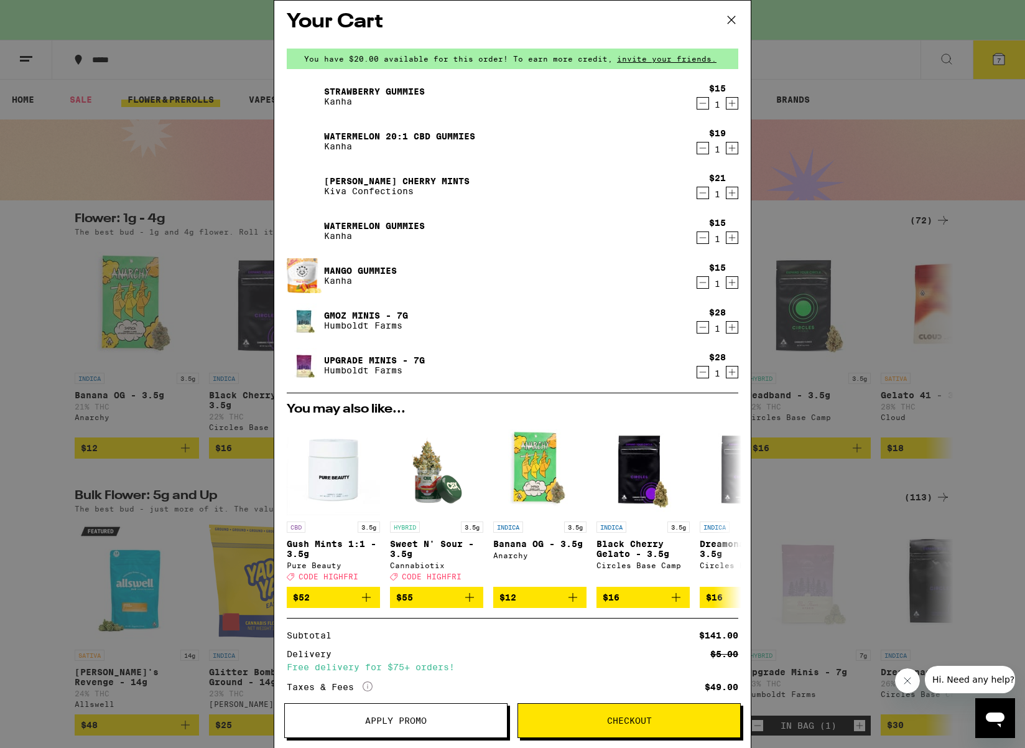
click at [701, 239] on icon "Decrement" at bounding box center [702, 237] width 11 height 15
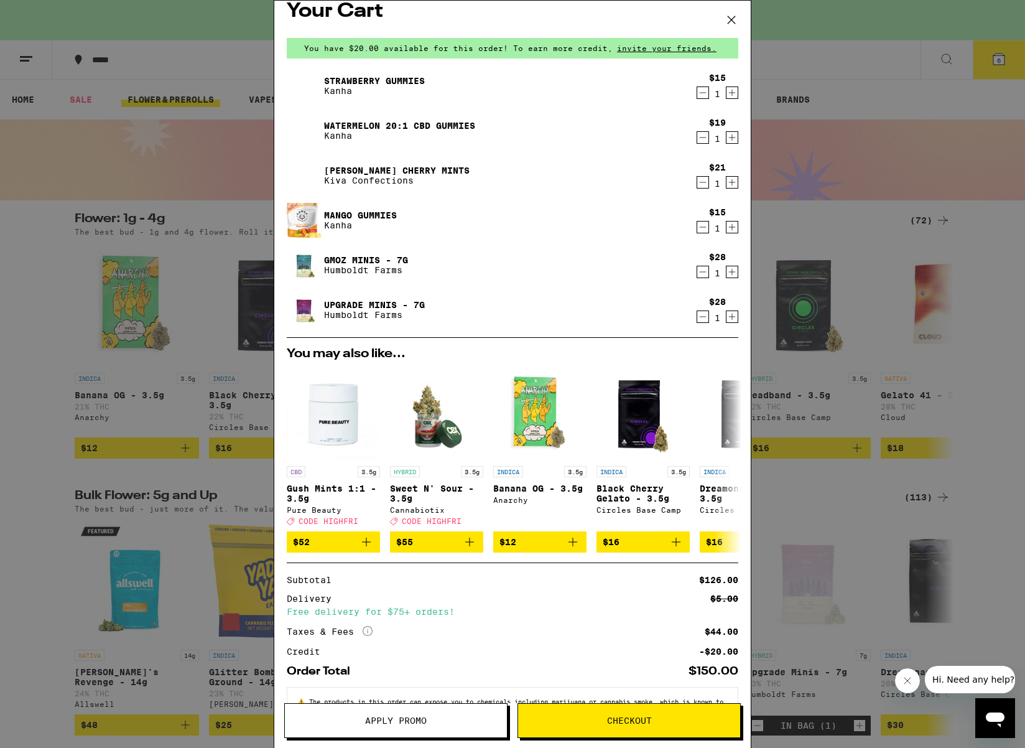
scroll to position [14, 0]
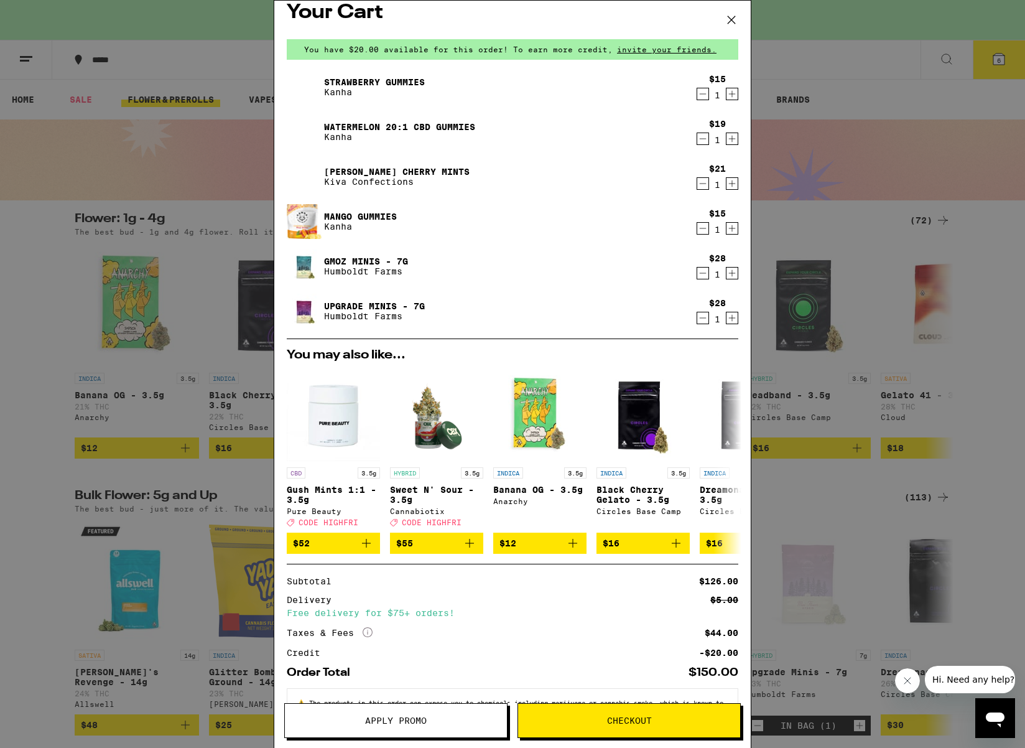
click at [730, 19] on icon at bounding box center [731, 19] width 7 height 7
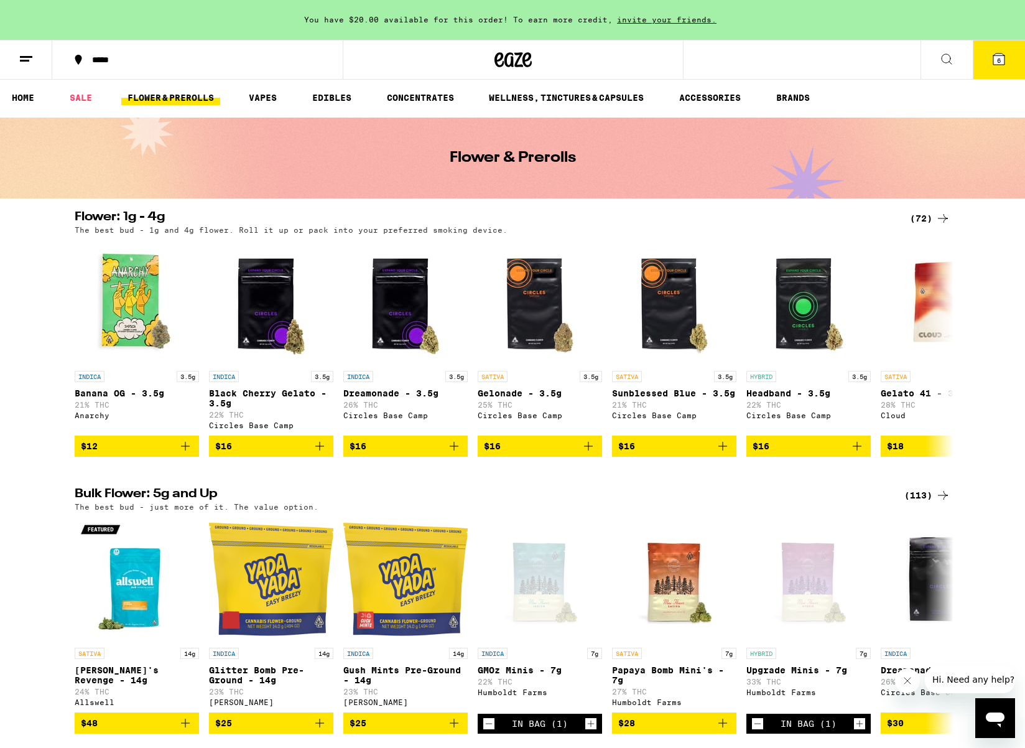
scroll to position [2, 0]
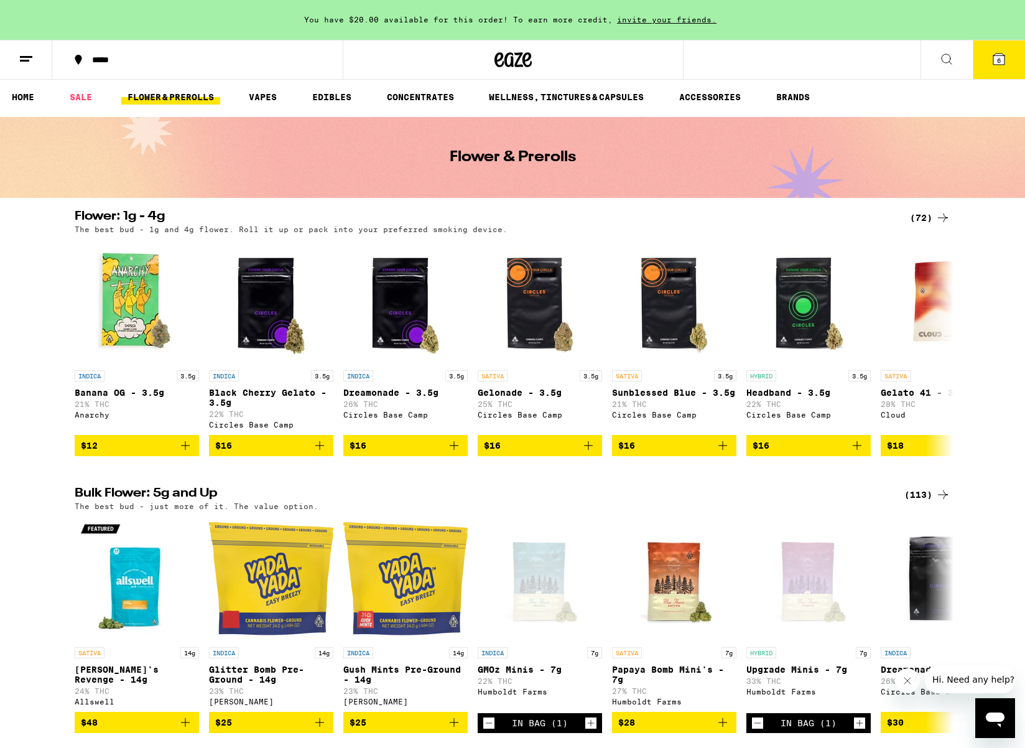
click at [933, 58] on button at bounding box center [947, 59] width 52 height 39
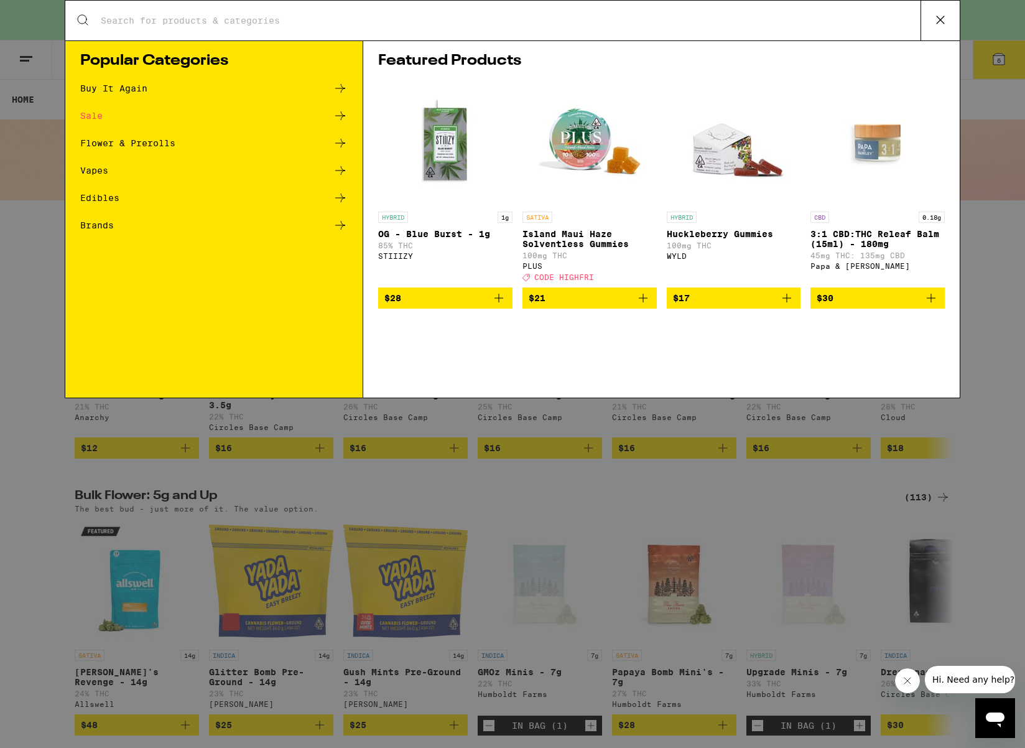
scroll to position [0, 0]
click at [502, 25] on input "Search for Products" at bounding box center [510, 20] width 820 height 11
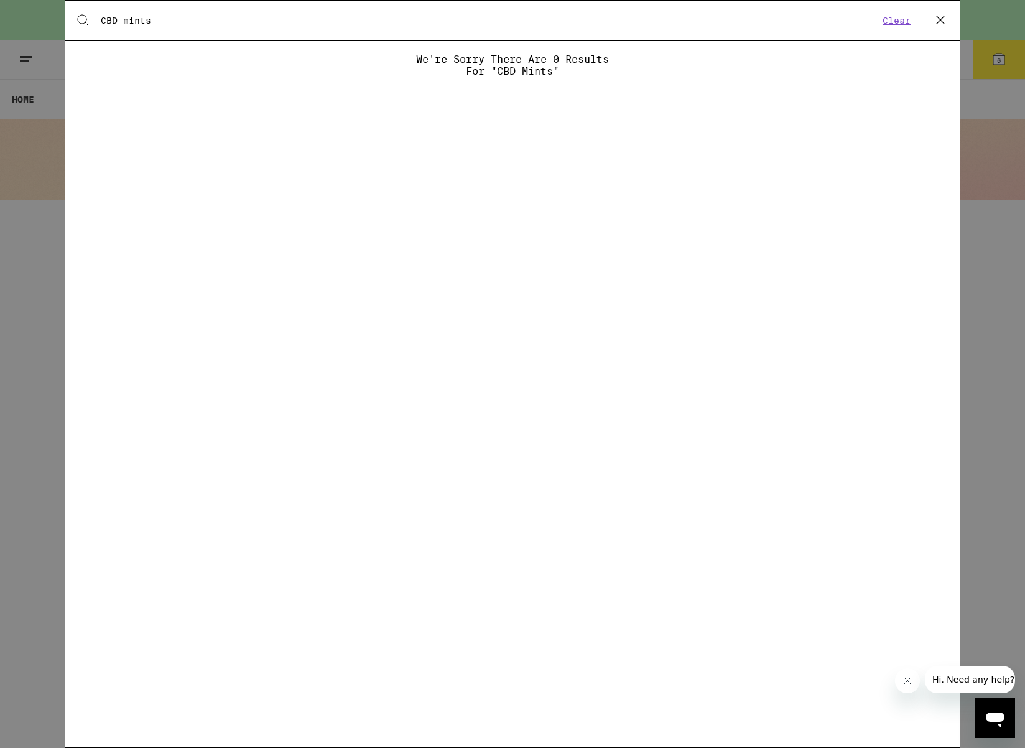
click at [154, 16] on input "CBD mints" at bounding box center [489, 20] width 779 height 11
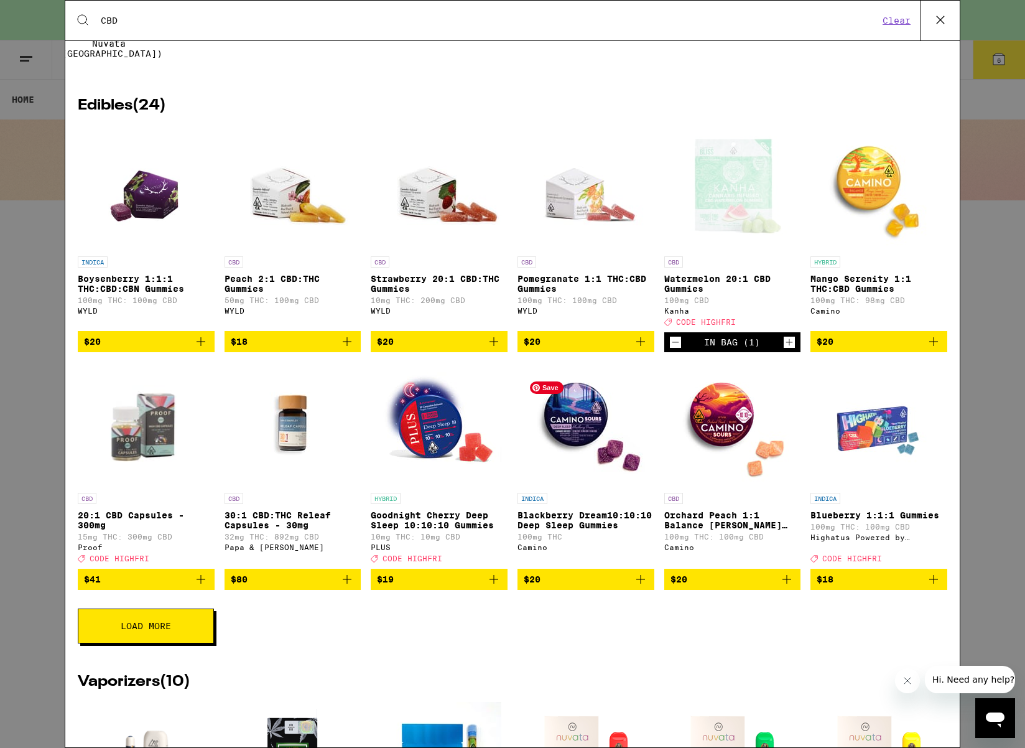
scroll to position [244, 0]
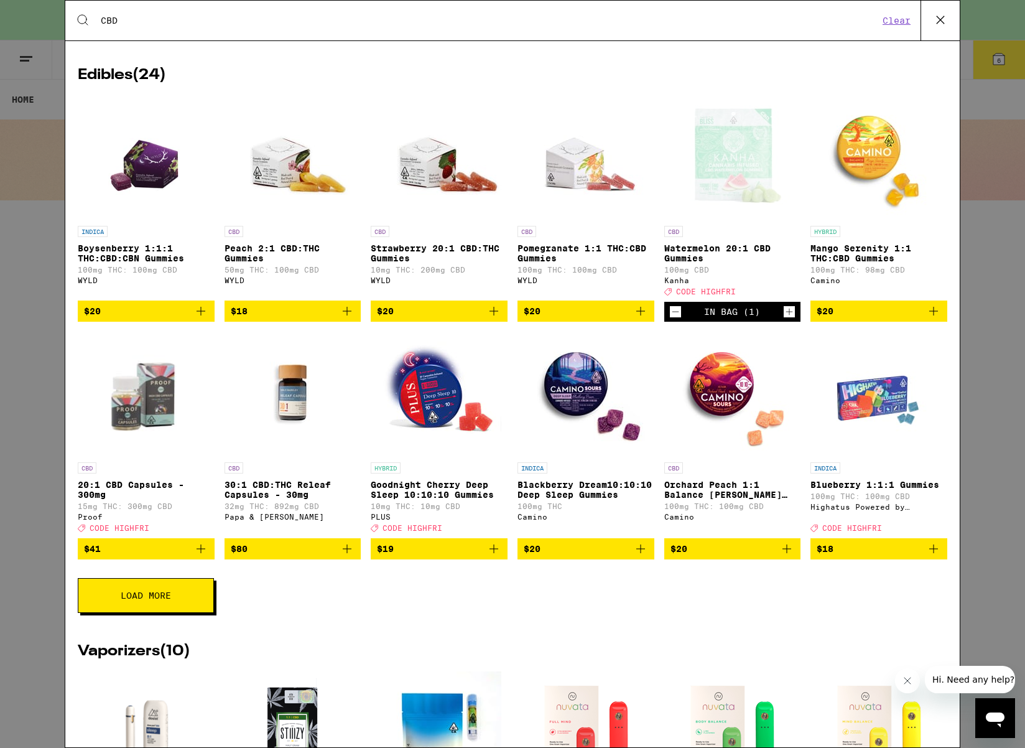
type input "CBD"
click at [139, 485] on p "20:1 CBD Capsules - 300mg" at bounding box center [146, 490] width 137 height 20
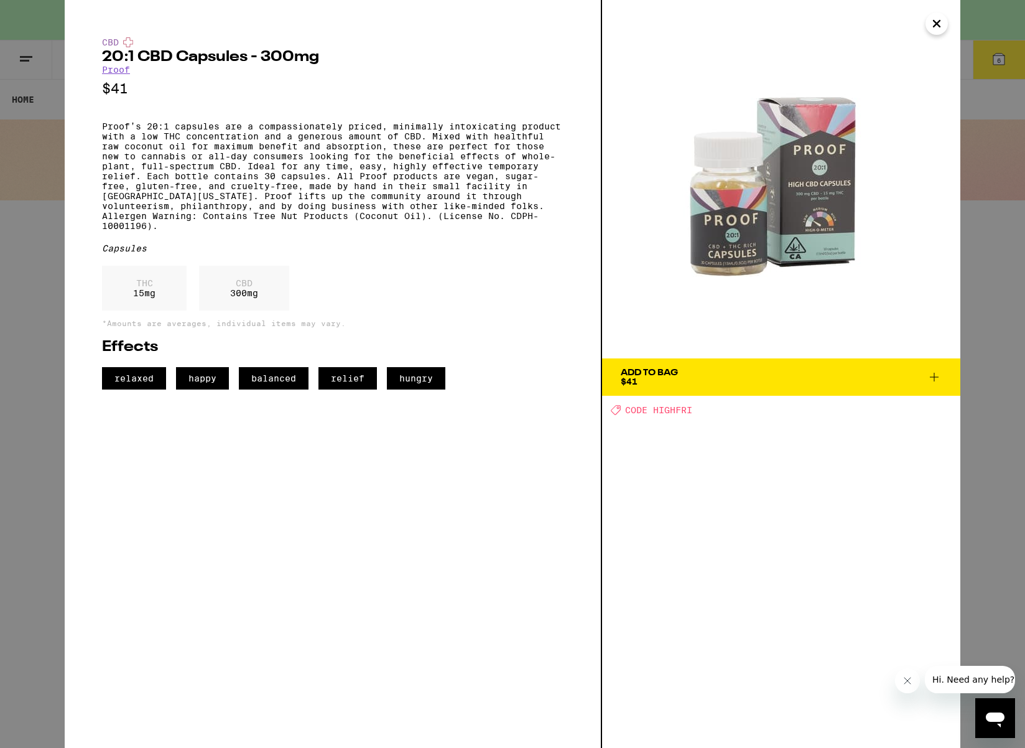
click at [935, 24] on icon "Close" at bounding box center [936, 23] width 15 height 19
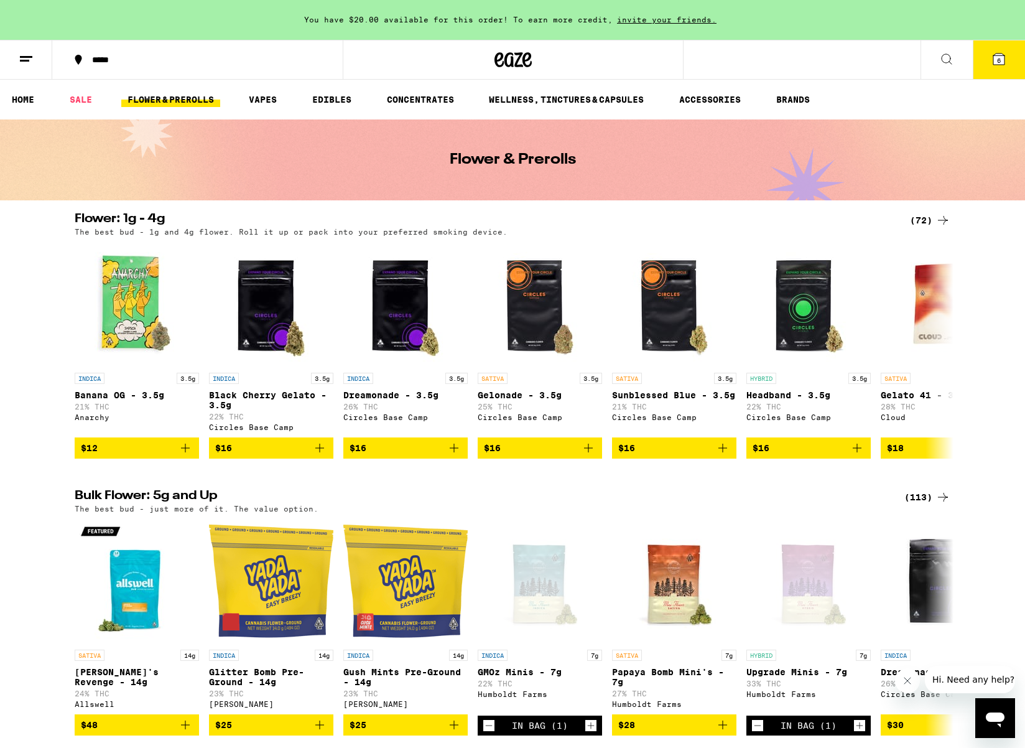
click at [939, 60] on button at bounding box center [947, 59] width 52 height 39
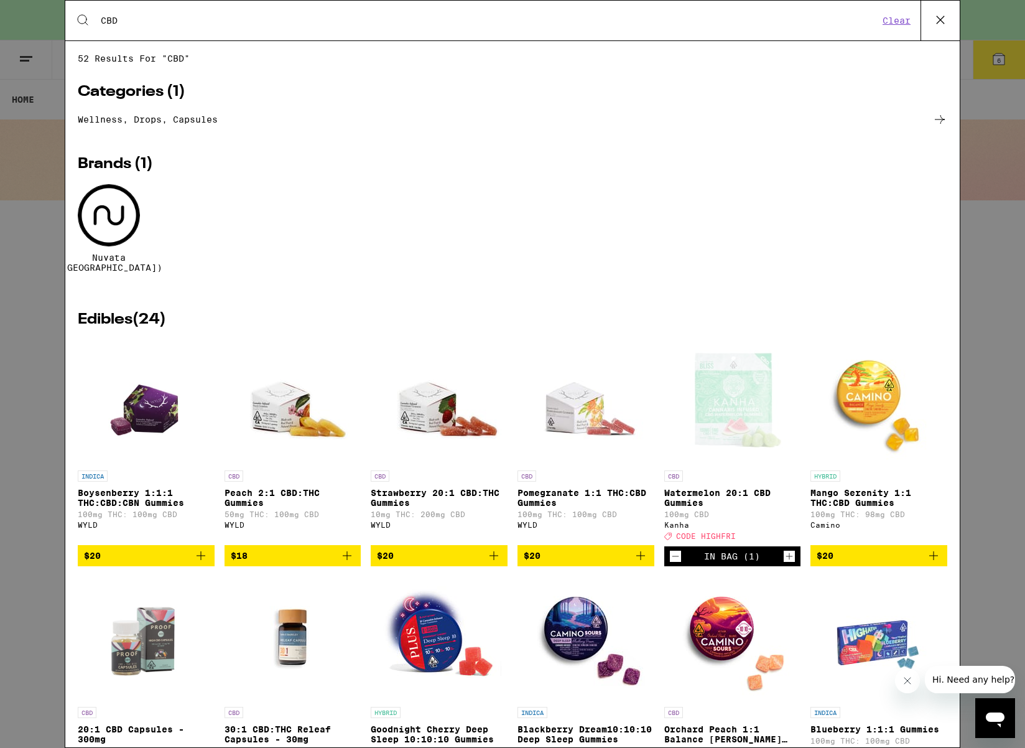
click at [18, 302] on div "Search for Products CBD Clear 52 results for "CBD" Categories ( 1 ) Wellness, d…" at bounding box center [512, 374] width 1025 height 748
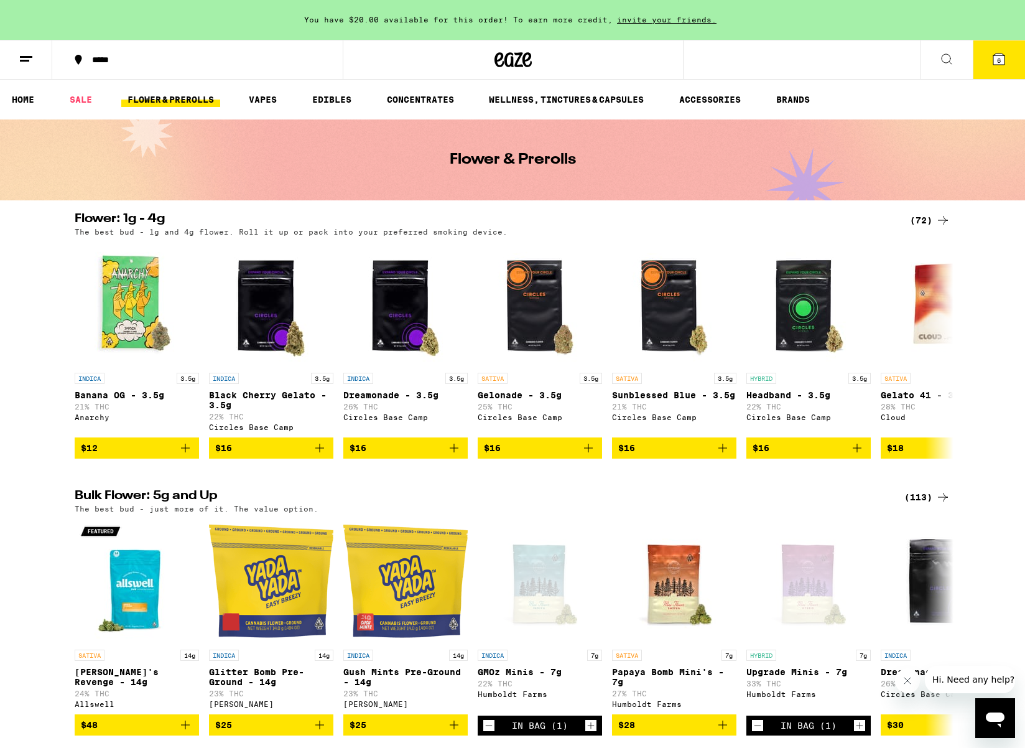
click at [991, 54] on icon at bounding box center [998, 59] width 15 height 15
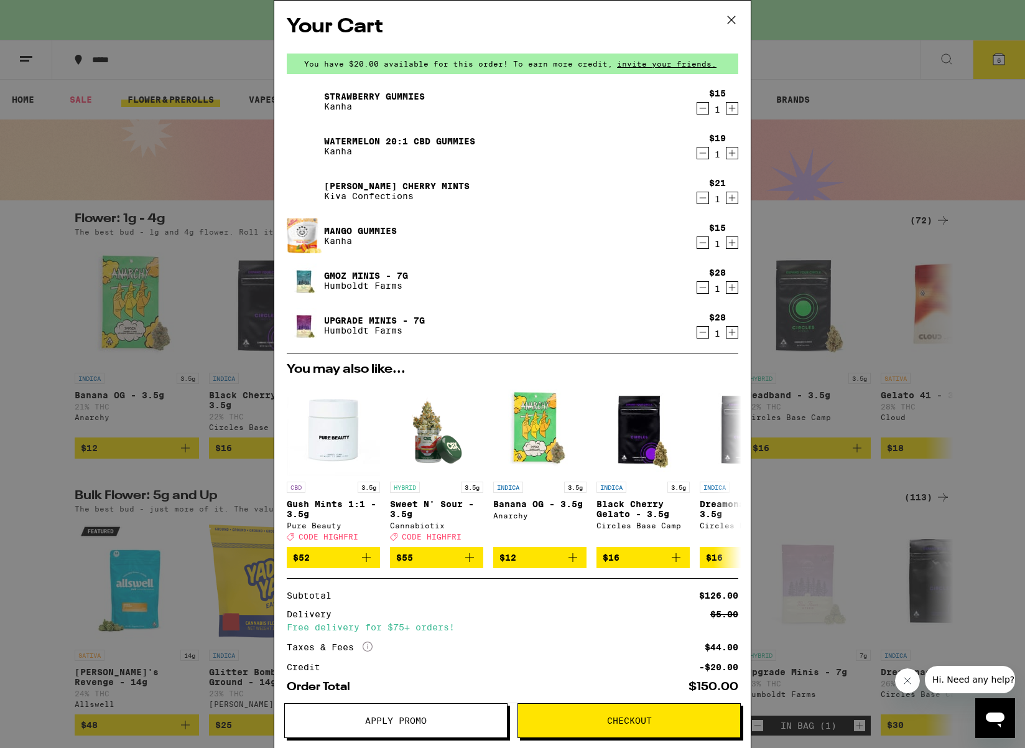
click at [351, 100] on link "Strawberry Gummies" at bounding box center [374, 96] width 101 height 10
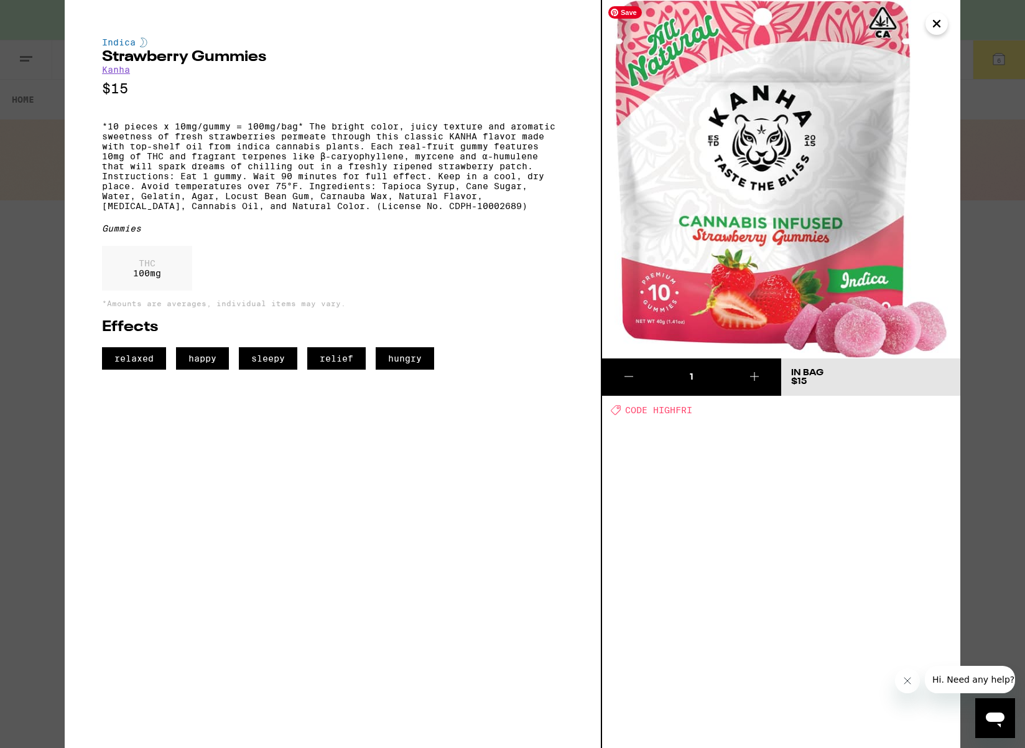
click at [941, 22] on icon "Close" at bounding box center [936, 23] width 15 height 19
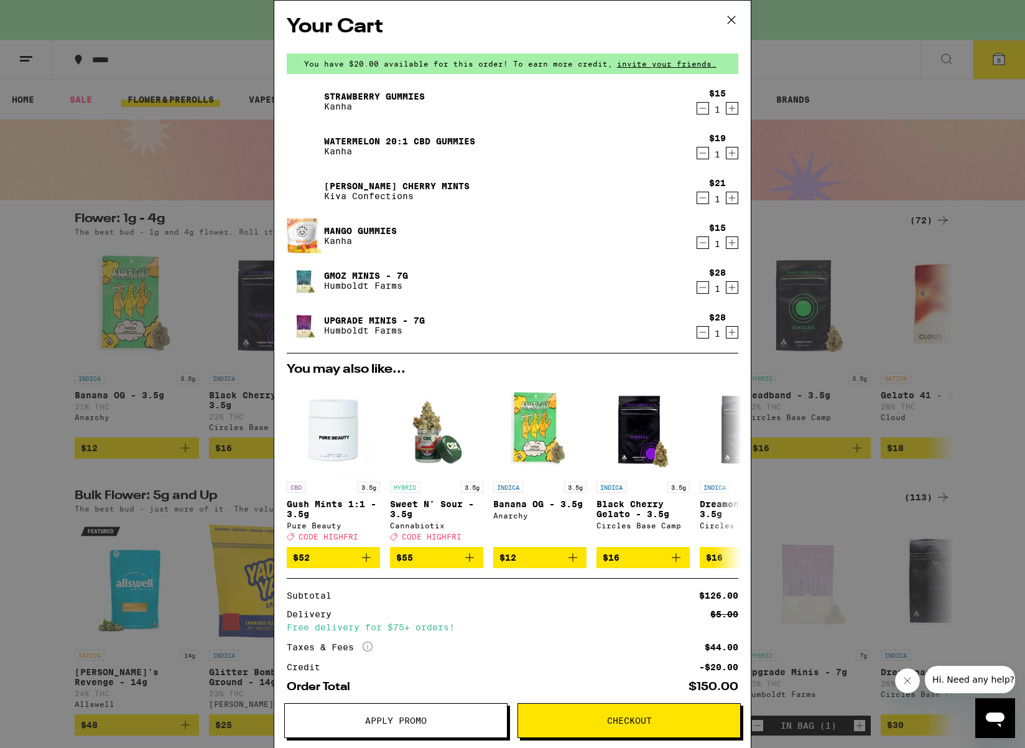
click at [389, 141] on link "Watermelon 20:1 CBD Gummies" at bounding box center [399, 141] width 151 height 10
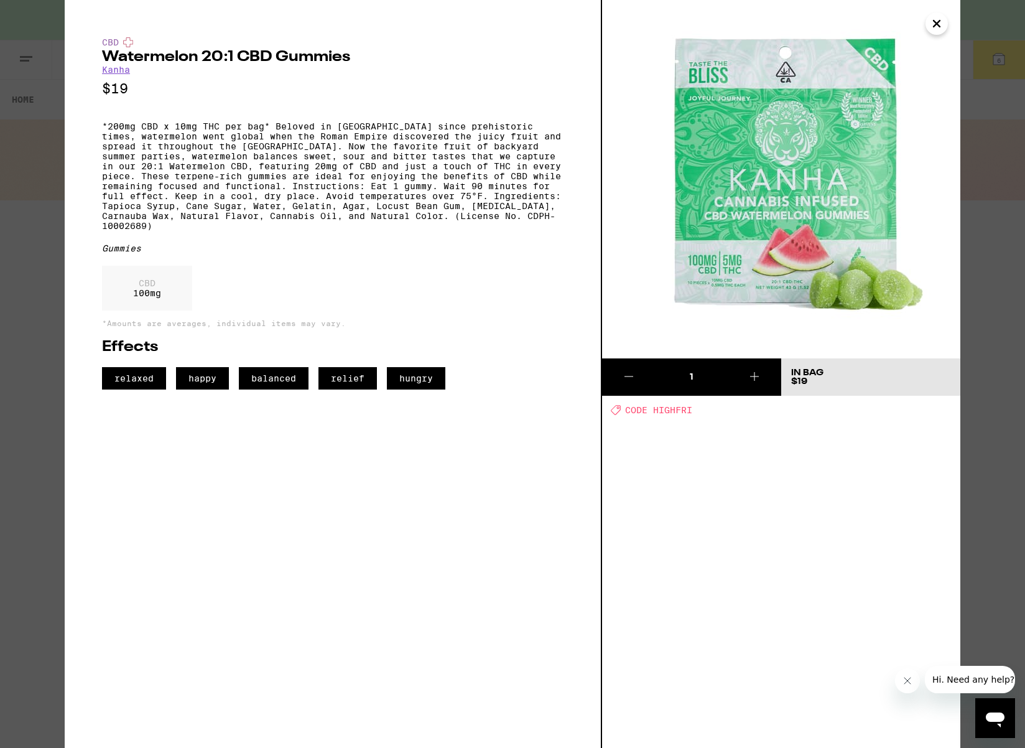
click at [938, 27] on icon "Close" at bounding box center [936, 23] width 15 height 19
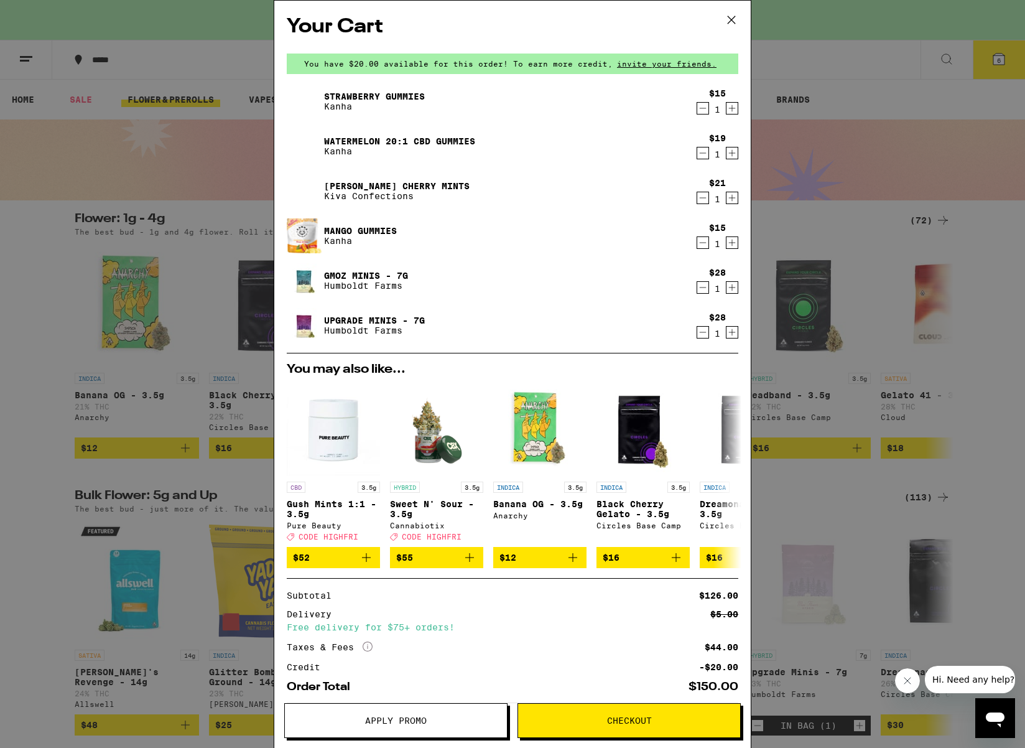
click at [378, 92] on link "Strawberry Gummies" at bounding box center [374, 96] width 101 height 10
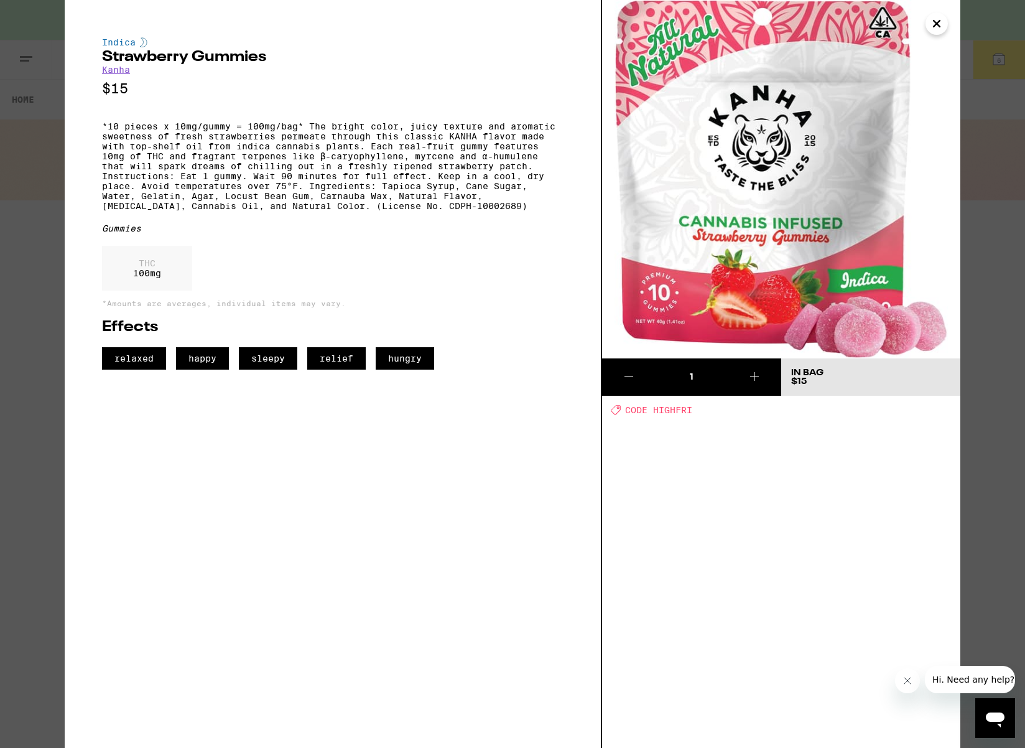
click at [934, 22] on icon "Close" at bounding box center [936, 23] width 15 height 19
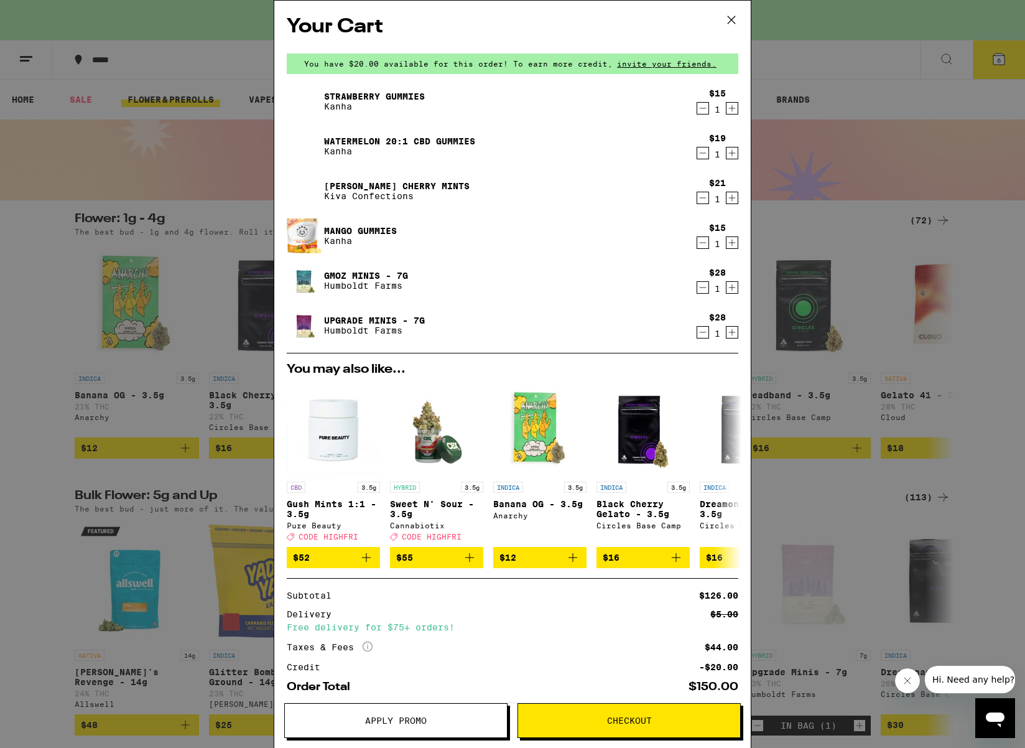
click at [345, 139] on link "Watermelon 20:1 CBD Gummies" at bounding box center [399, 141] width 151 height 10
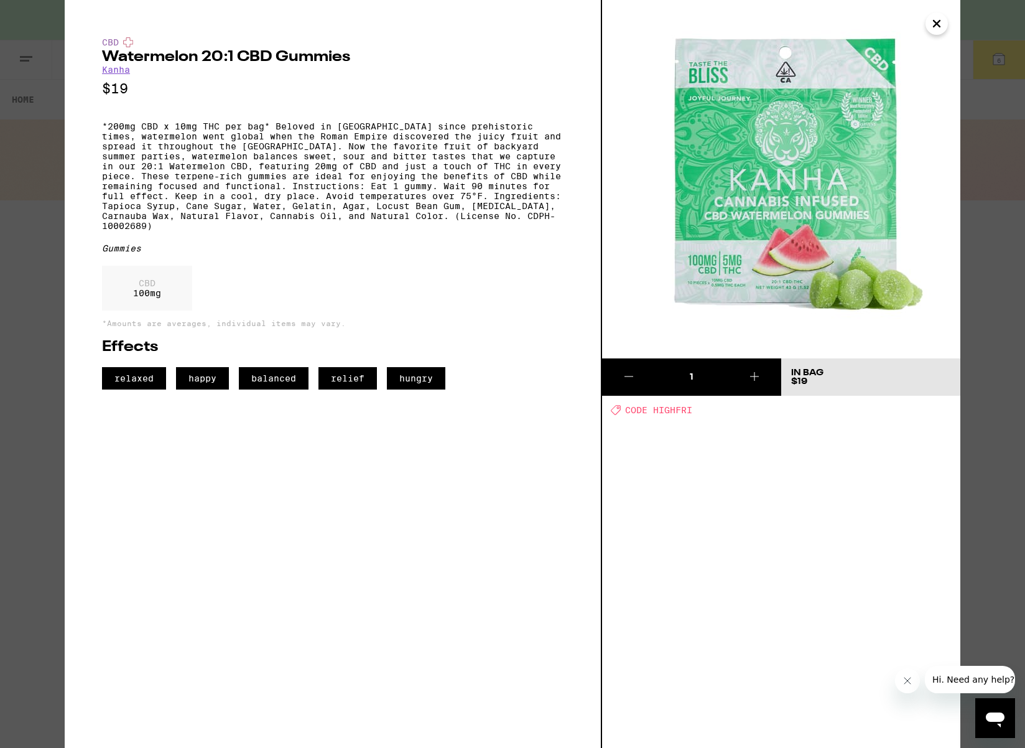
click at [931, 27] on icon "Close" at bounding box center [936, 23] width 15 height 19
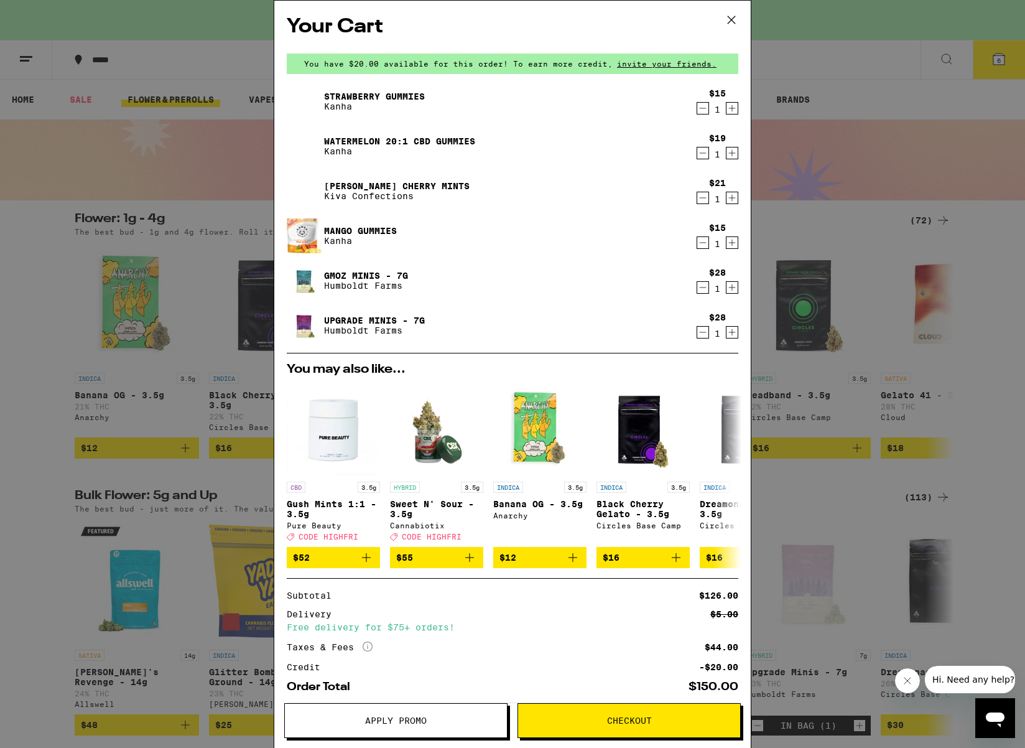
click at [701, 155] on icon "Decrement" at bounding box center [702, 153] width 11 height 15
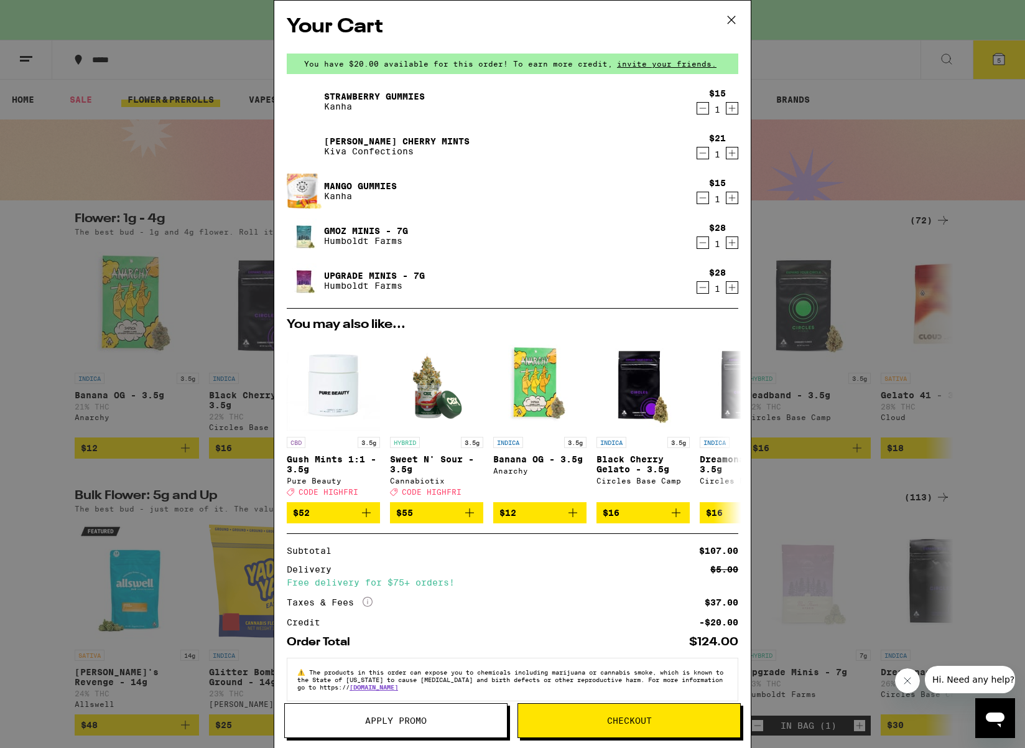
click at [600, 718] on span "Checkout" at bounding box center [629, 720] width 222 height 9
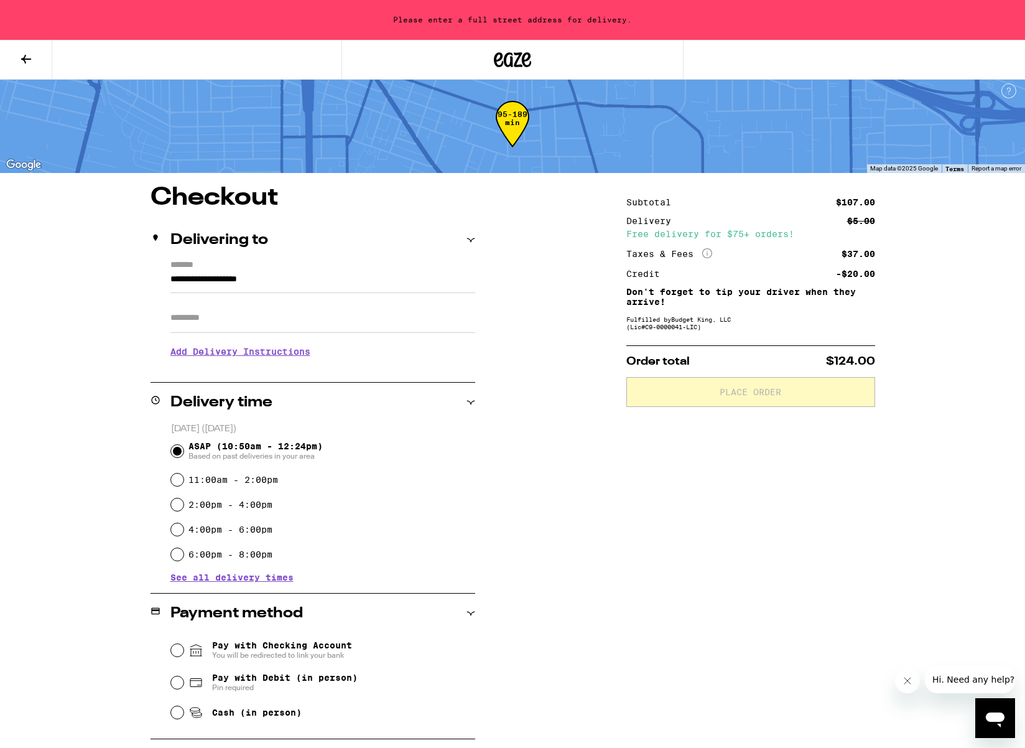
scroll to position [6, 0]
click at [174, 532] on input "4:00pm - 6:00pm" at bounding box center [177, 528] width 12 height 12
radio input "true"
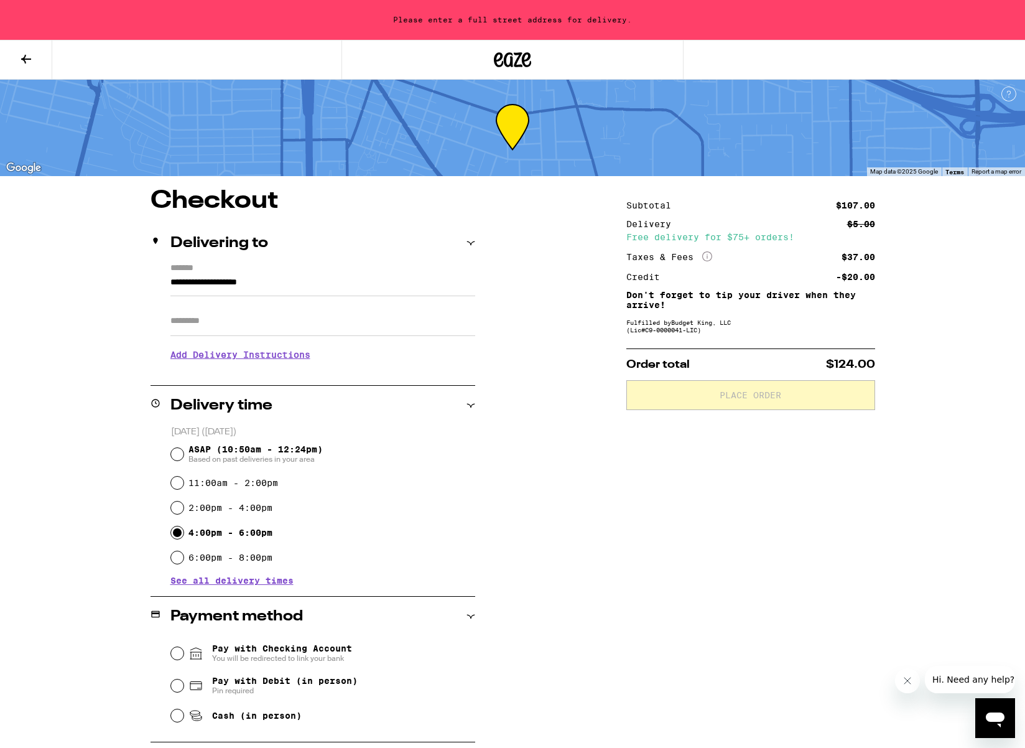
click at [197, 284] on input "**********" at bounding box center [322, 285] width 305 height 21
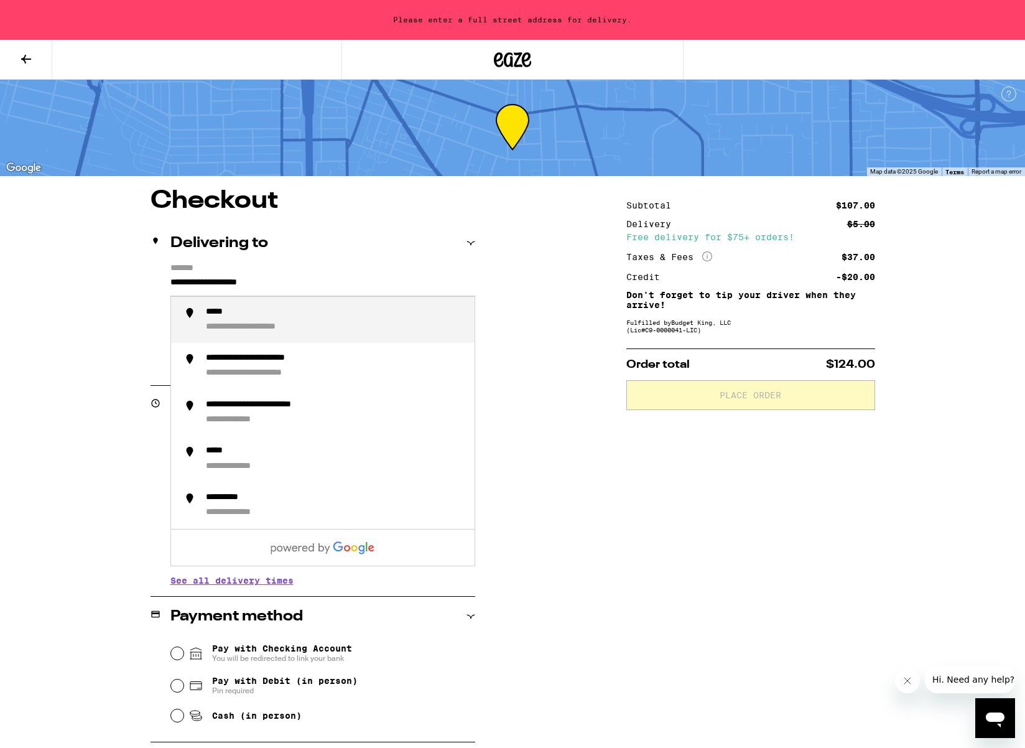
click at [170, 281] on input "**********" at bounding box center [322, 285] width 305 height 21
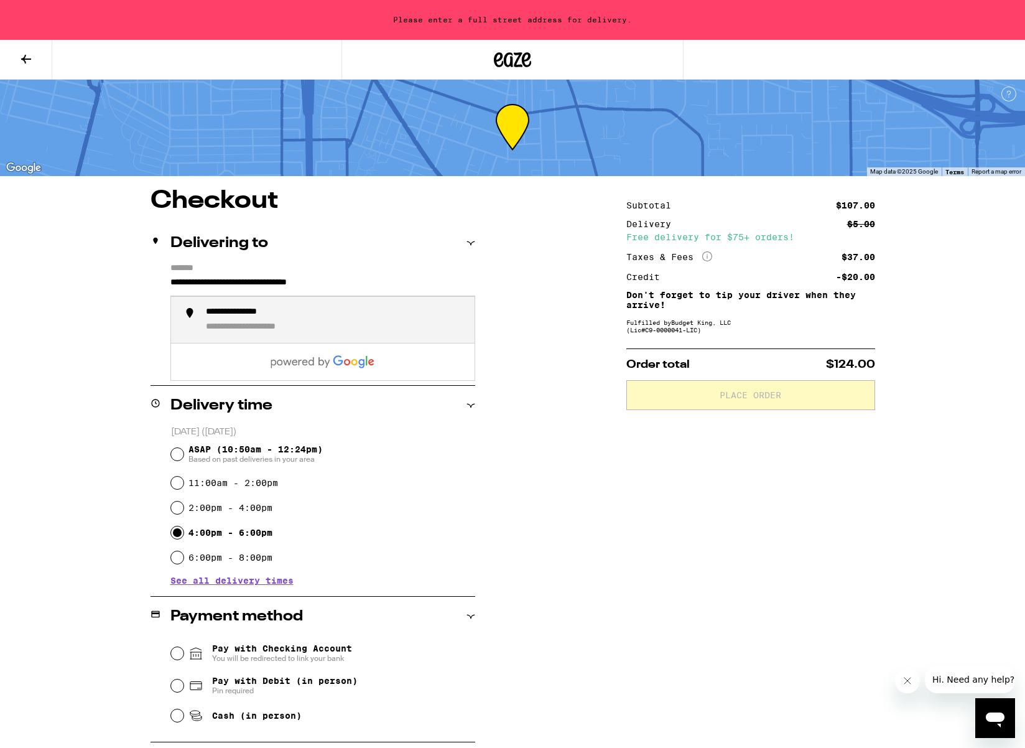
click at [227, 317] on div "**********" at bounding box center [251, 313] width 90 height 12
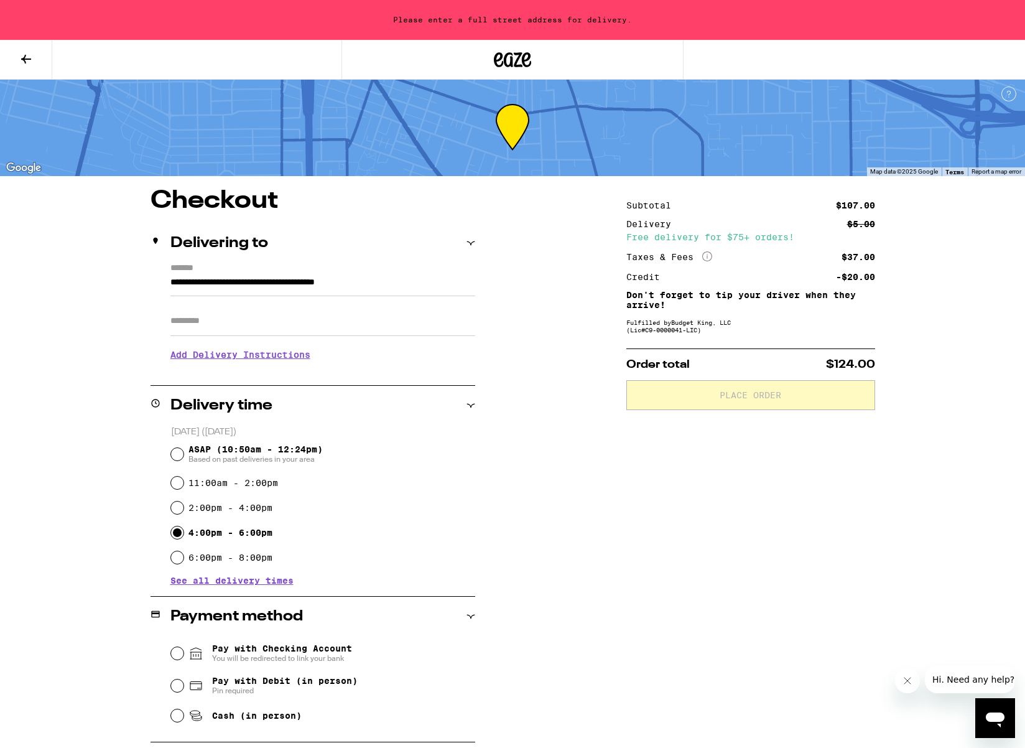
type input "**********"
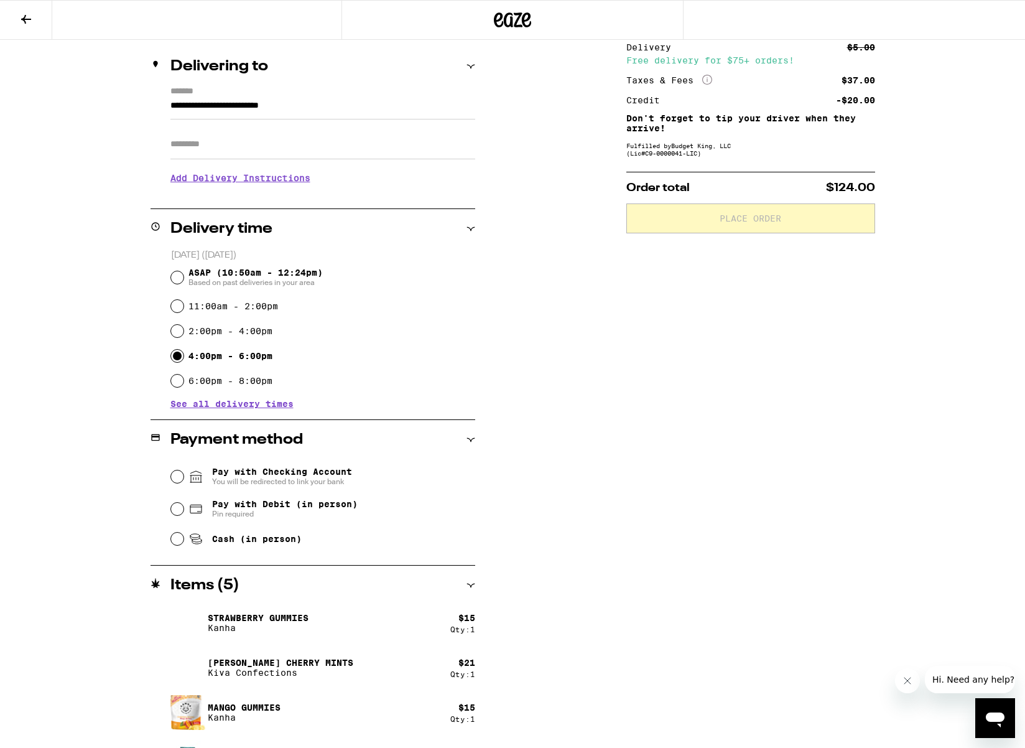
scroll to position [221, 0]
